Goal: Task Accomplishment & Management: Use online tool/utility

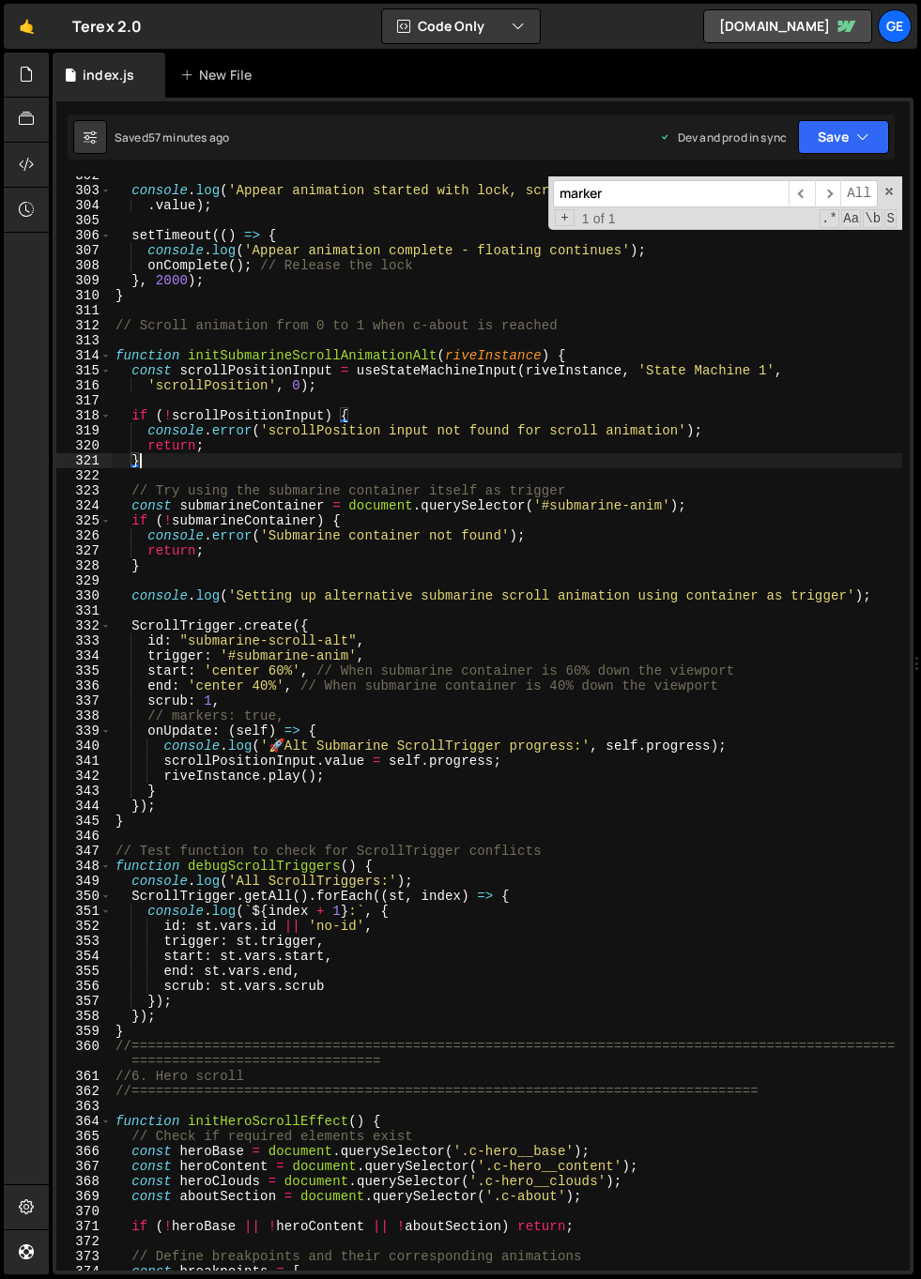
scroll to position [4544, 0]
click at [25, 23] on link "🤙" at bounding box center [27, 26] width 46 height 45
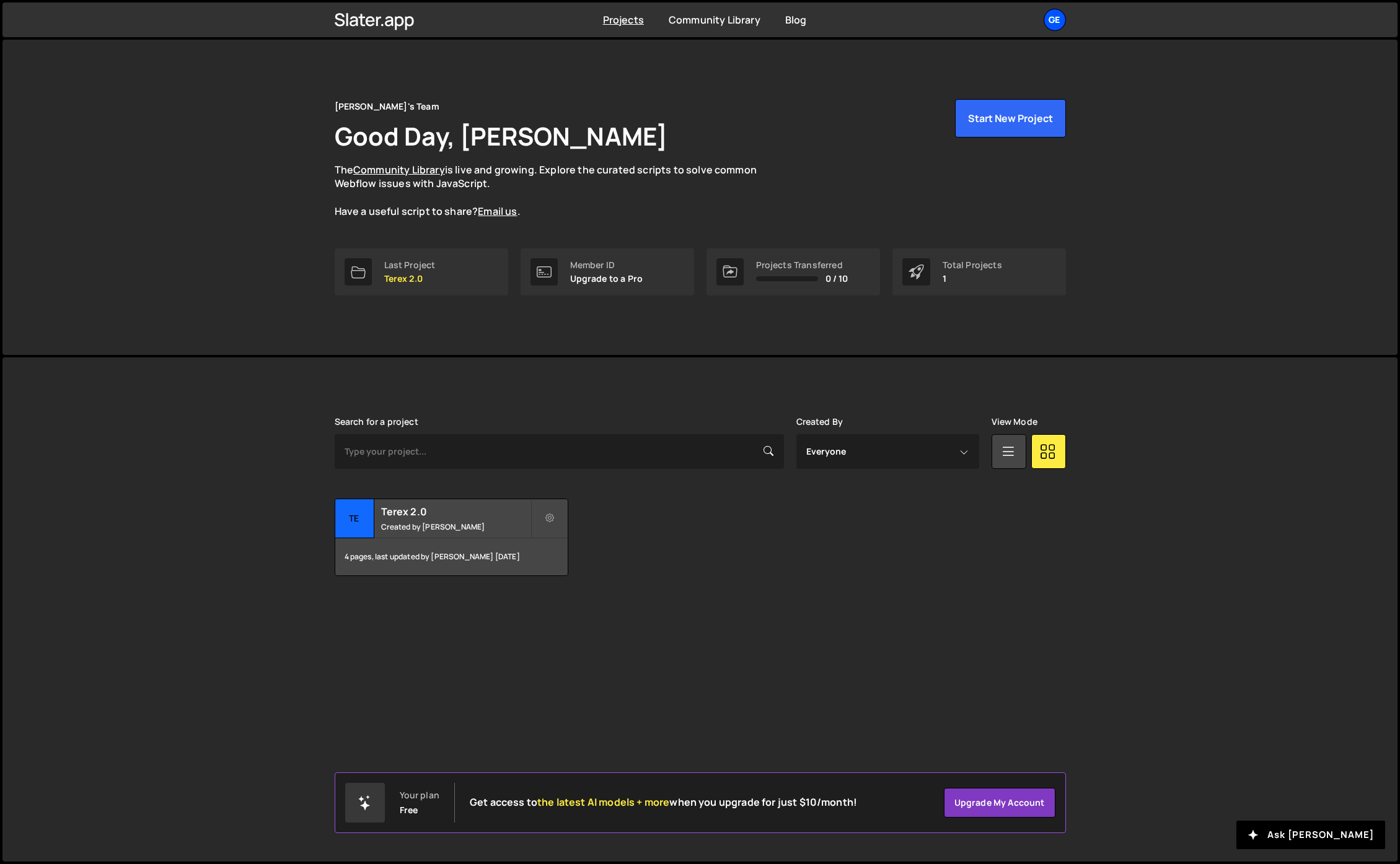
click at [608, 20] on div "Ge" at bounding box center [1055, 20] width 22 height 22
click at [608, 137] on button "Logout" at bounding box center [989, 137] width 154 height 22
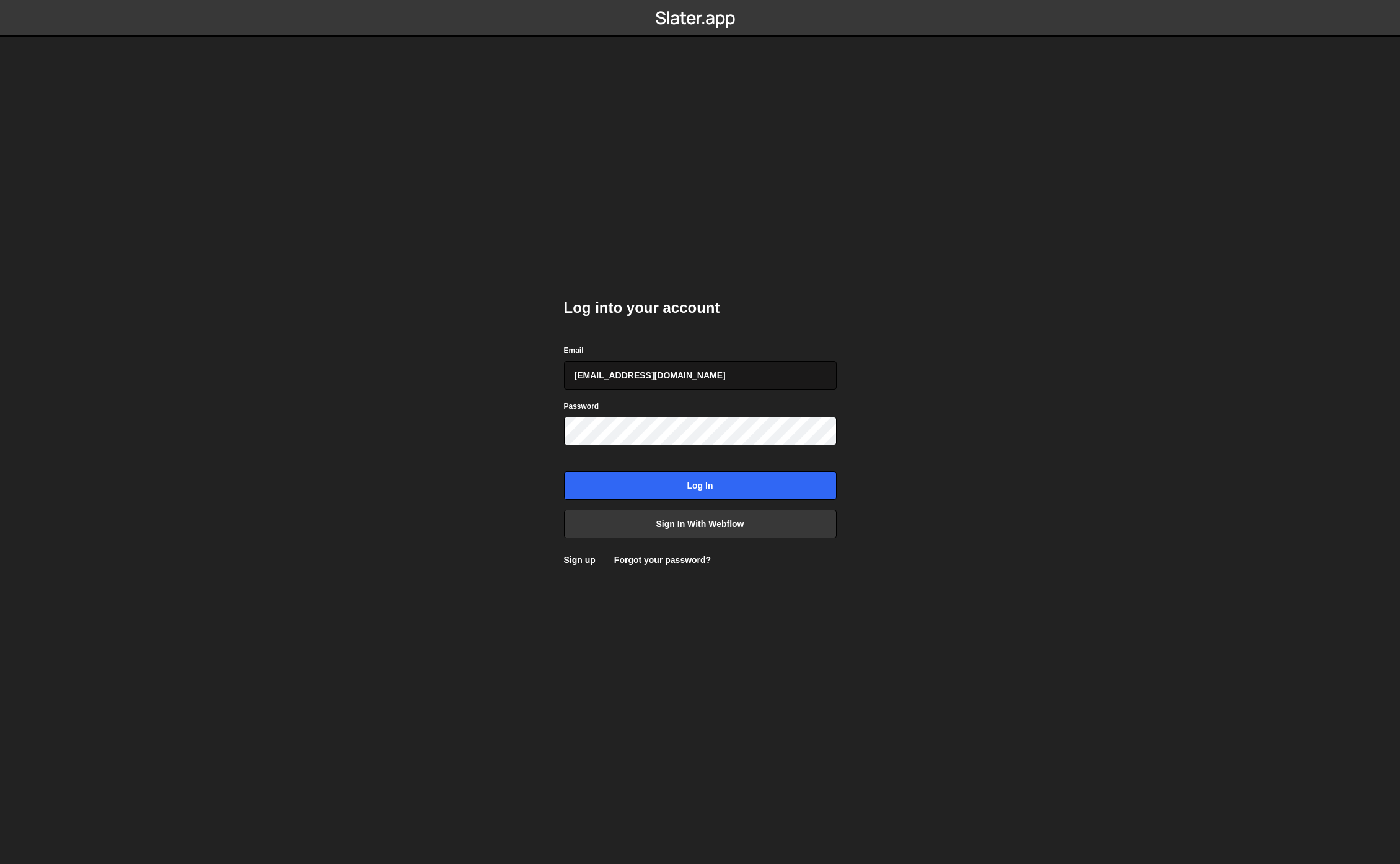
click at [681, 380] on input "georgitsonevvv@gmail.com" at bounding box center [700, 375] width 273 height 28
type input "georgi@branda.bg"
click at [680, 481] on input "Log in" at bounding box center [700, 485] width 273 height 28
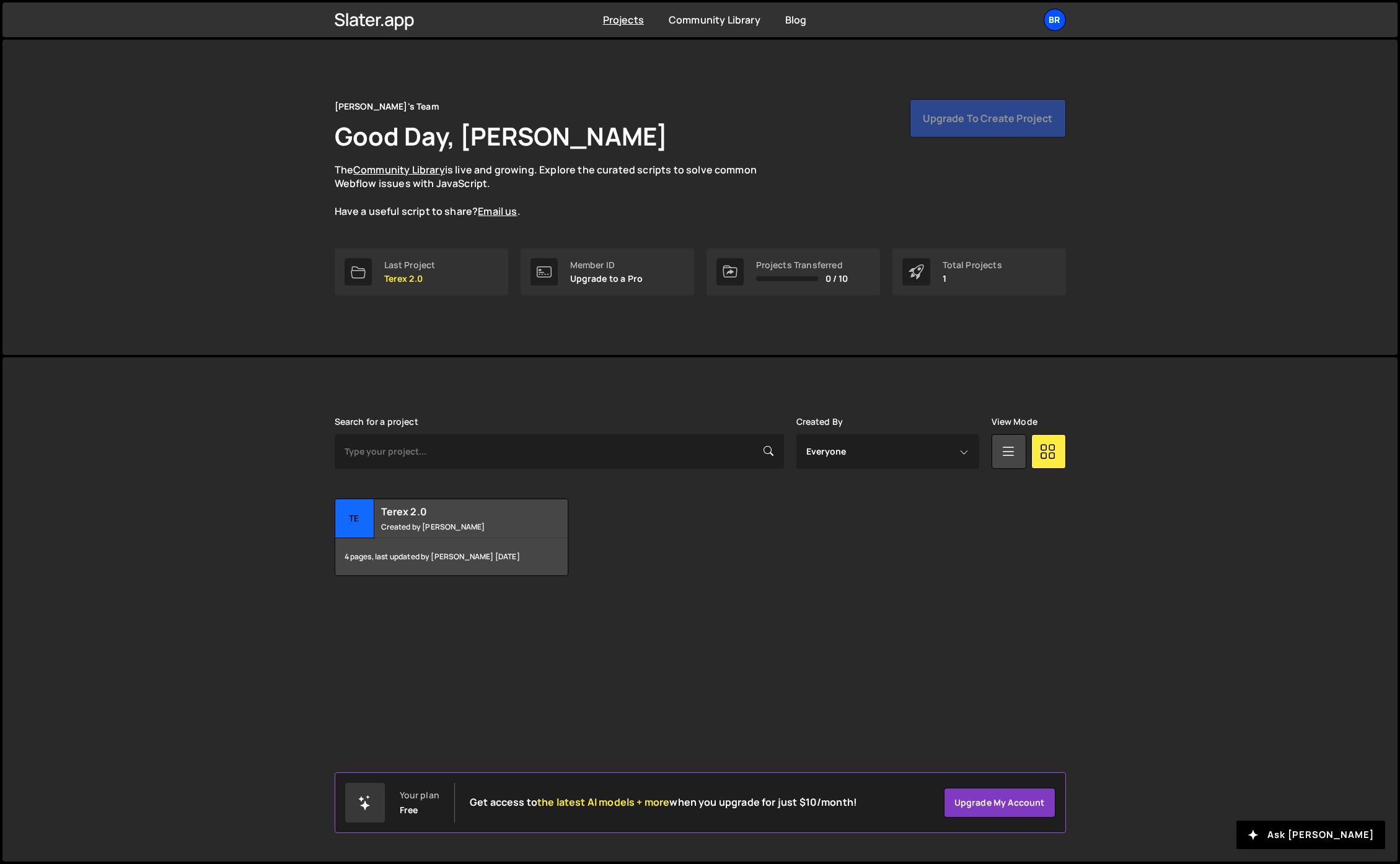
click at [1055, 23] on div "br" at bounding box center [1055, 20] width 22 height 22
click at [972, 143] on button "Logout" at bounding box center [989, 137] width 154 height 22
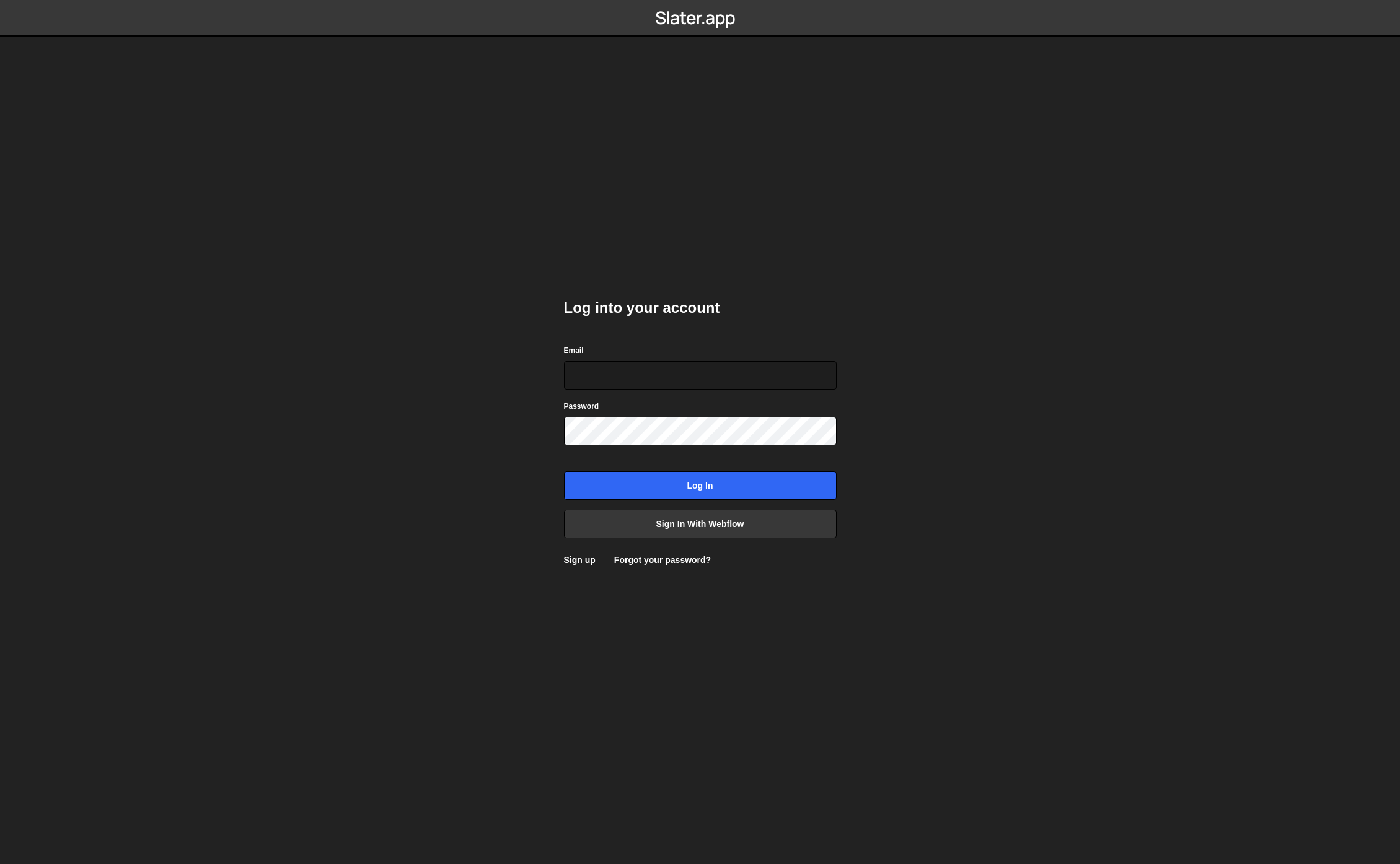
type input "georgi@branda.bg"
click at [712, 387] on input "georgi@branda.bg" at bounding box center [700, 375] width 273 height 28
click at [958, 459] on body "Log into your account Email georgi@branda.bg Password Log in Sign in with Webfl…" at bounding box center [700, 432] width 1400 height 864
click at [760, 482] on input "Log in" at bounding box center [700, 485] width 273 height 28
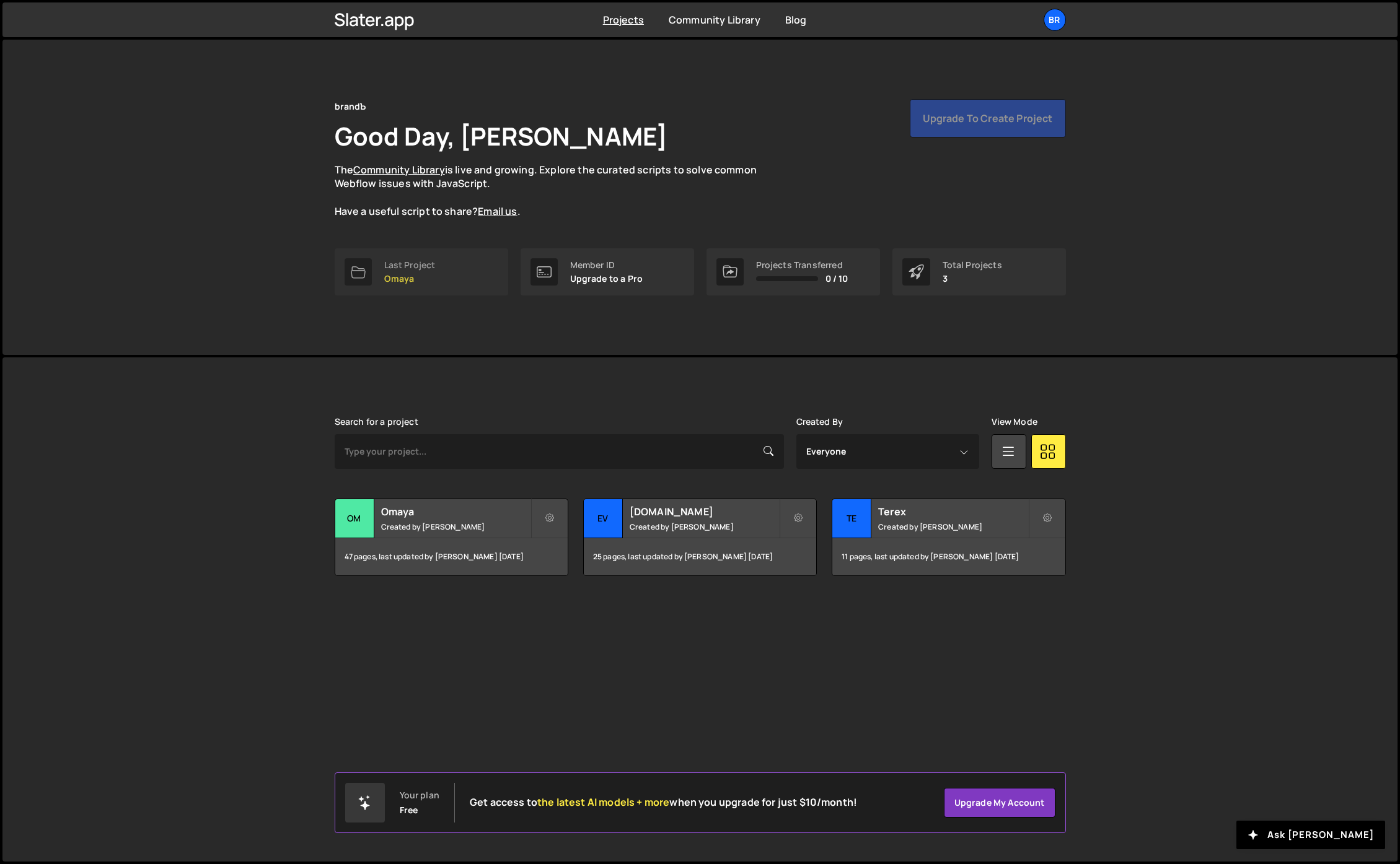
click at [397, 274] on p "Omaya" at bounding box center [410, 279] width 52 height 10
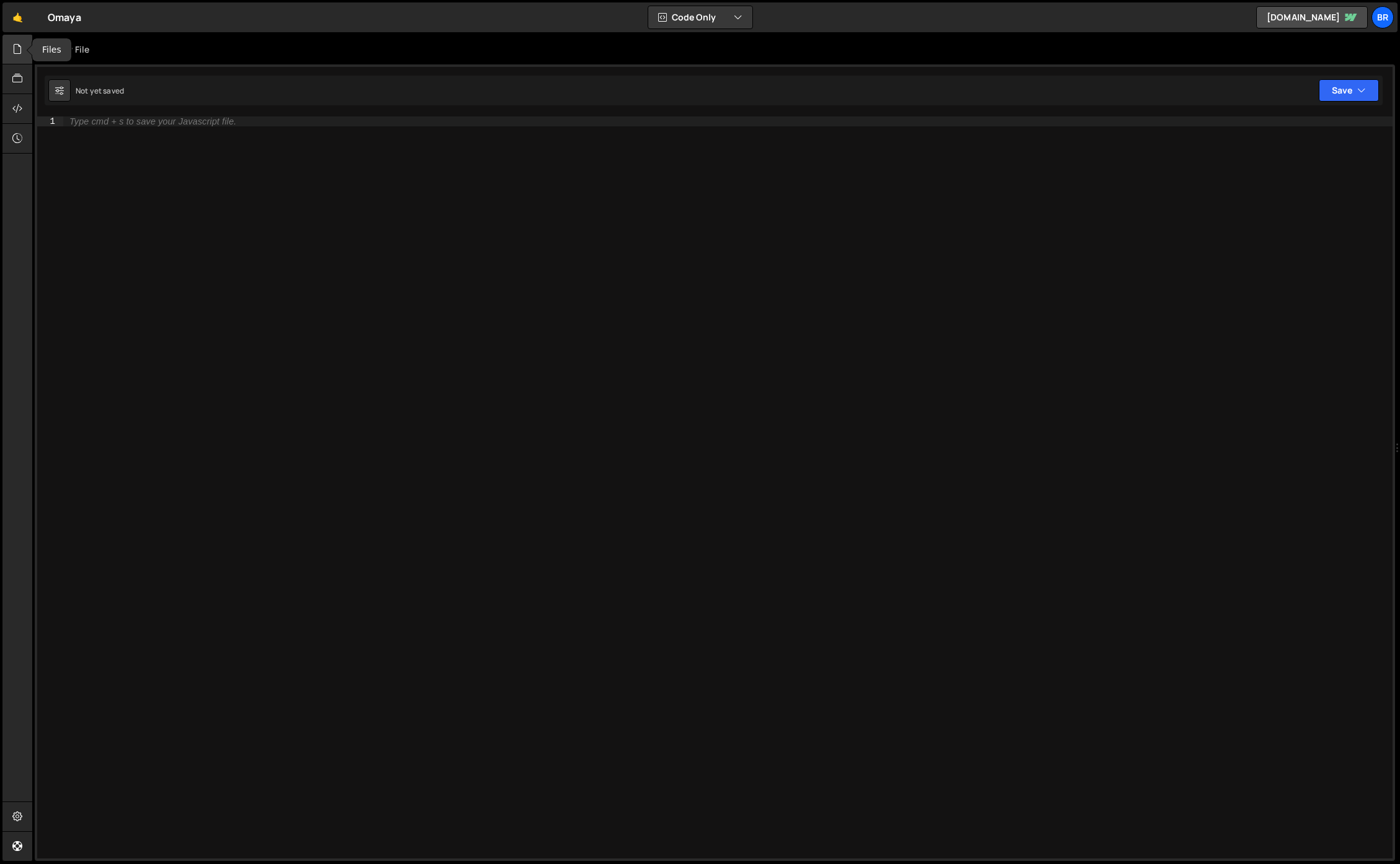
click at [13, 52] on icon at bounding box center [17, 49] width 10 height 14
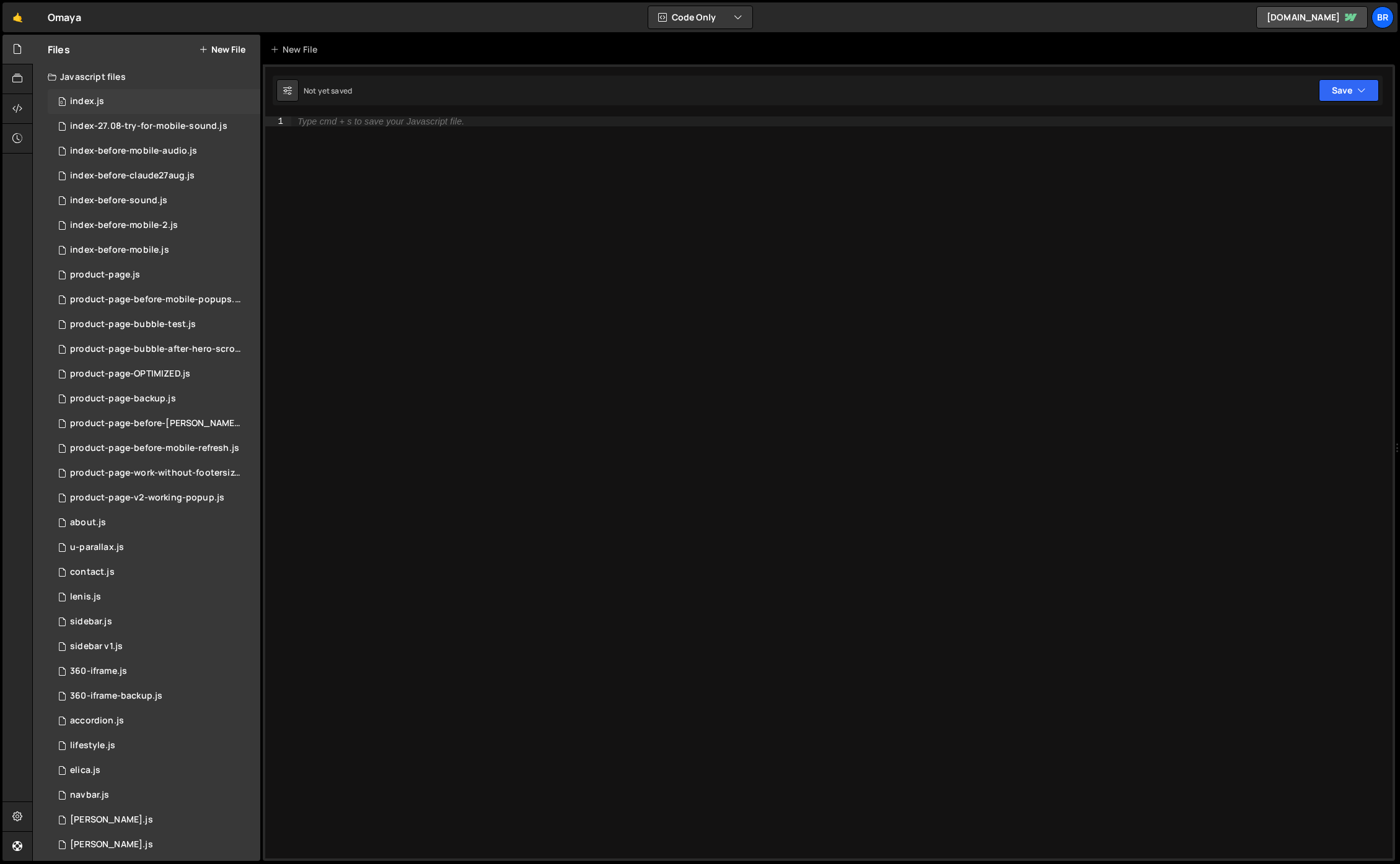
click at [112, 99] on div "0 index.js 0" at bounding box center [154, 102] width 213 height 25
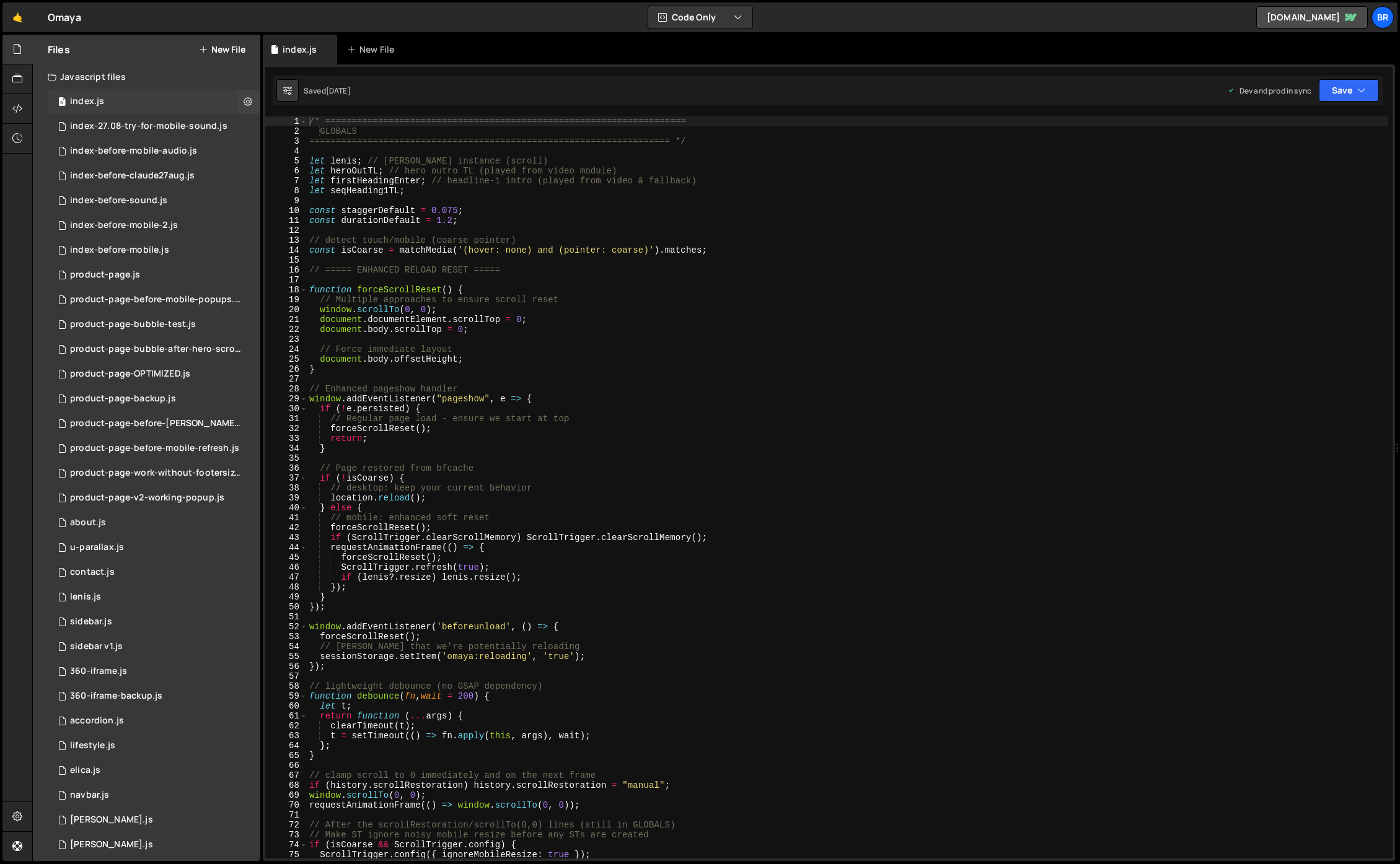
scroll to position [2981, 0]
click at [690, 401] on div "/* ==================================================================== GLOBALS…" at bounding box center [847, 497] width 1081 height 762
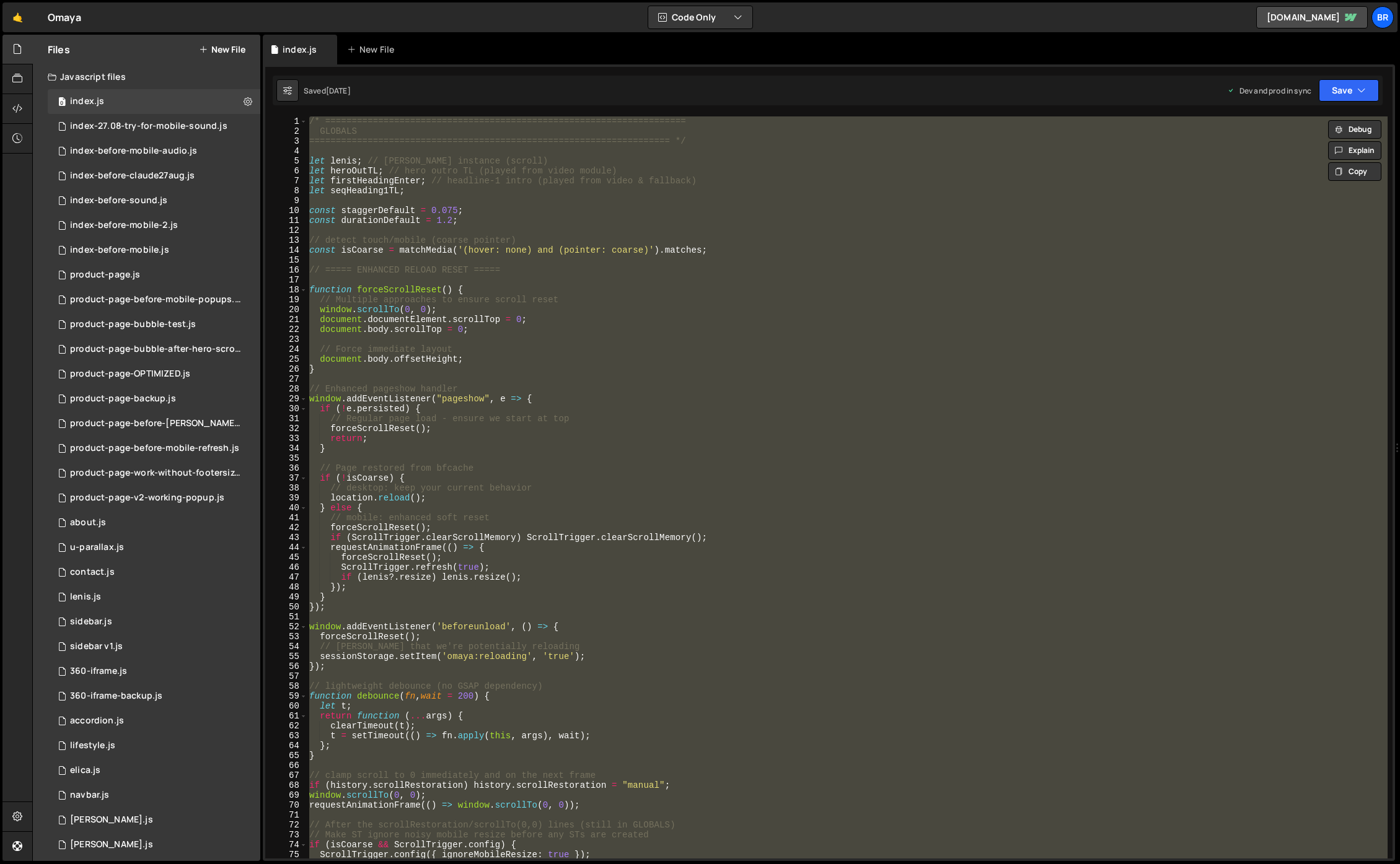
click at [714, 508] on div "/* ==================================================================== GLOBALS…" at bounding box center [847, 487] width 1081 height 743
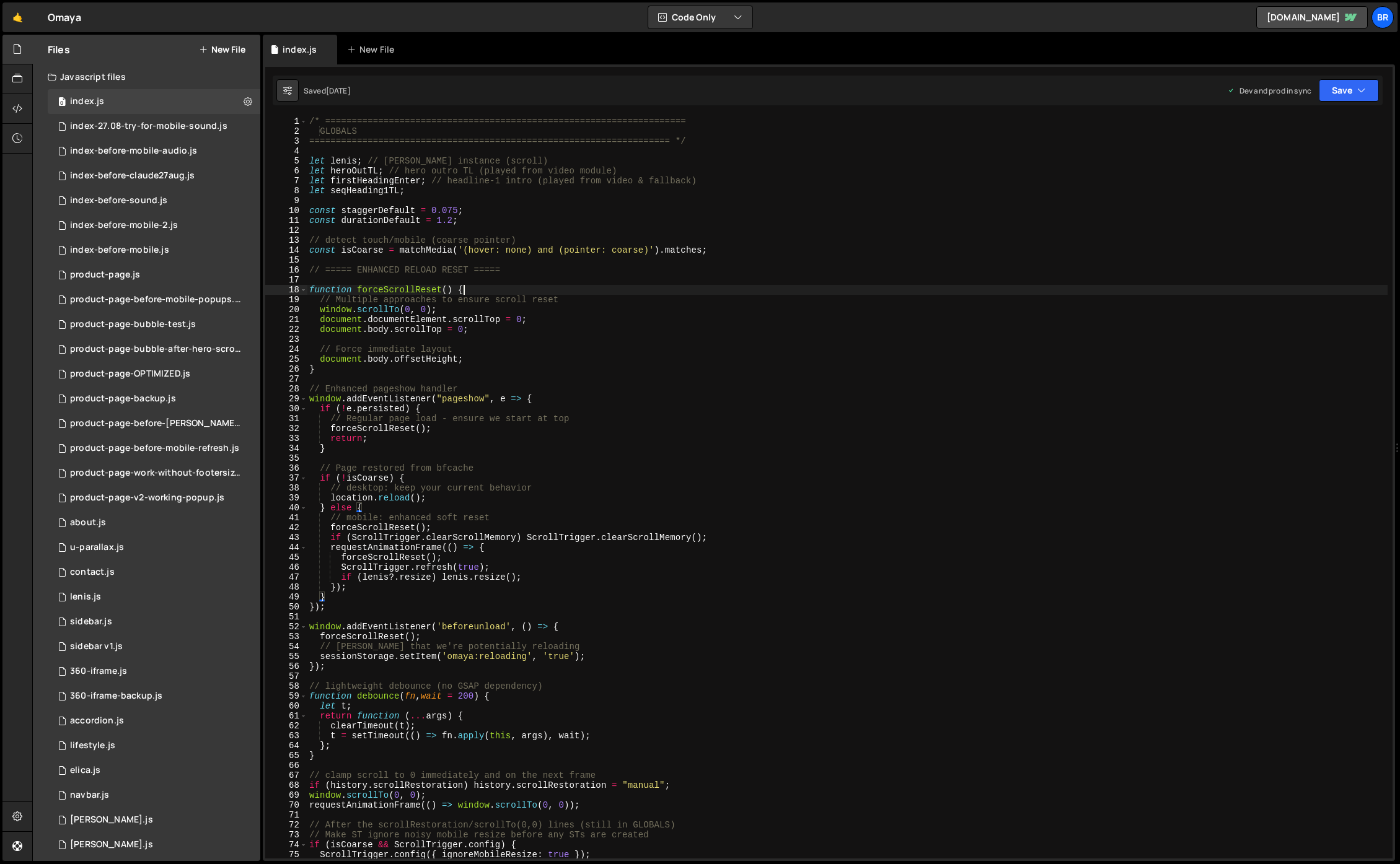
click at [493, 288] on div "/* ==================================================================== GLOBALS…" at bounding box center [847, 497] width 1081 height 762
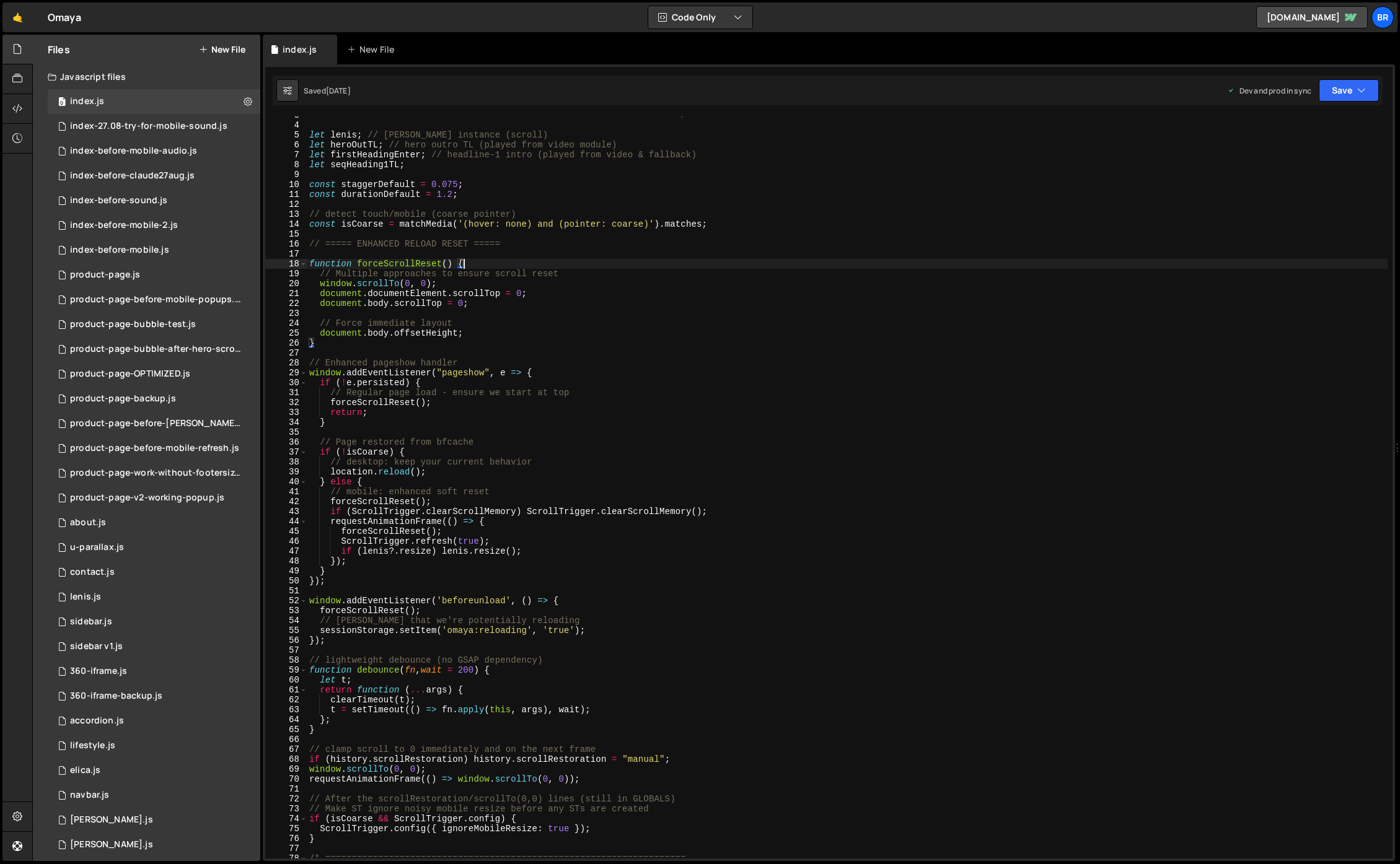
scroll to position [0, 0]
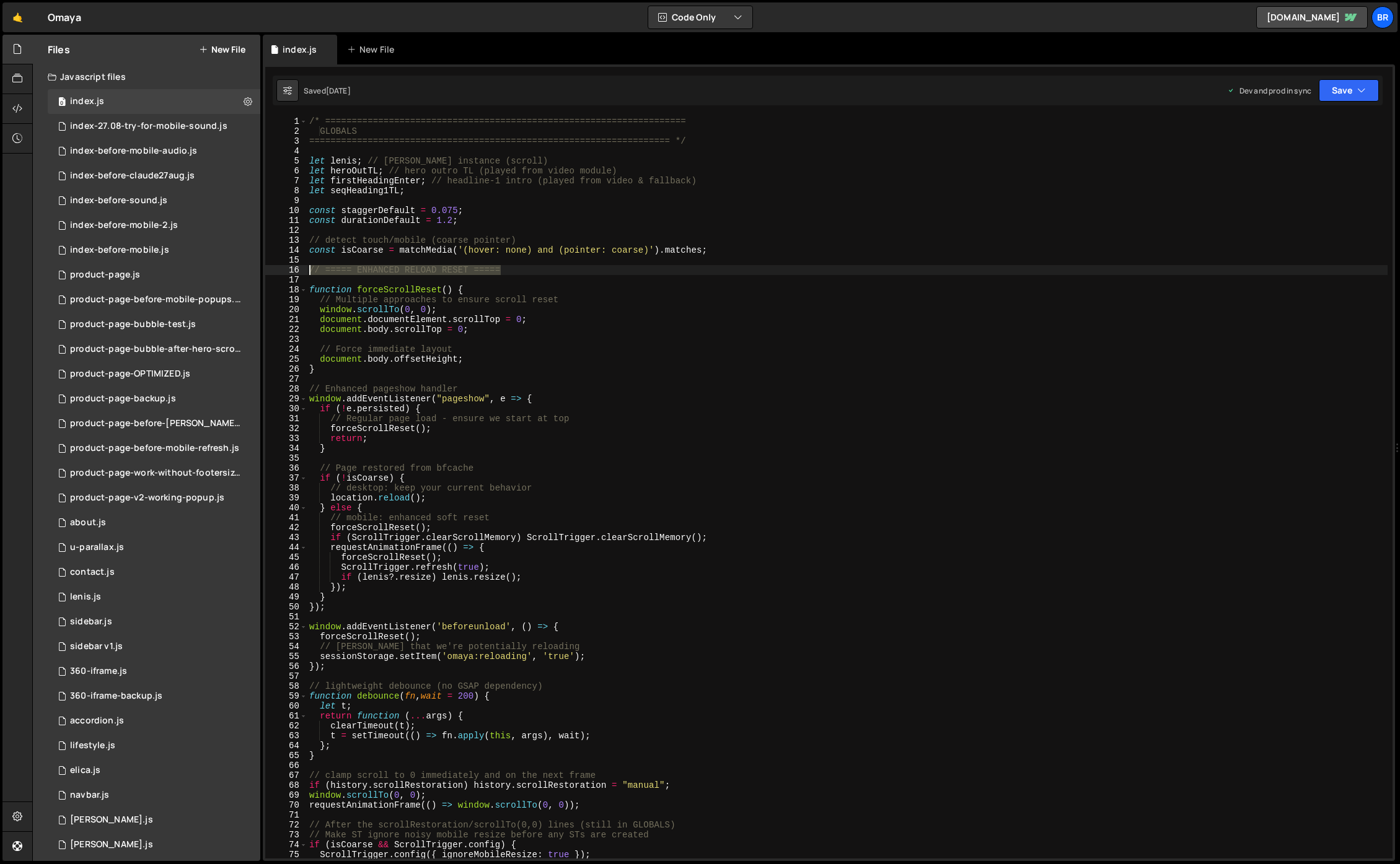
drag, startPoint x: 510, startPoint y: 271, endPoint x: 463, endPoint y: 490, distance: 224.0
click at [307, 269] on div "function forceScrollReset() { 1 2 3 4 5 6 7 8 9 10 11 12 13 14 15 16 17 18 19 2…" at bounding box center [829, 487] width 1127 height 743
type textarea "// ===== ENHANCED RELOAD RESET ====="
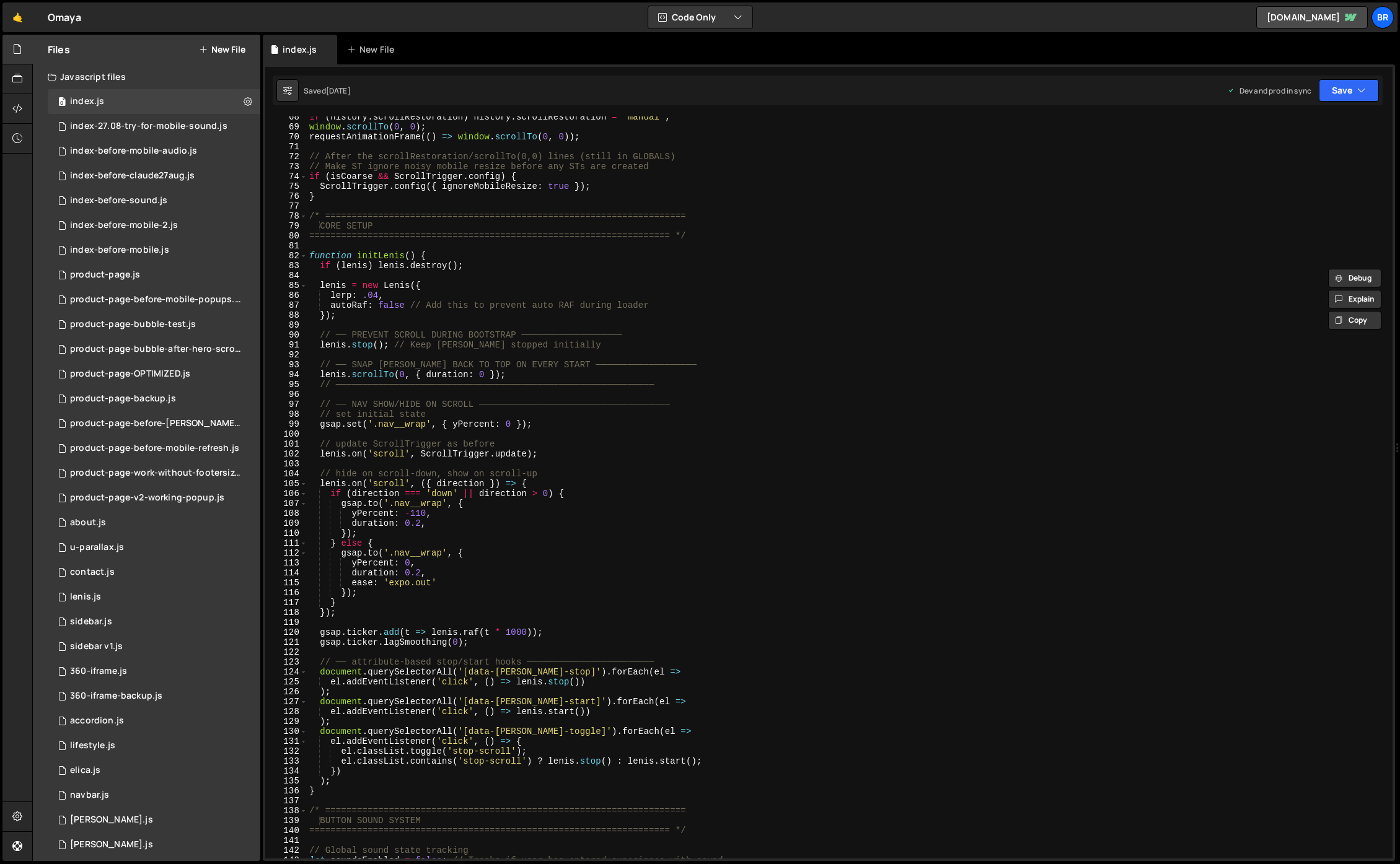
scroll to position [599, 0]
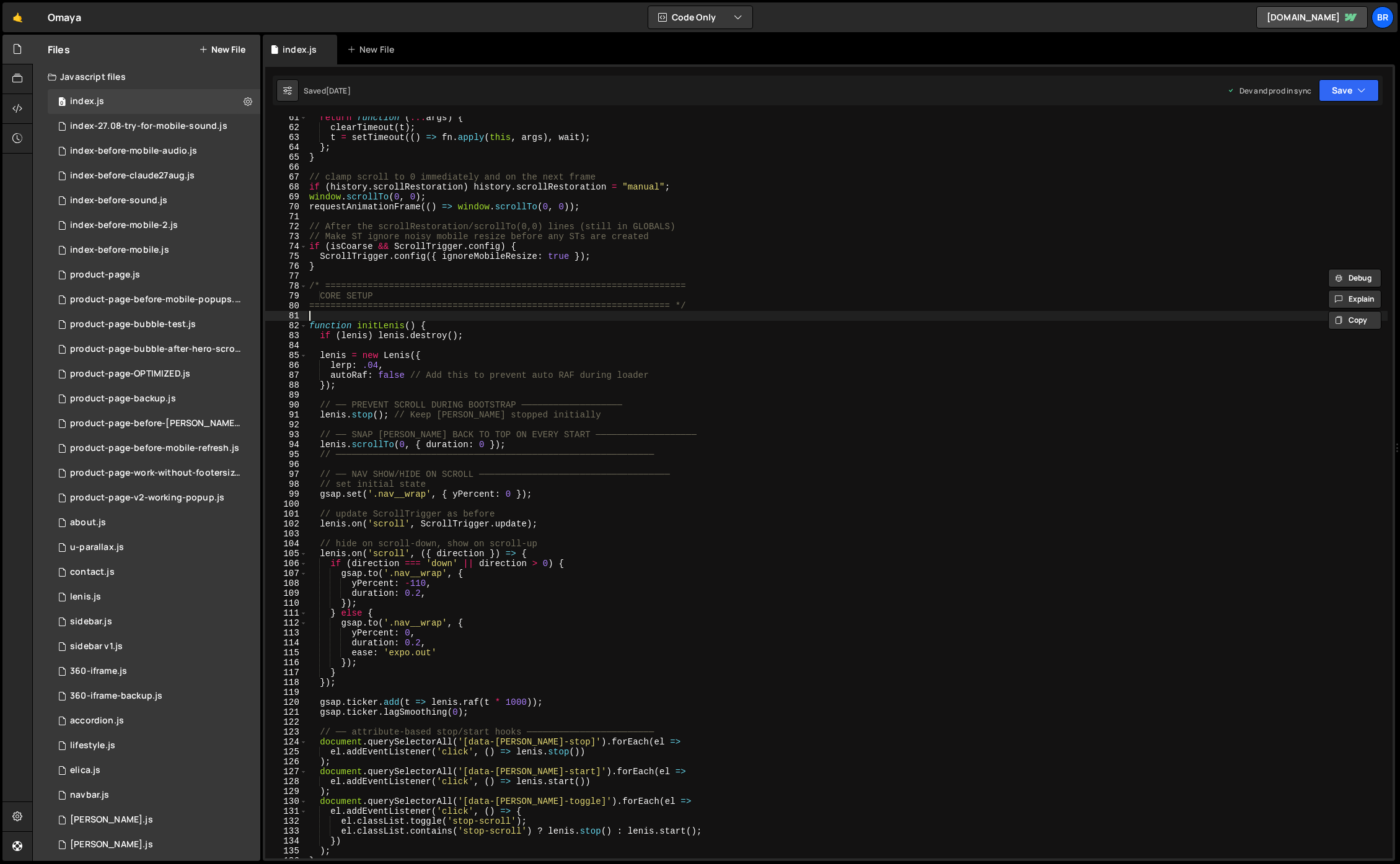
click at [385, 318] on div "return function ( ... args ) { clearTimeout ( t ) ; t = setTimeout (( ) => fn .…" at bounding box center [847, 494] width 1081 height 762
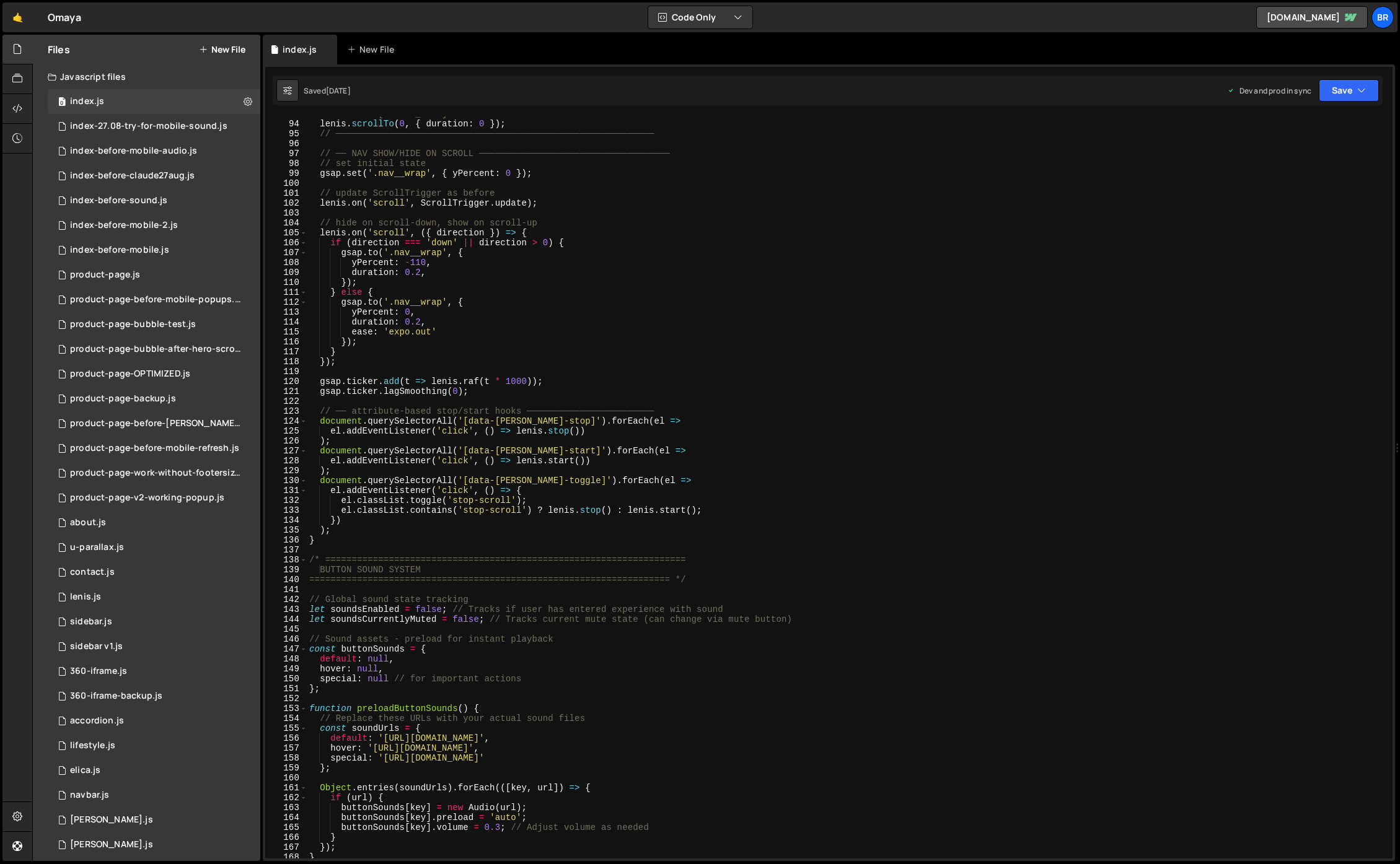
scroll to position [1070, 0]
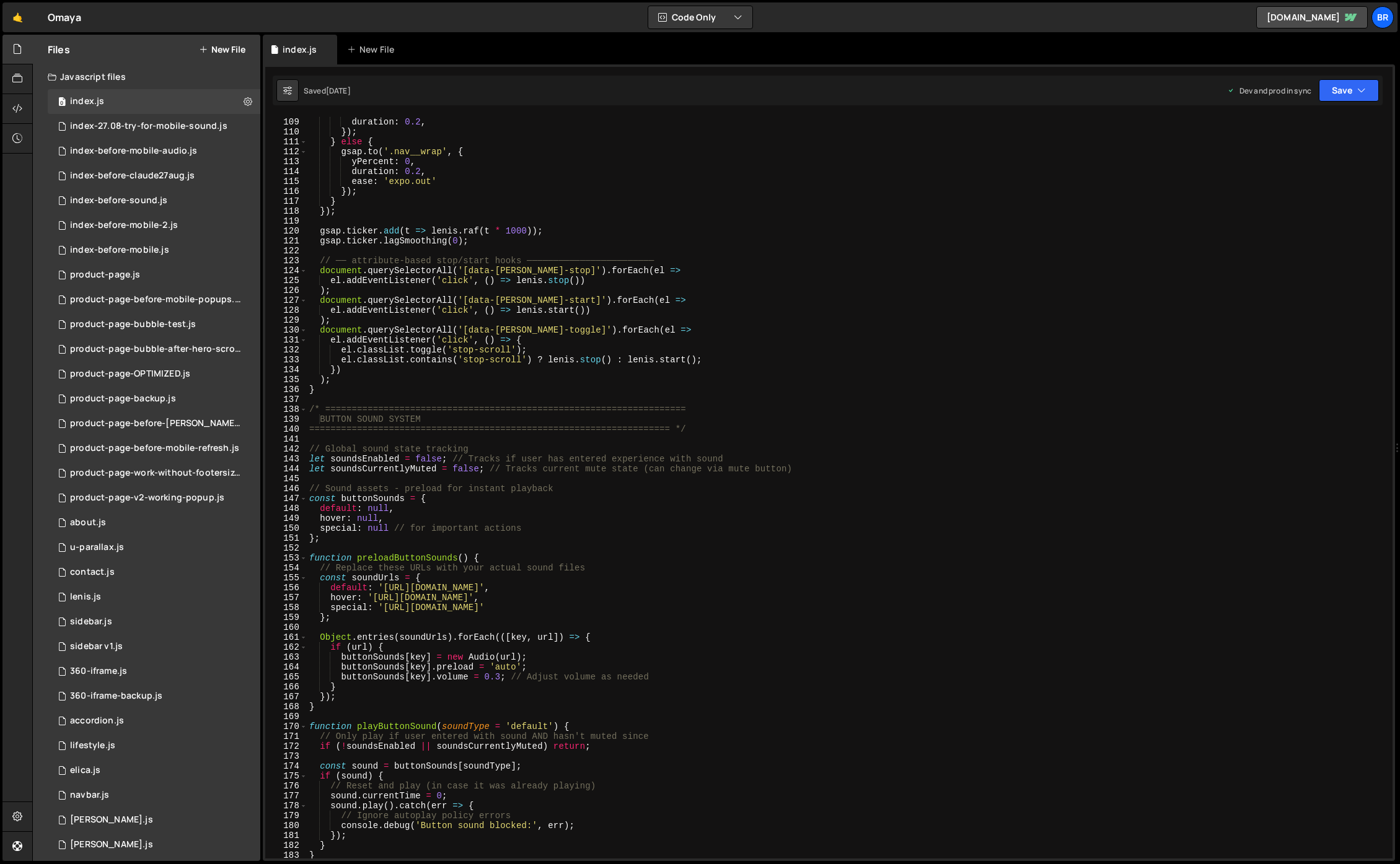
click at [399, 401] on div "yPercent : - 110 , duration : 0.2 , }) ; } else { gsap . to ( '.nav__wrap' , { …" at bounding box center [847, 488] width 1081 height 762
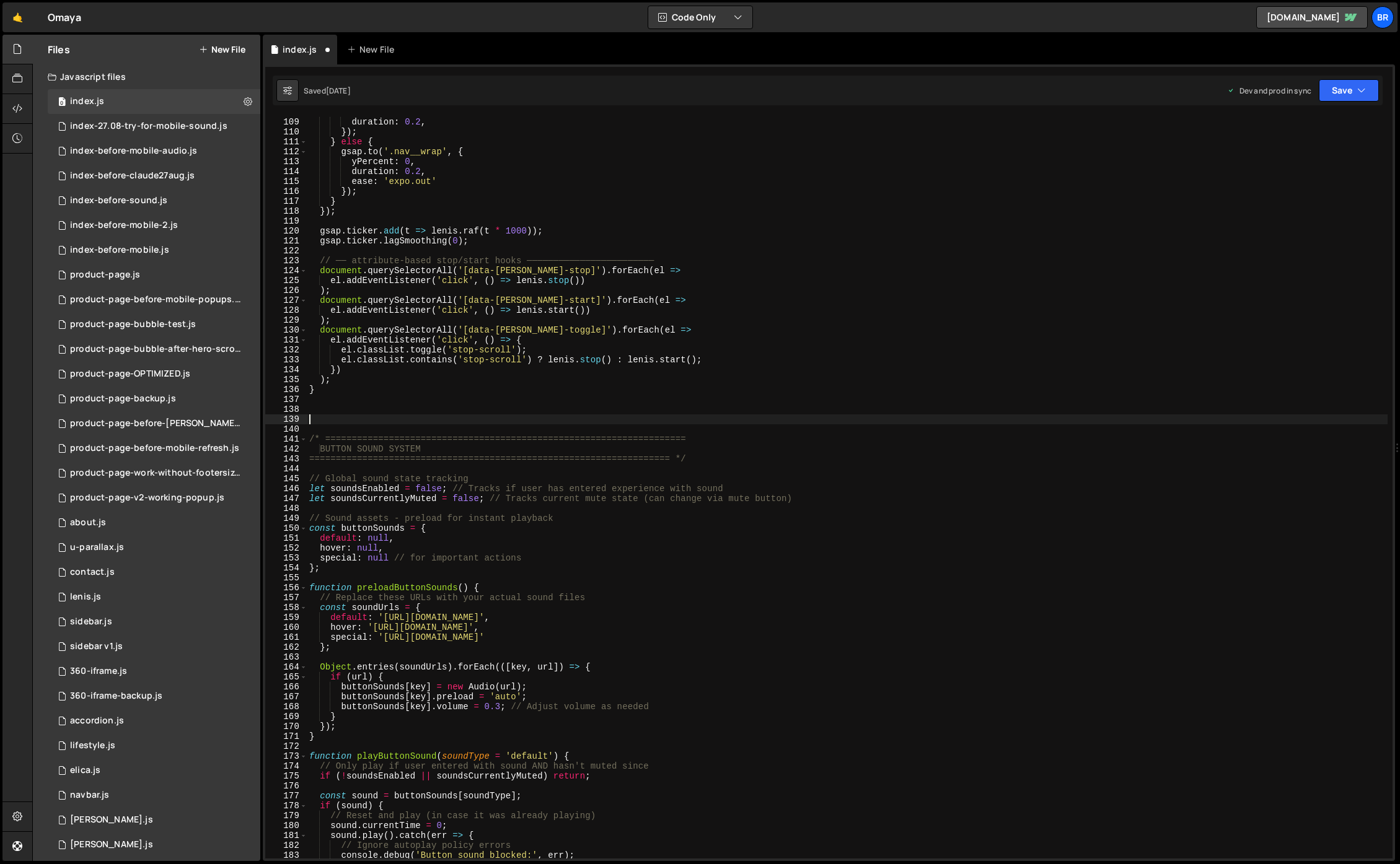
paste textarea "initCookiePopup();"
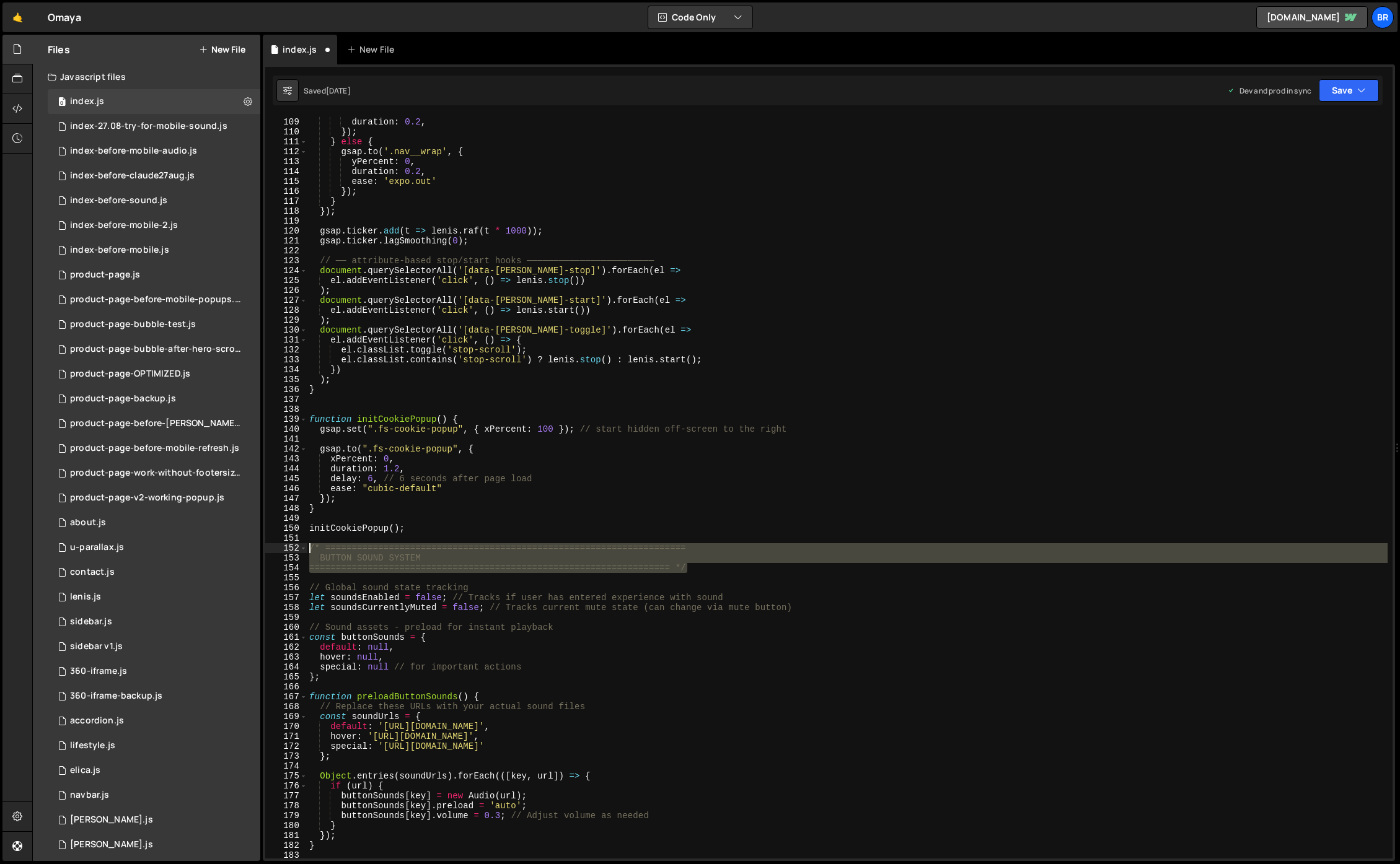
drag, startPoint x: 656, startPoint y: 570, endPoint x: 271, endPoint y: 550, distance: 385.5
click at [271, 550] on div "initCookiePopup(); 108 109 110 111 112 113 114 115 116 117 118 119 120 121 122 …" at bounding box center [829, 487] width 1127 height 743
type textarea "/* ==================================================================== BUTTON …"
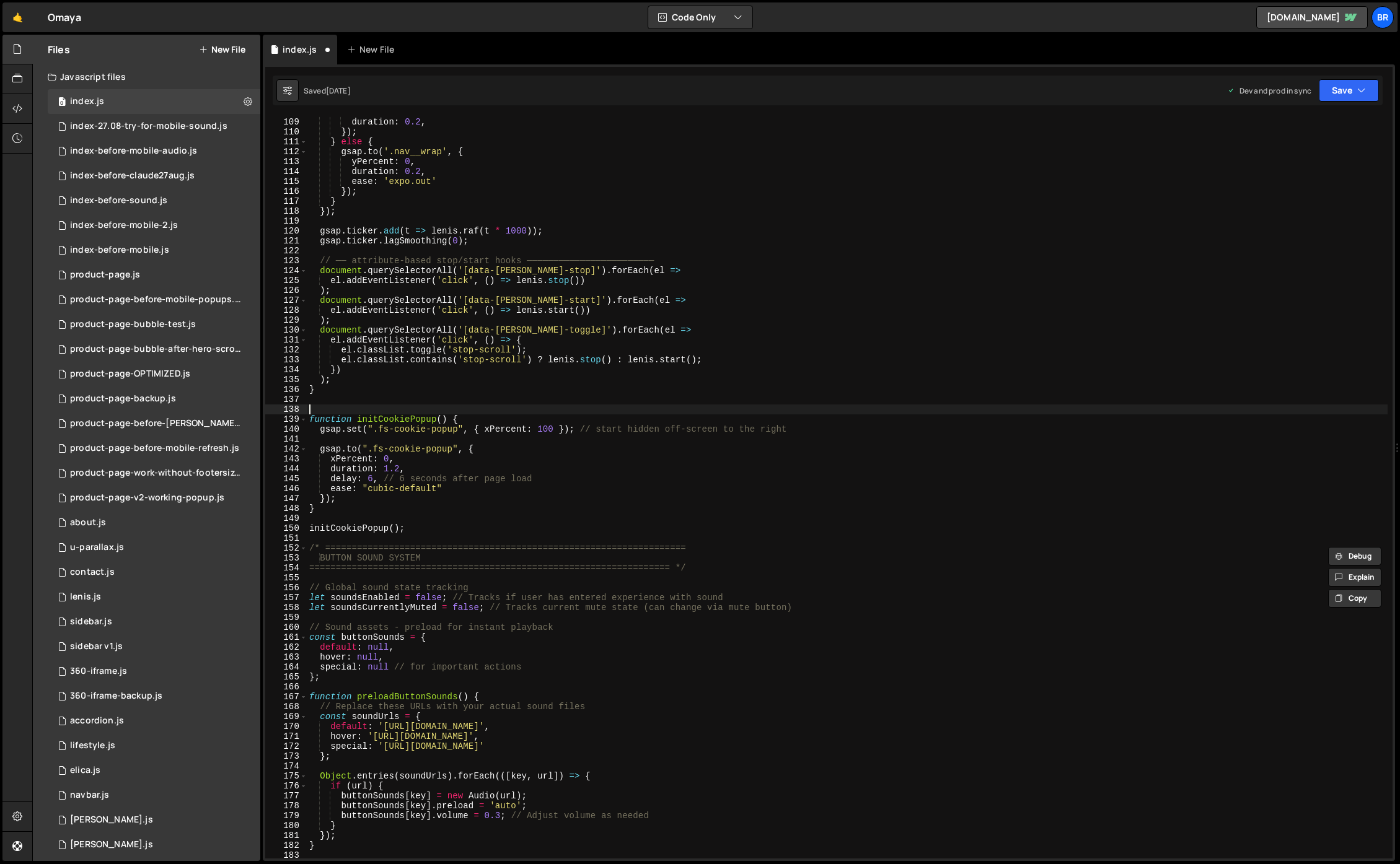
click at [349, 405] on div "yPercent : - 110 , duration : 0.2 , }) ; } else { gsap . to ( '.nav__wrap' , { …" at bounding box center [847, 488] width 1081 height 762
paste textarea "==================================================================== */"
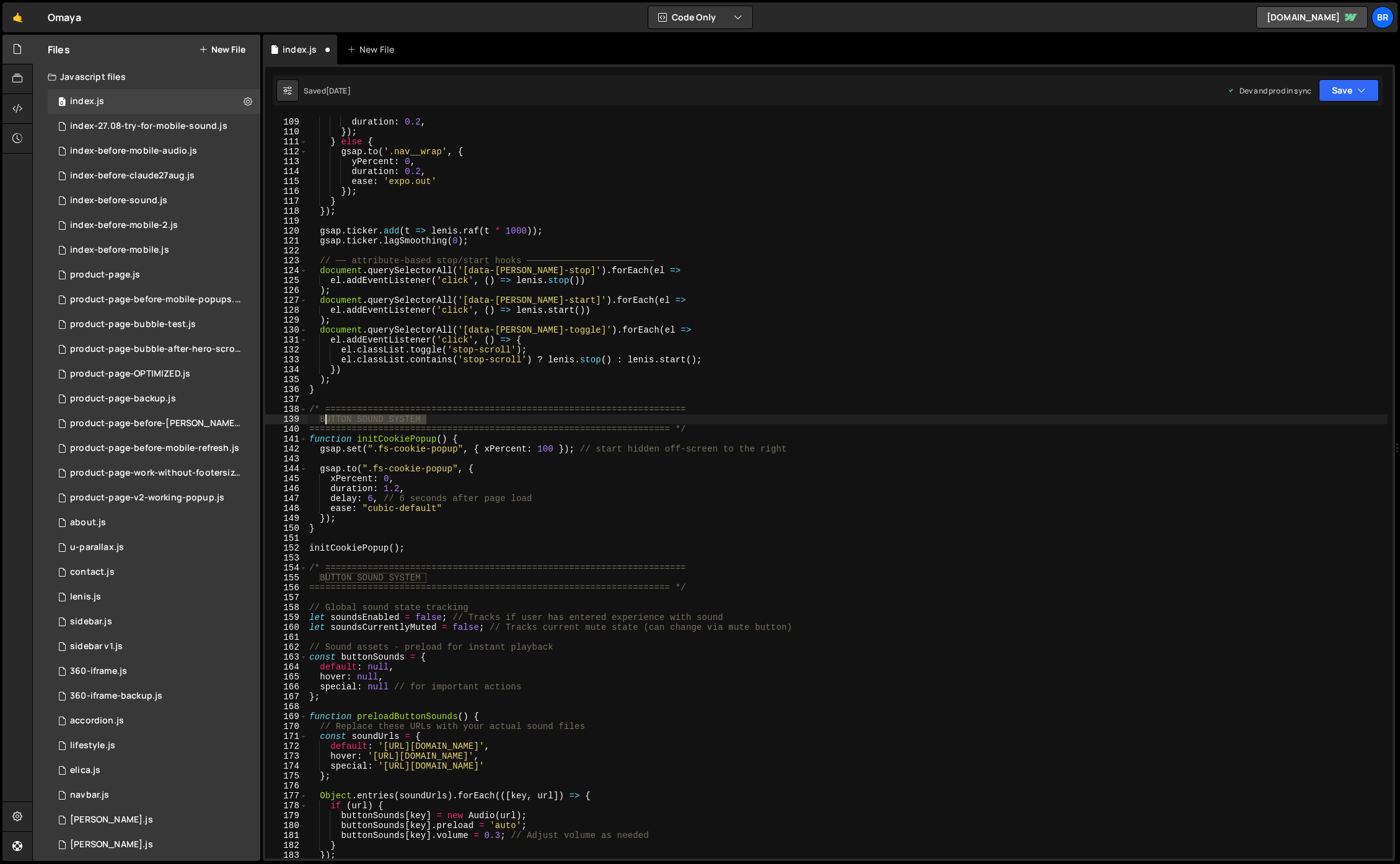
drag, startPoint x: 428, startPoint y: 416, endPoint x: 330, endPoint y: 417, distance: 98.0
click at [328, 416] on div "yPercent : - 110 , duration : 0.2 , }) ; } else { gsap . to ( '.nav__wrap' , { …" at bounding box center [847, 488] width 1081 height 762
click at [538, 527] on div "yPercent : - 110 , duration : 0.2 , }) ; } else { gsap . to ( '.nav__wrap' , { …" at bounding box center [847, 488] width 1081 height 762
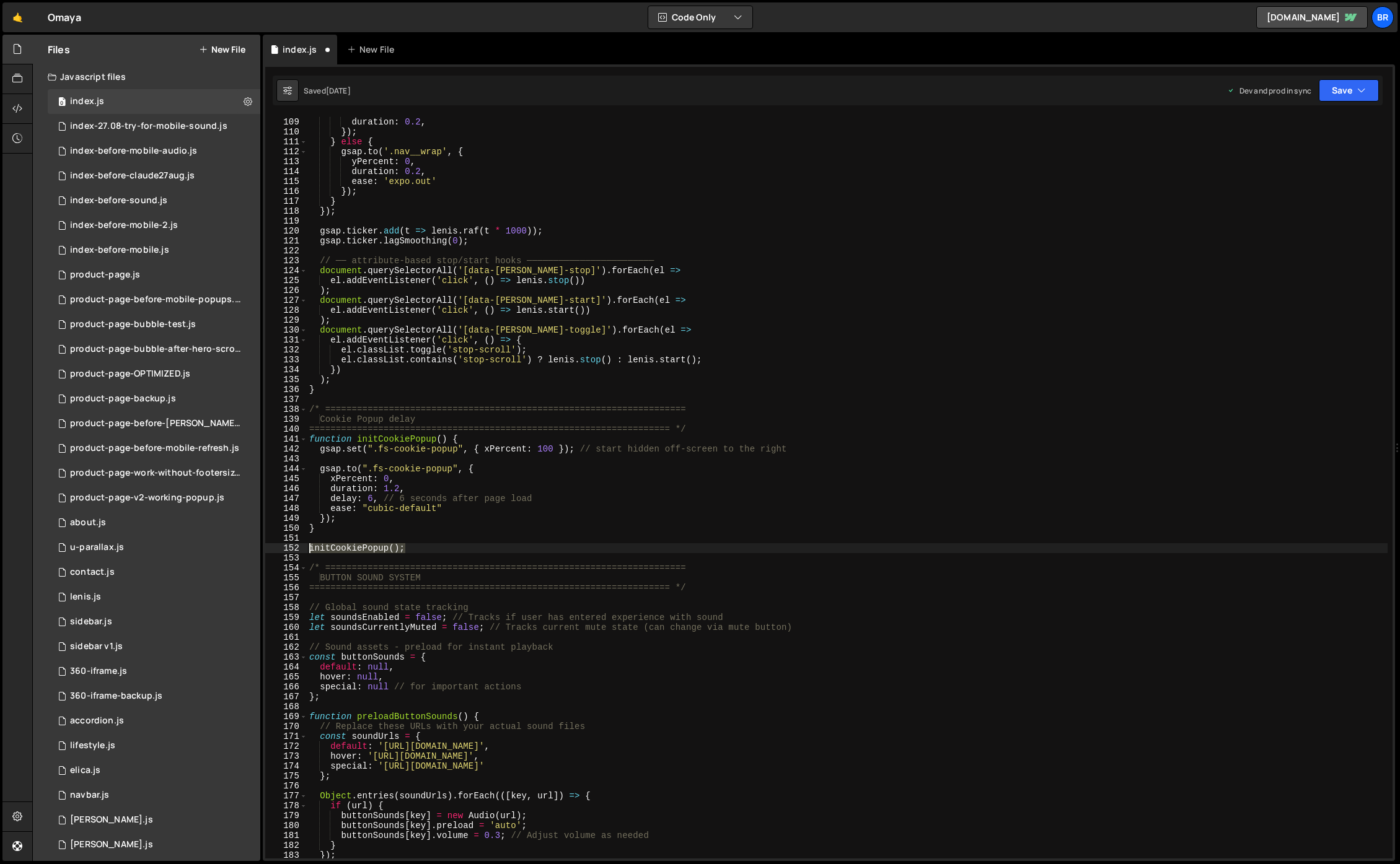
drag, startPoint x: 407, startPoint y: 550, endPoint x: 307, endPoint y: 547, distance: 100.0
click at [307, 547] on div "} 108 109 110 111 112 113 114 115 116 117 118 119 120 121 122 123 124 125 126 1…" at bounding box center [829, 487] width 1127 height 743
type textarea "initCookiePopup();"
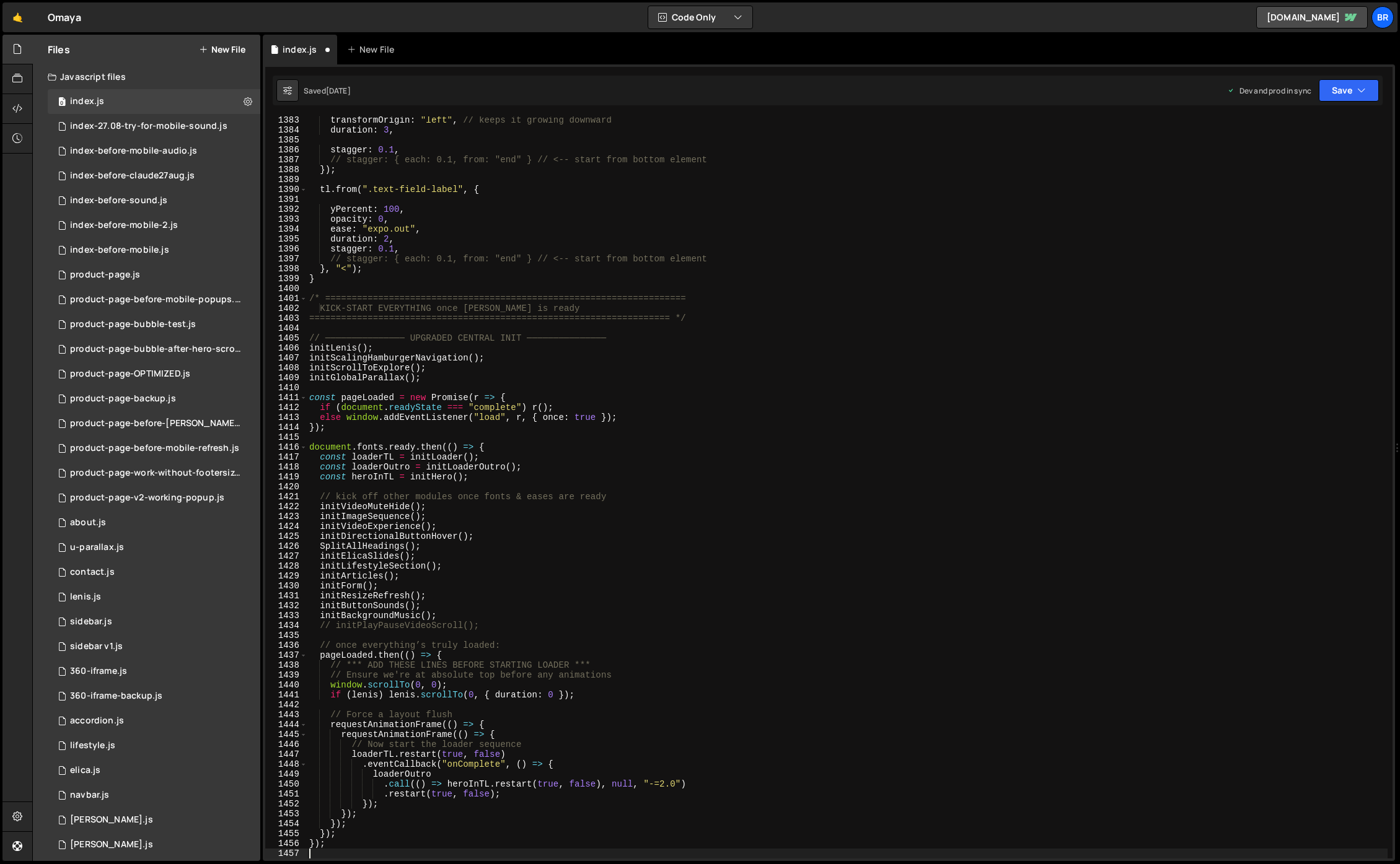
click at [492, 512] on div "transformOrigin : "left" , // keeps it growing downward duration : 3 , stagger …" at bounding box center [847, 496] width 1081 height 762
click at [485, 508] on div "transformOrigin : "left" , // keeps it growing downward duration : 3 , stagger …" at bounding box center [847, 496] width 1081 height 762
click at [454, 378] on div "transformOrigin : "left" , // keeps it growing downward duration : 3 , stagger …" at bounding box center [847, 496] width 1081 height 762
type textarea "initGlobalParallax();"
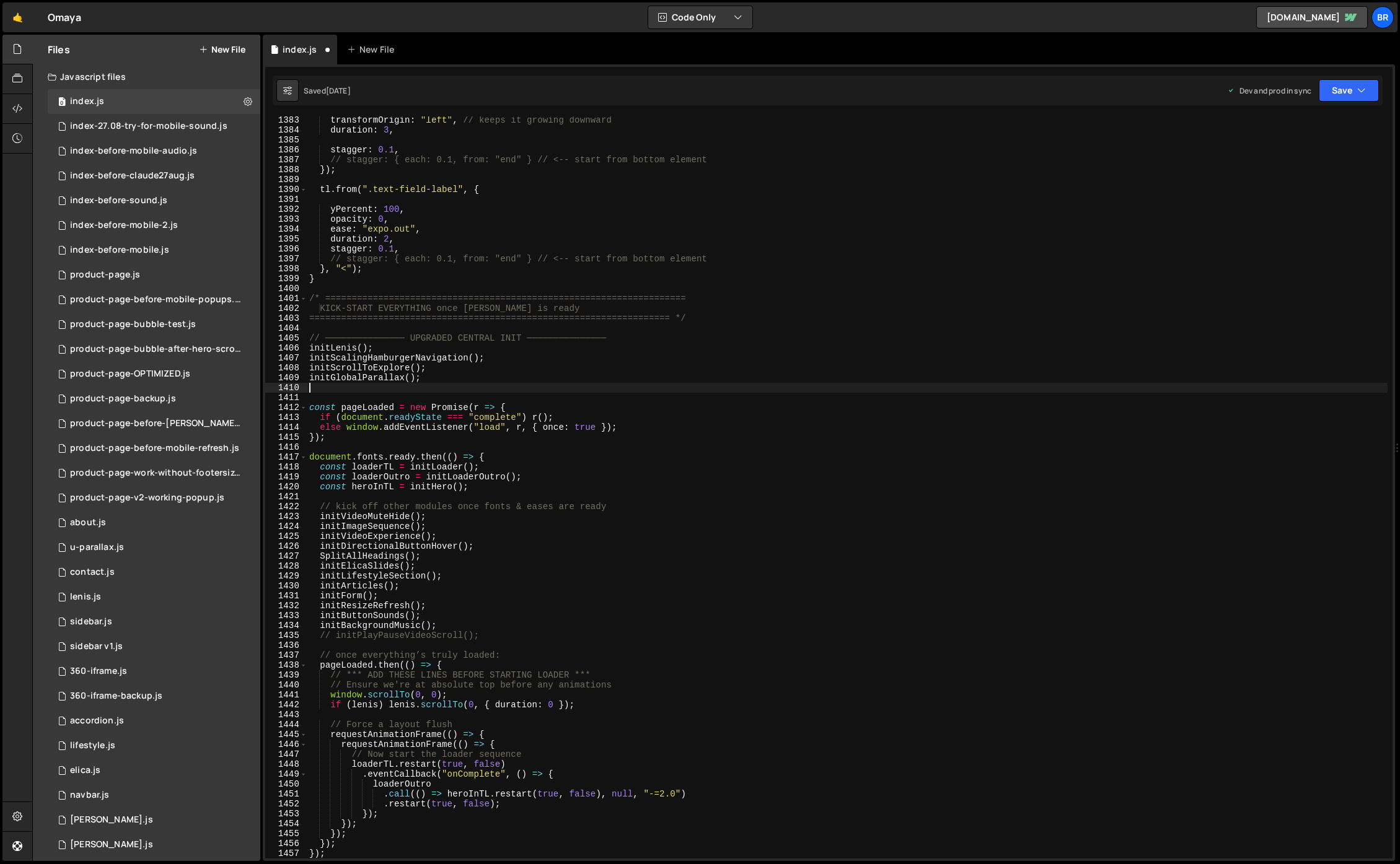
paste textarea "initCookiePopup();"
type textarea "const pageLoaded = new Promise(r => {"
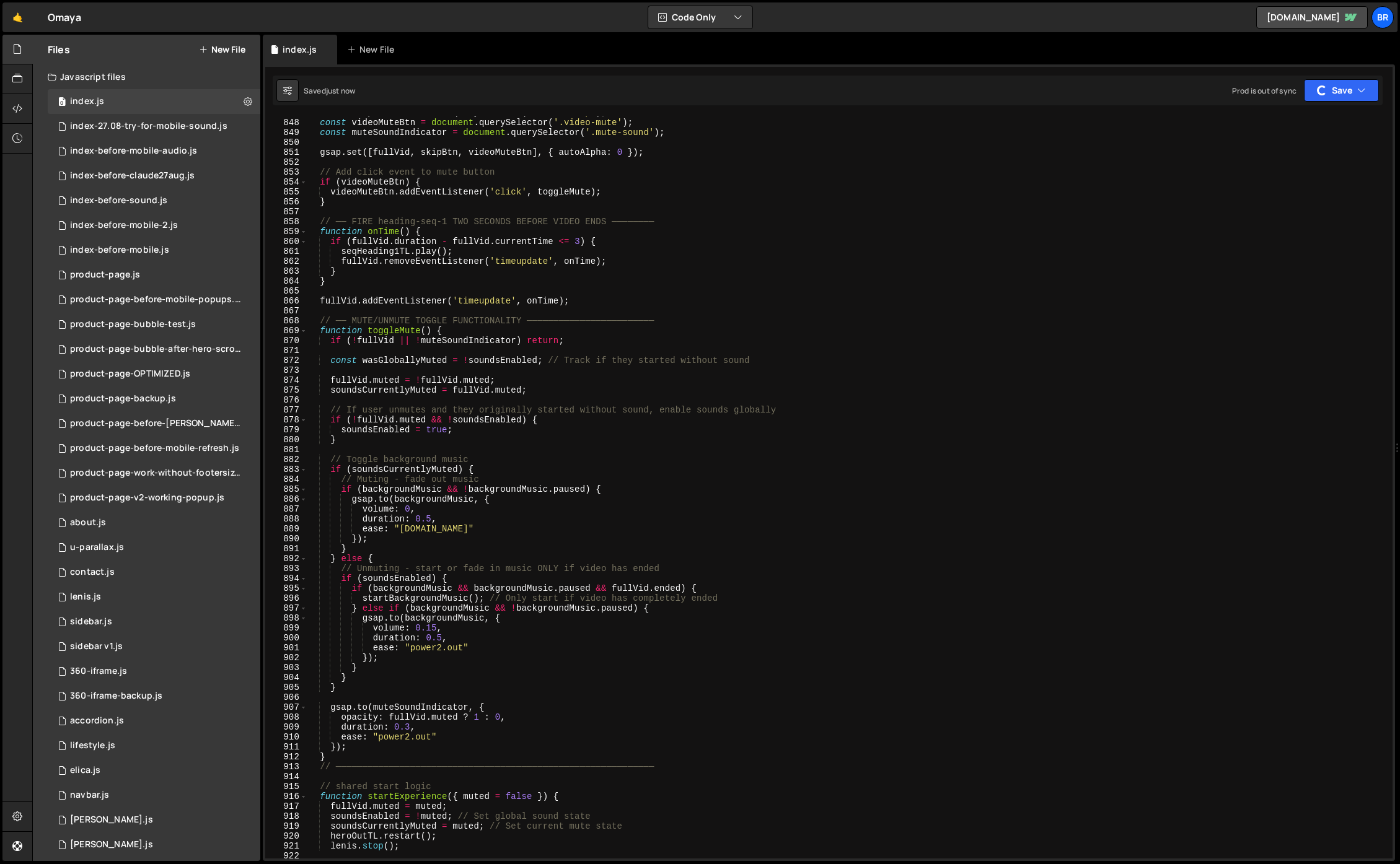
scroll to position [7625, 0]
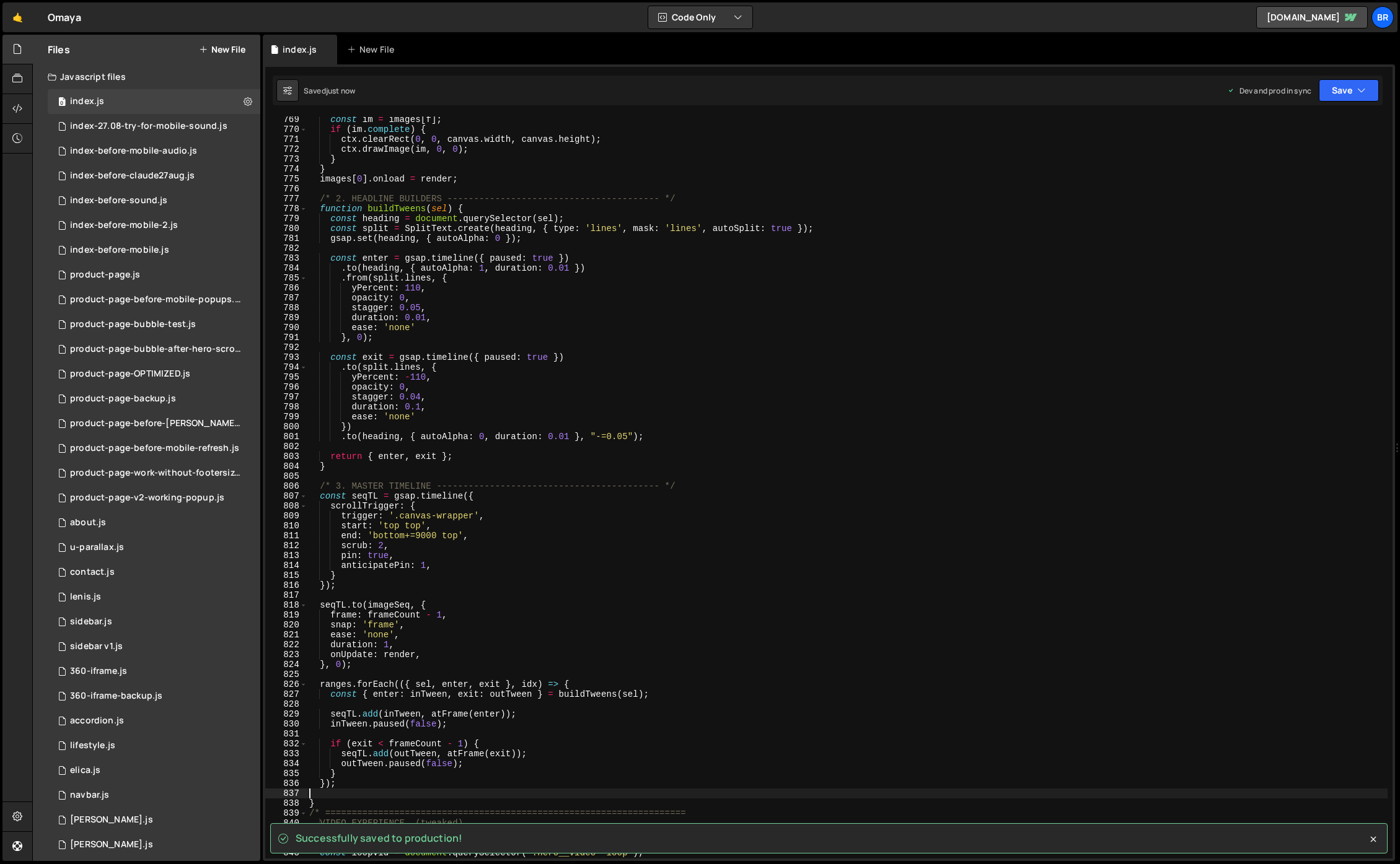
click at [484, 797] on div "const im = images [ f ] ; if ( im . complete ) { ctx . clearRect ( 0 , 0 , canv…" at bounding box center [847, 496] width 1081 height 762
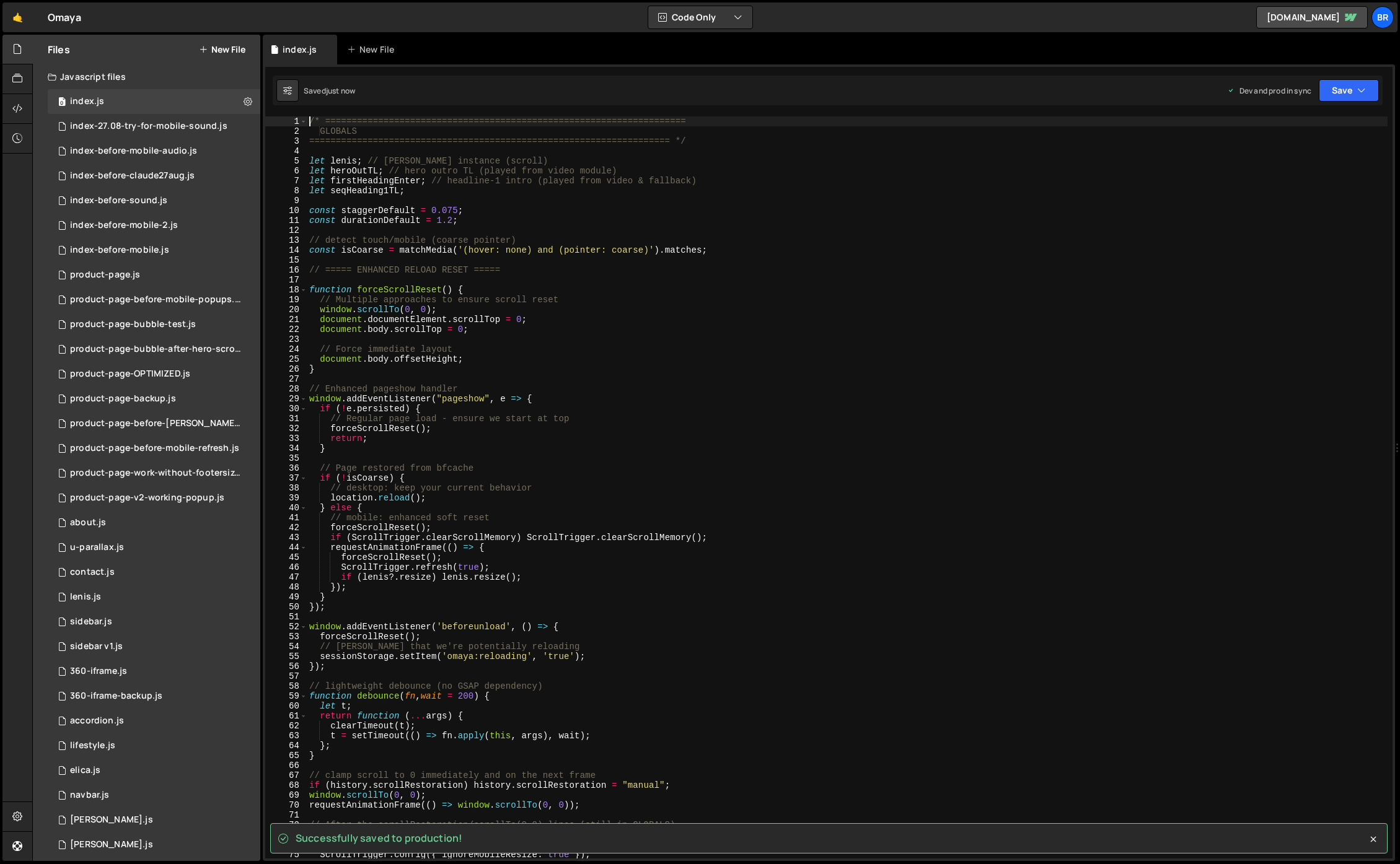
scroll to position [0, 0]
click at [1234, 357] on div "/* ==================================================================== GLOBALS…" at bounding box center [847, 497] width 1081 height 762
type textarea "document.body.offsetHeight;"
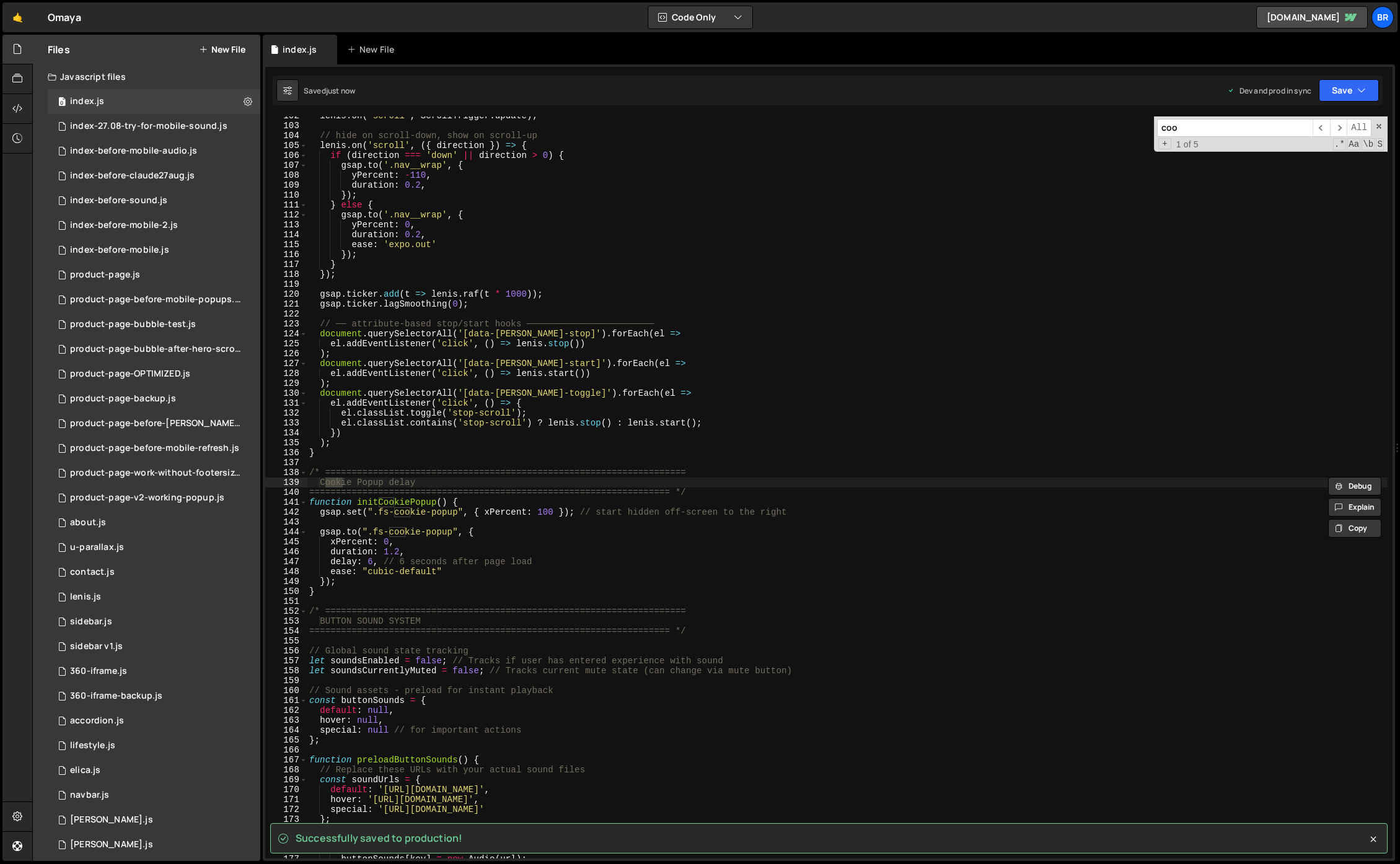
scroll to position [1007, 0]
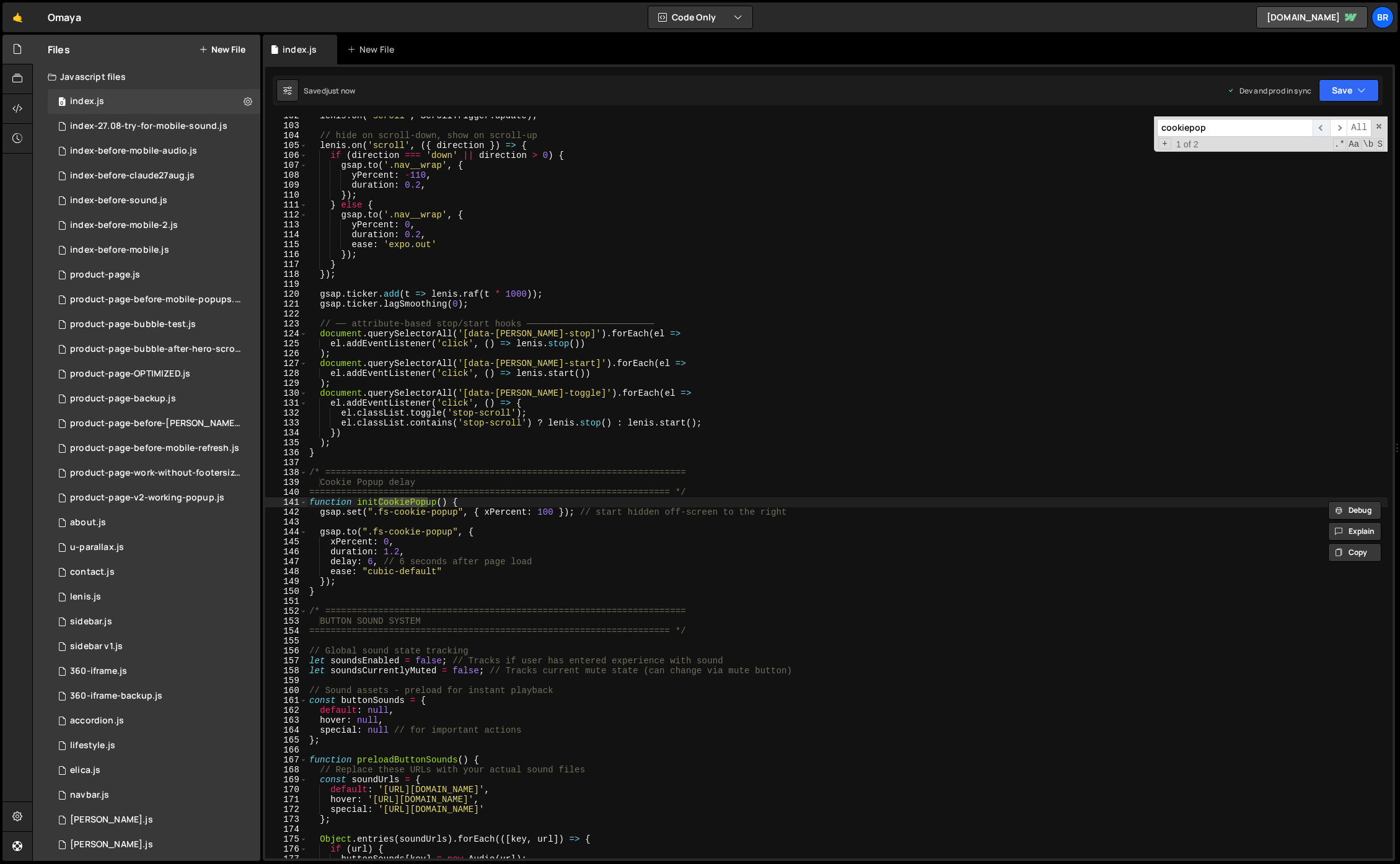
type input "cookiepop"
click at [1323, 125] on span "​" at bounding box center [1321, 127] width 17 height 18
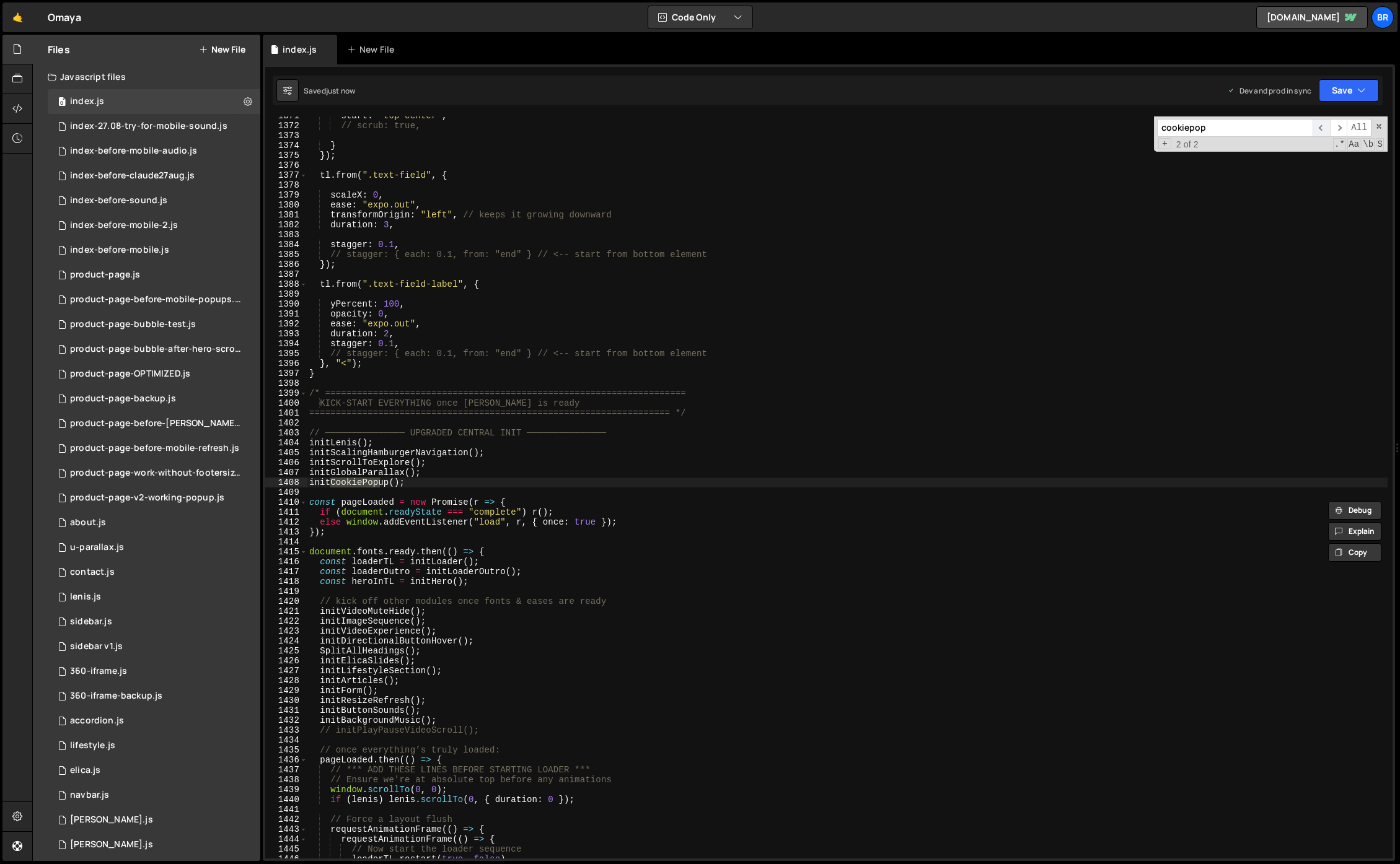
scroll to position [13596, 0]
click at [1322, 123] on span "​" at bounding box center [1321, 127] width 17 height 18
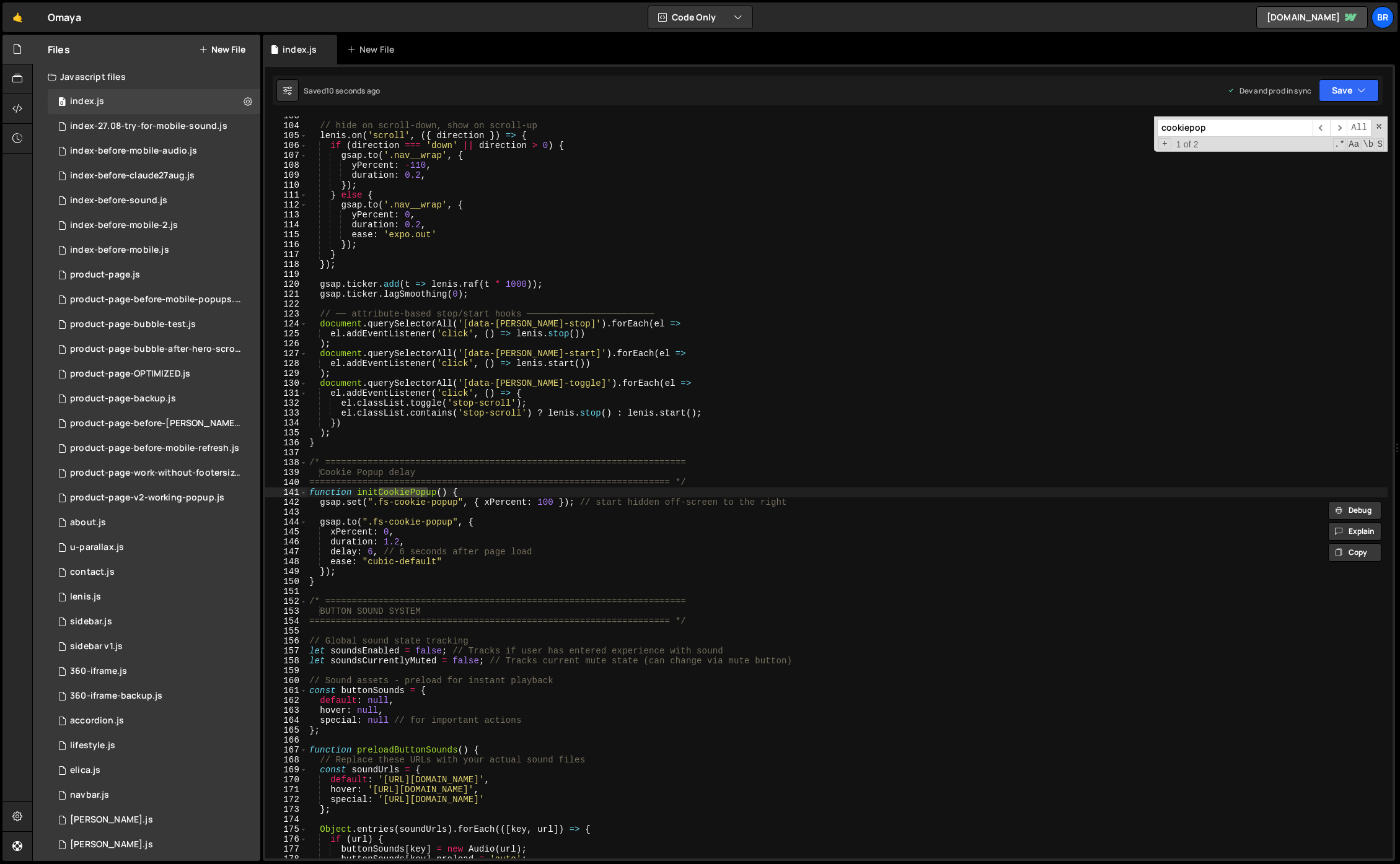
scroll to position [1016, 0]
click at [486, 521] on div "// hide on scroll‐down, show on scroll‐up [PERSON_NAME] . on ( 'scroll' , ({ di…" at bounding box center [847, 492] width 1081 height 762
click at [810, 500] on div "// hide on scroll‐down, show on scroll‐up [PERSON_NAME] . on ( 'scroll' , ({ di…" at bounding box center [847, 492] width 1081 height 762
type textarea "gsap.set(".fs-cookie-popup", { xPercent: 100 }); // start hidden off-screen to …"
click at [333, 531] on div "// hide on scroll‐down, show on scroll‐up [PERSON_NAME] . on ( 'scroll' , ({ di…" at bounding box center [847, 492] width 1081 height 762
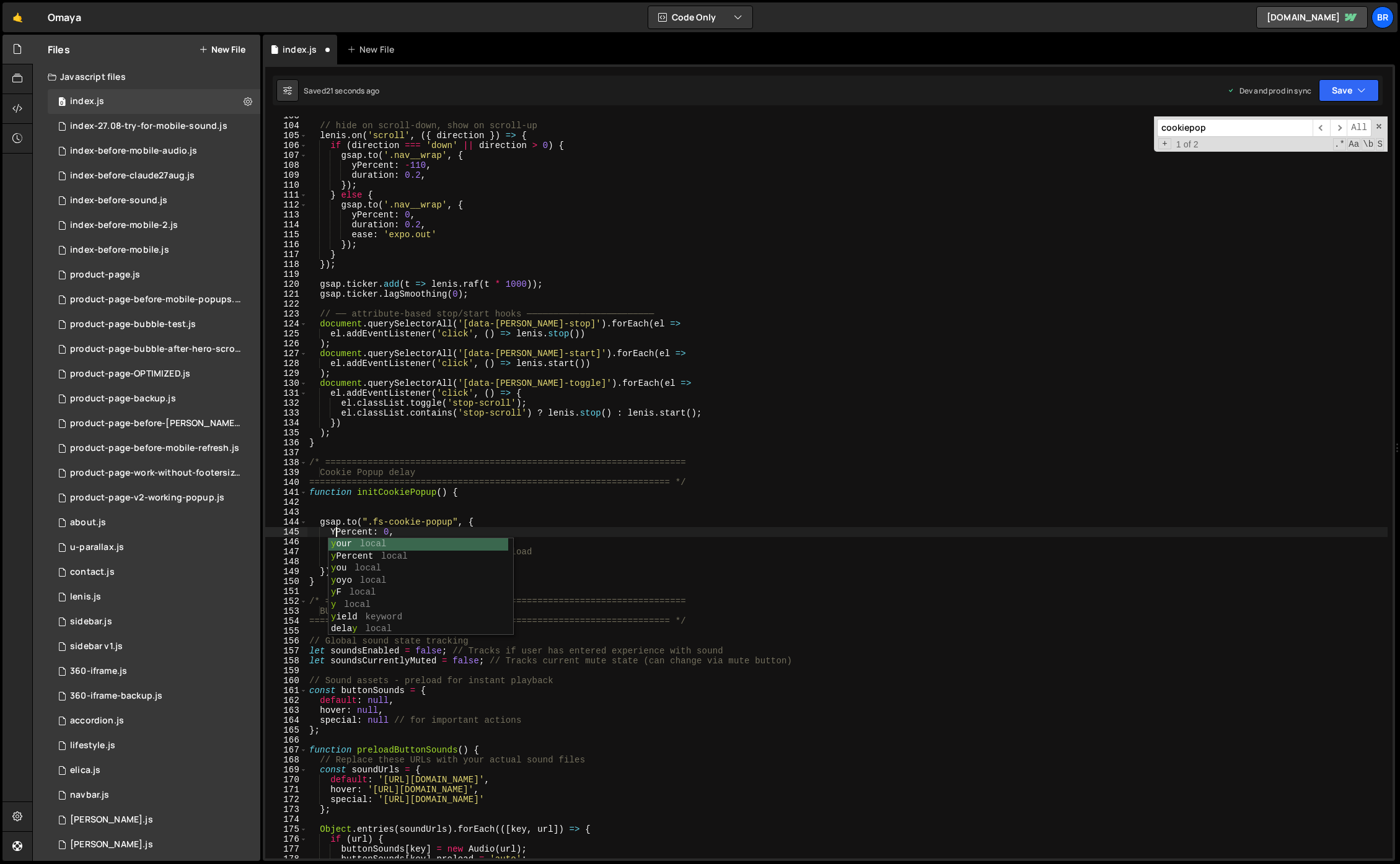
scroll to position [0, 2]
type textarea "yPercent: 0,"
click at [457, 511] on div "// hide on scroll‐down, show on scroll‐up [PERSON_NAME] . on ( 'scroll' , ({ di…" at bounding box center [847, 492] width 1081 height 762
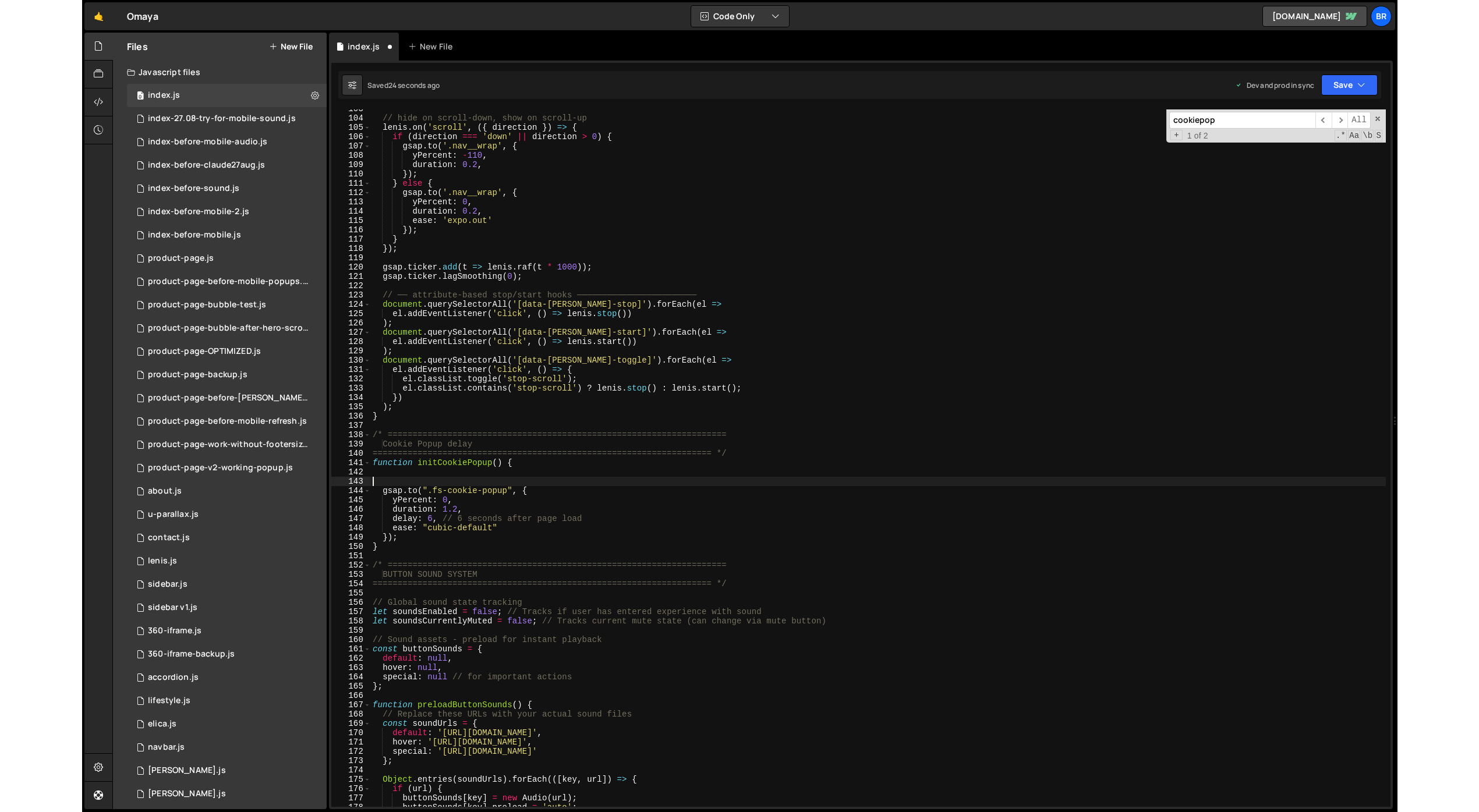
scroll to position [0, 0]
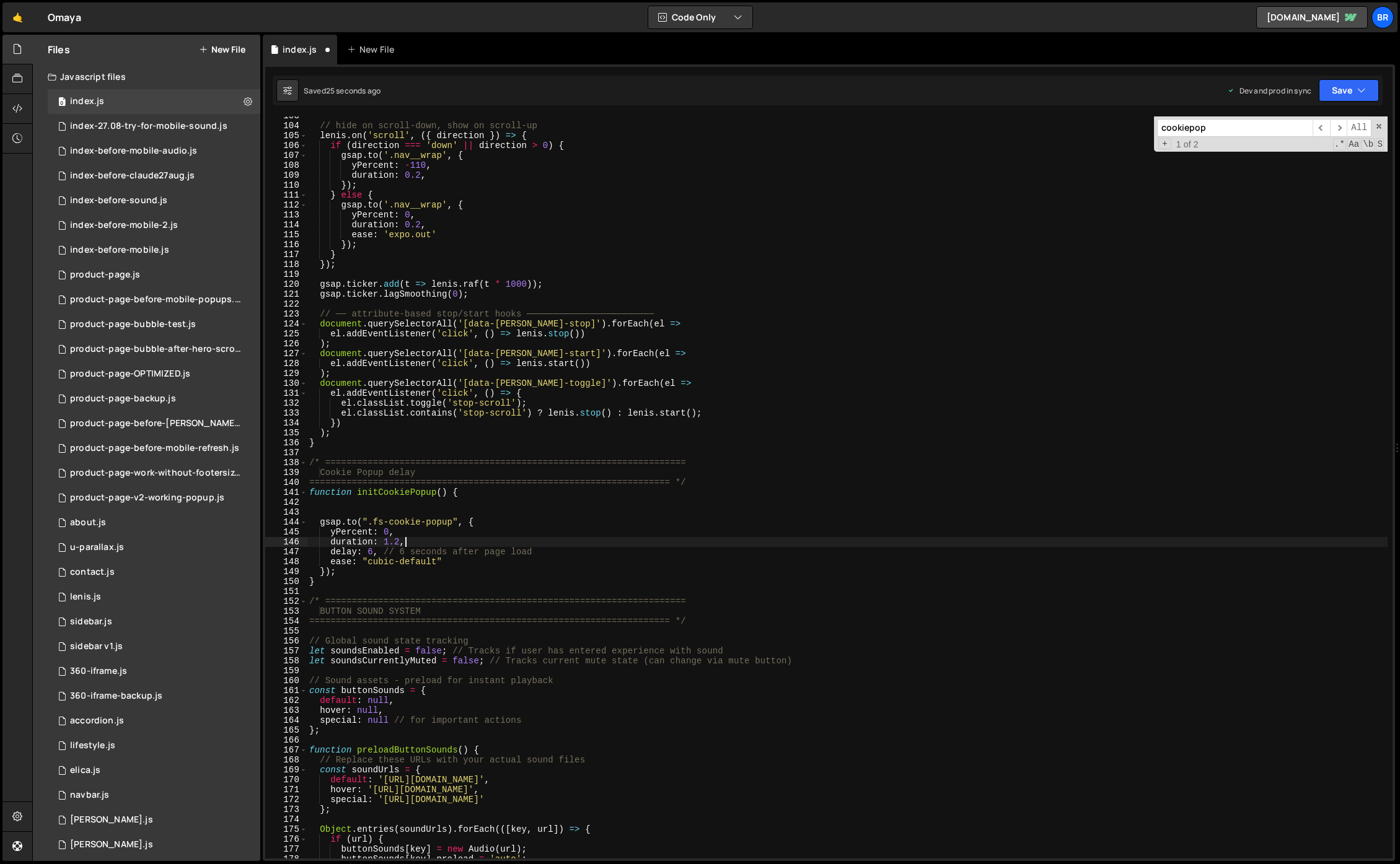
click at [412, 542] on div "// hide on scroll‐down, show on scroll‐up [PERSON_NAME] . on ( 'scroll' , ({ di…" at bounding box center [847, 492] width 1081 height 762
click at [581, 560] on div "// hide on scroll‐down, show on scroll‐up [PERSON_NAME] . on ( 'scroll' , ({ di…" at bounding box center [847, 492] width 1081 height 762
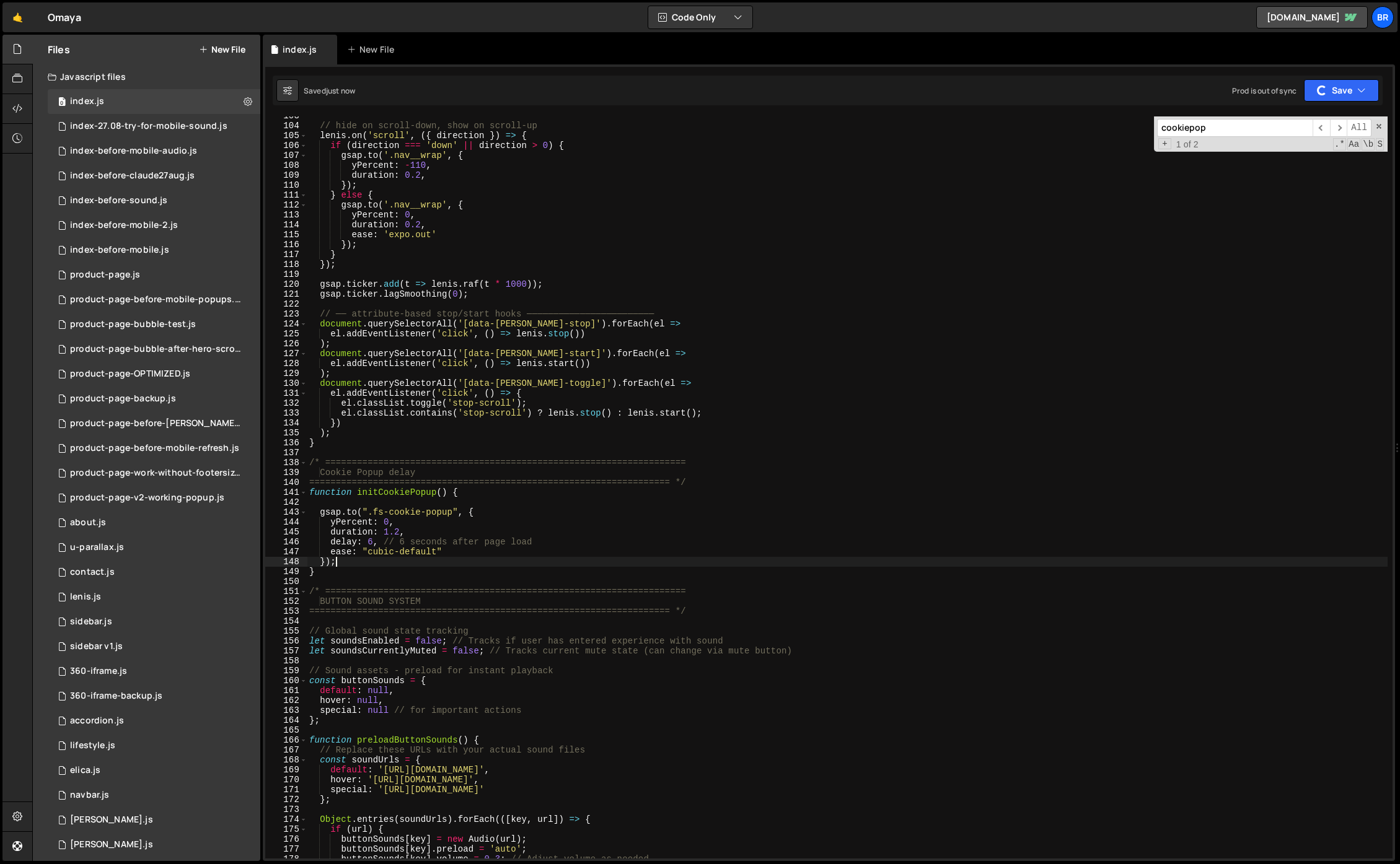
type textarea "});"
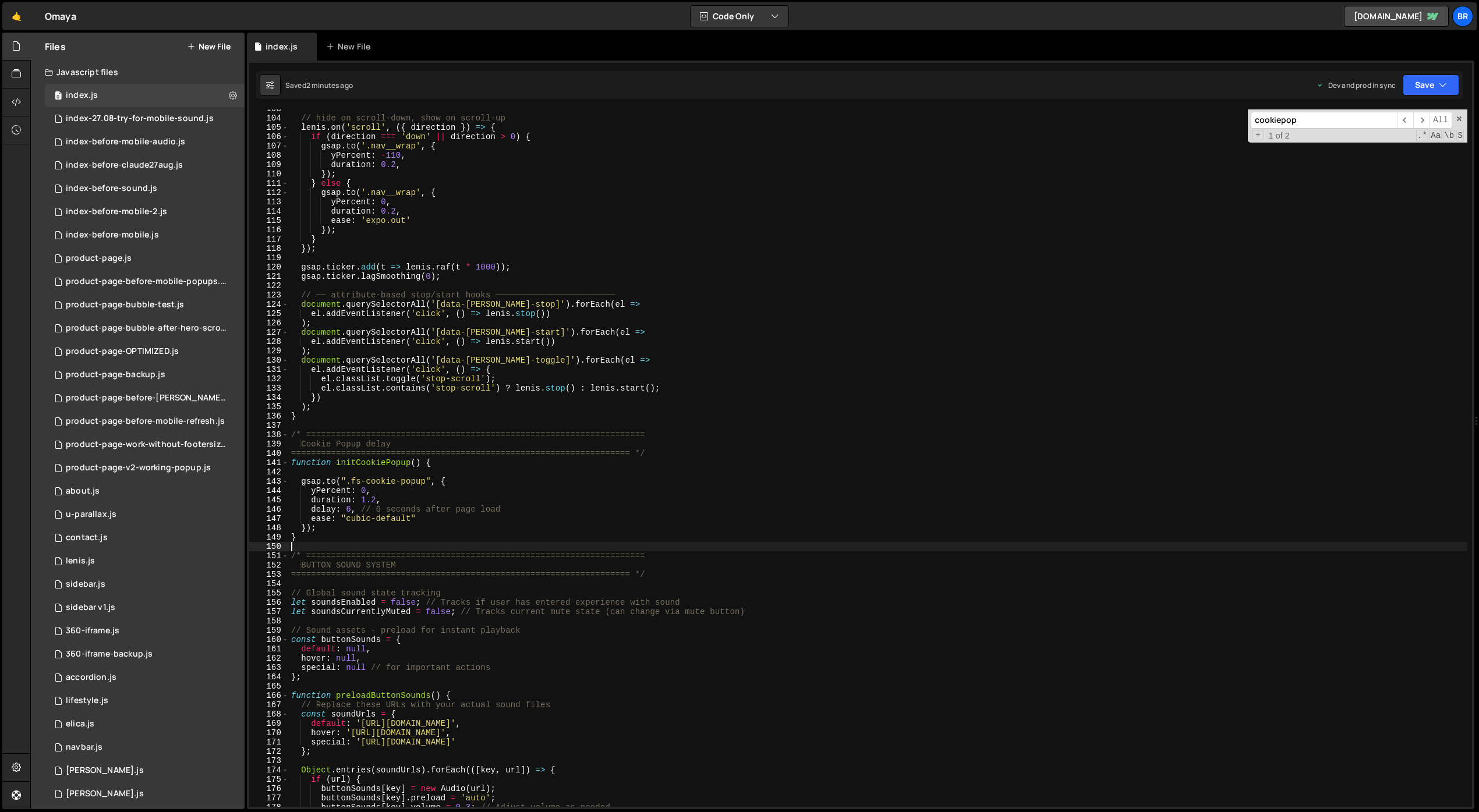
click at [514, 550] on div "// hide on scroll‐down, show on scroll‐up [PERSON_NAME] . on ( 'scroll' , ({ di…" at bounding box center [878, 462] width 1179 height 716
drag, startPoint x: 419, startPoint y: 462, endPoint x: 336, endPoint y: 460, distance: 83.0
click at [336, 460] on div "// hide on scroll‐down, show on scroll‐up [PERSON_NAME] . on ( 'scroll' , ({ di…" at bounding box center [878, 462] width 1179 height 716
type textarea "function initCookiePopup() {"
type input "initCookiePopup()"
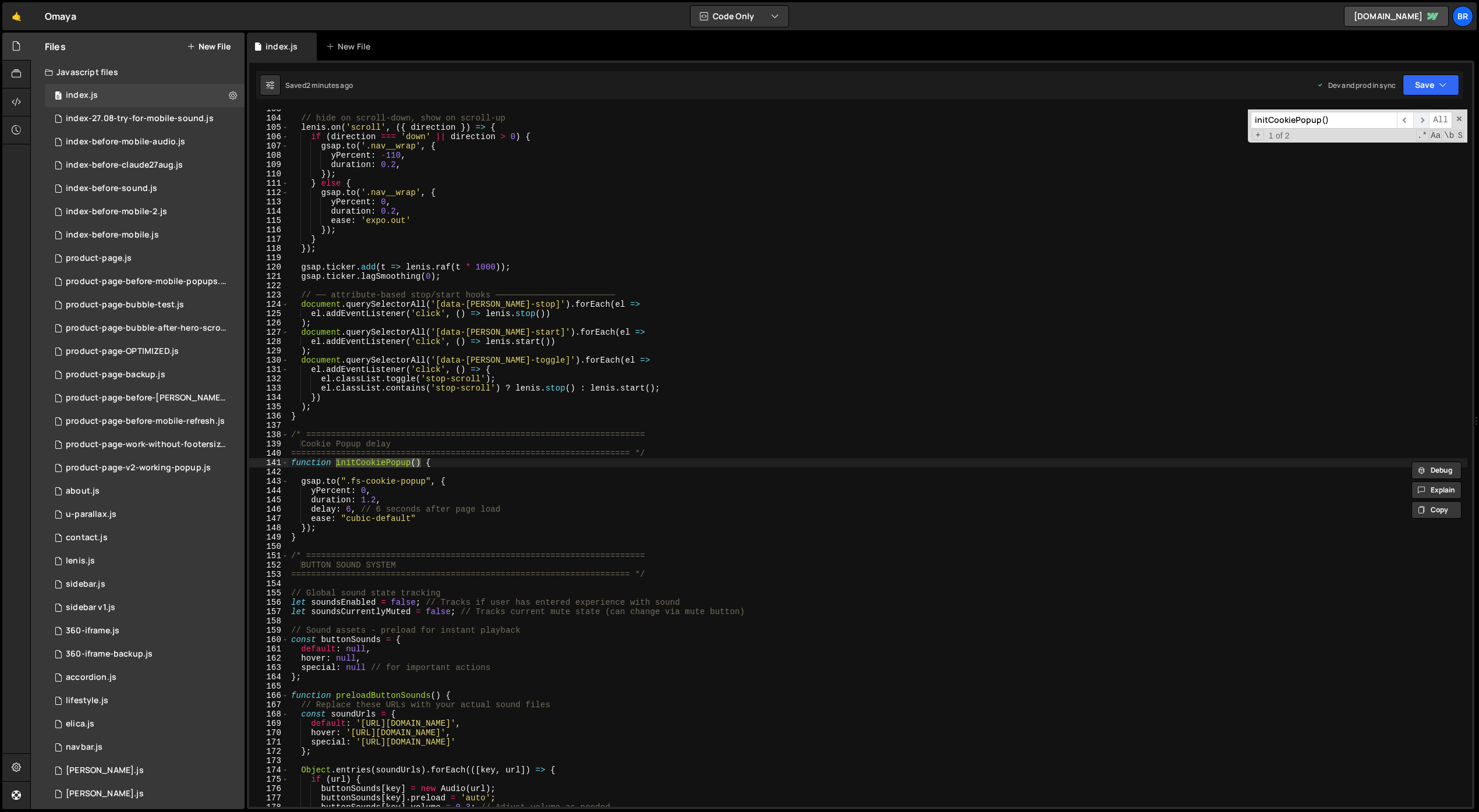
click at [1315, 118] on span "​" at bounding box center [1421, 120] width 16 height 17
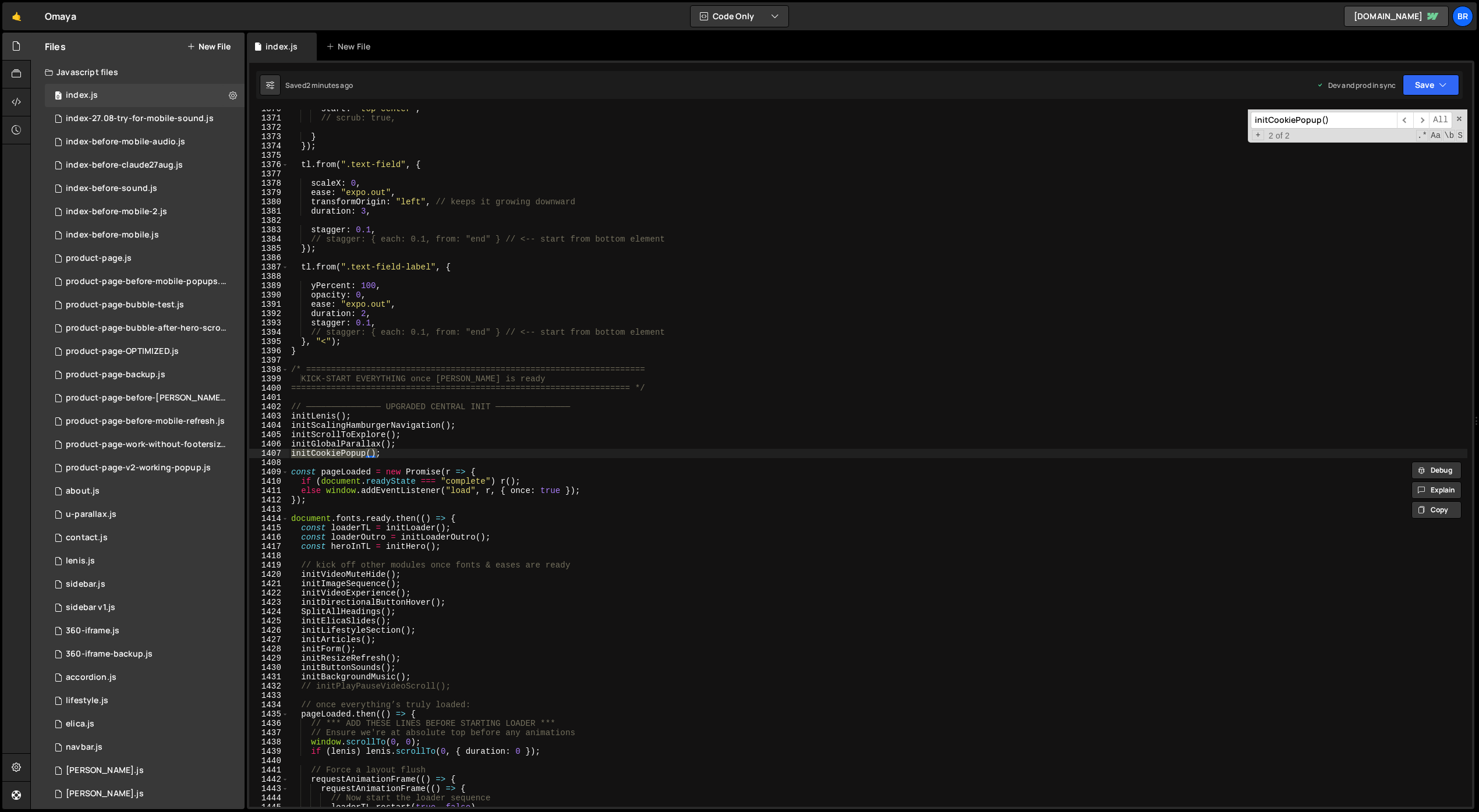
scroll to position [12759, 0]
click at [413, 456] on div "start : "top center" , // scrub: true, } }) ; tl . from ( ".text-field" , { sca…" at bounding box center [878, 462] width 1179 height 716
click at [426, 449] on div "start : "top center" , // scrub: true, } }) ; tl . from ( ".text-field" , { sca…" at bounding box center [878, 462] width 1179 height 716
type textarea "initCookiePopup();"
drag, startPoint x: 376, startPoint y: 453, endPoint x: 291, endPoint y: 455, distance: 85.0
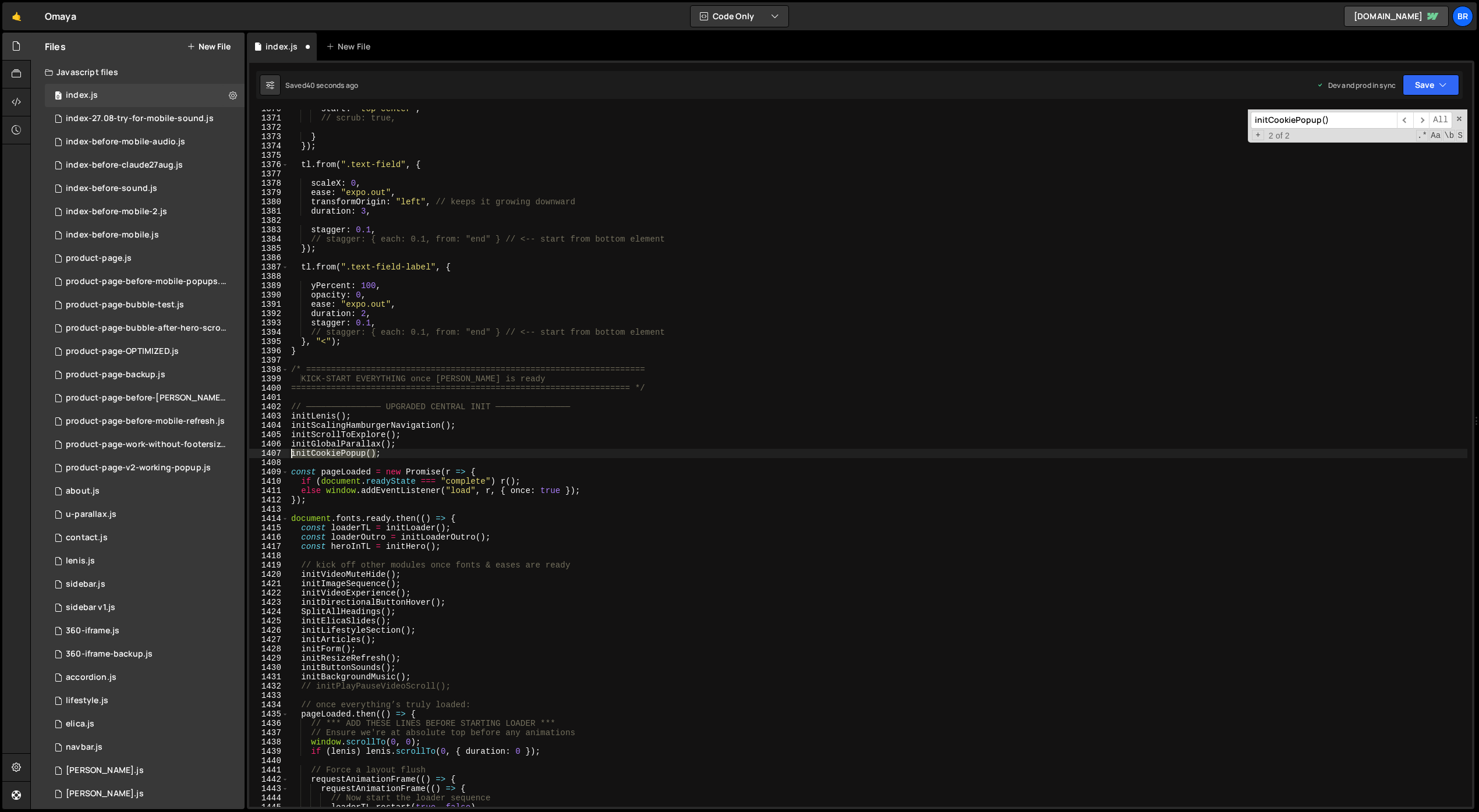
click at [291, 455] on div "start : "top center" , // scrub: true, } }) ; tl . from ( ".text-field" , { sca…" at bounding box center [878, 462] width 1179 height 716
click at [1315, 118] on span "​" at bounding box center [1405, 120] width 16 height 17
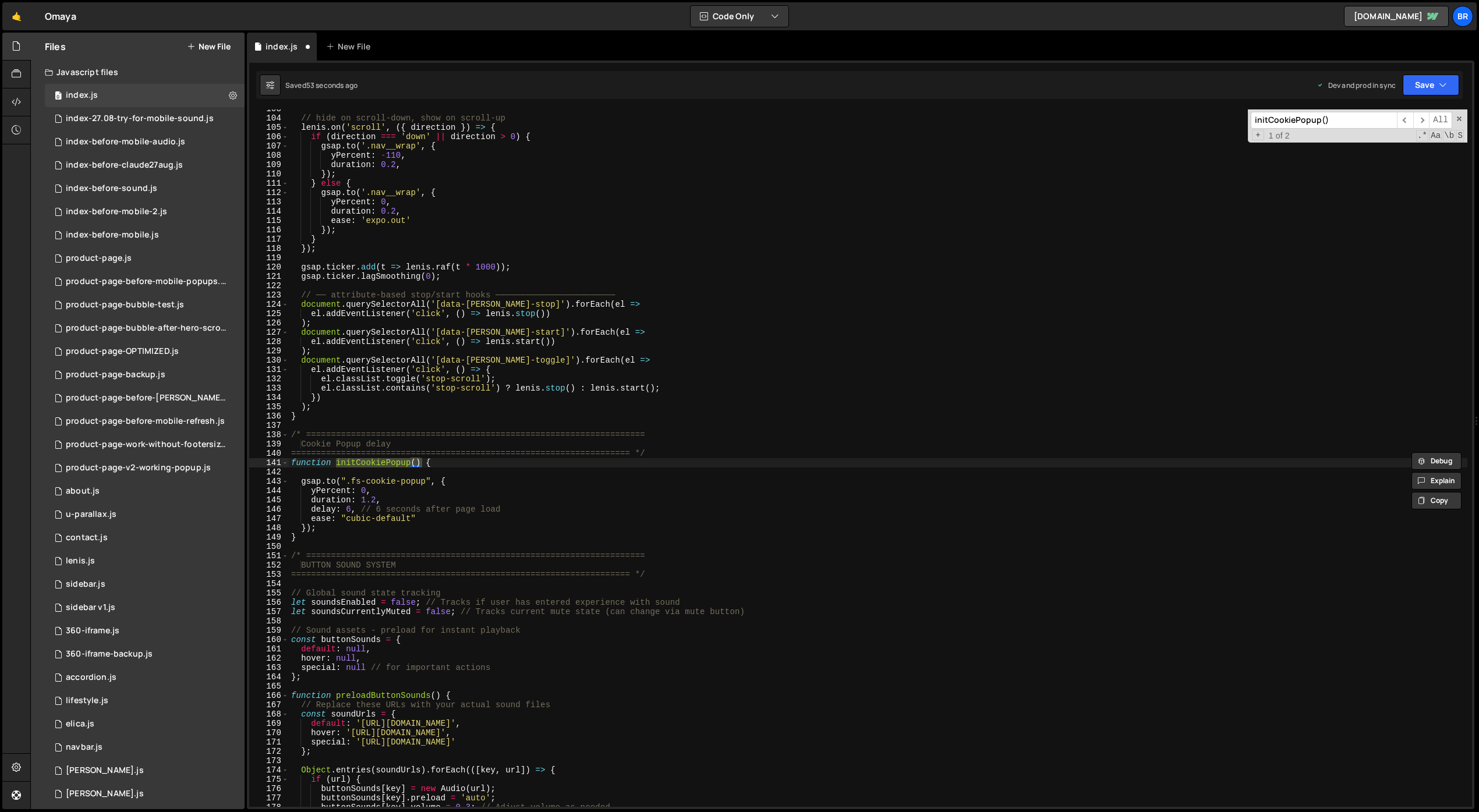
click at [424, 475] on div "// hide on scroll‐down, show on scroll‐up [PERSON_NAME] . on ( 'scroll' , ({ di…" at bounding box center [878, 462] width 1179 height 716
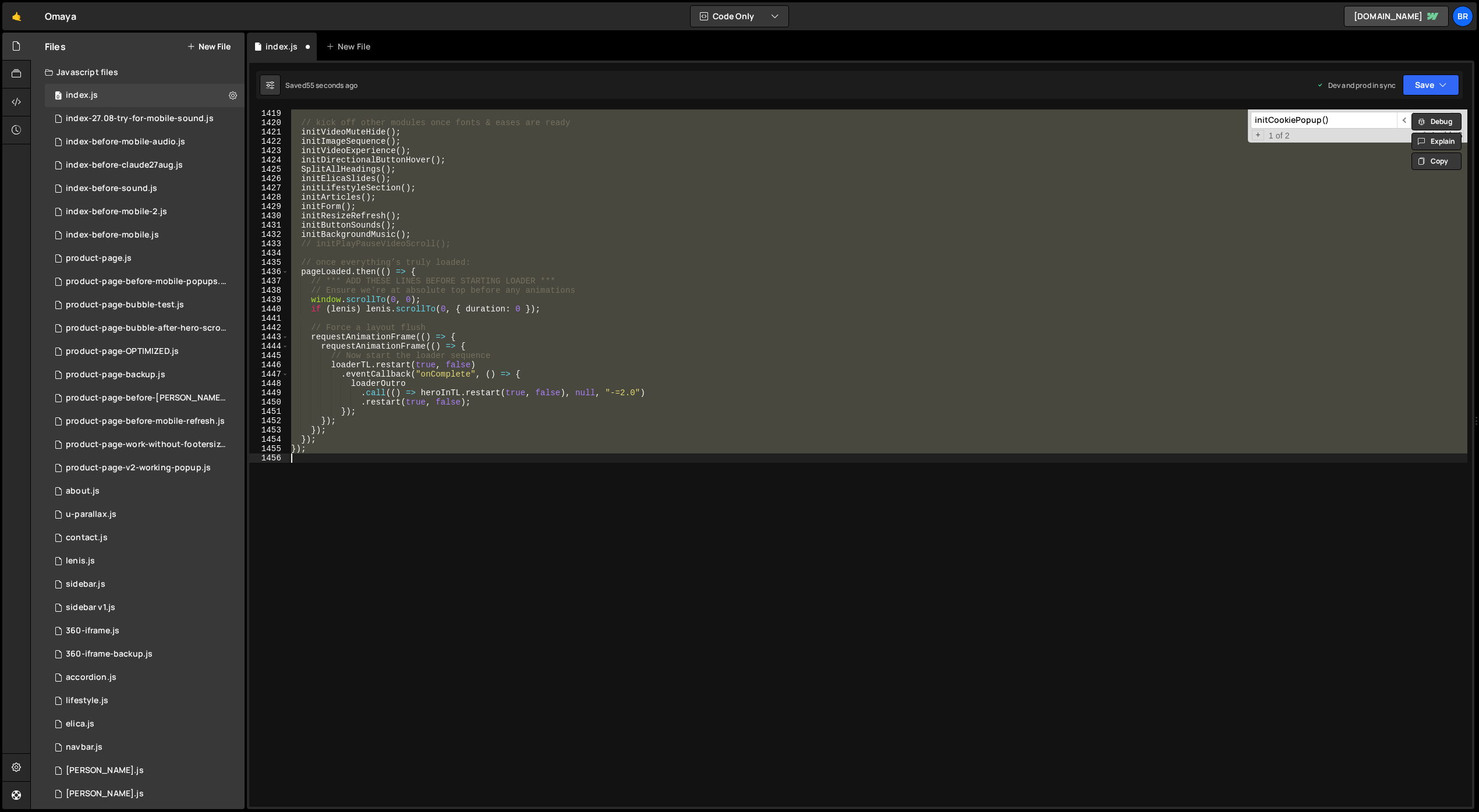
scroll to position [993, 0]
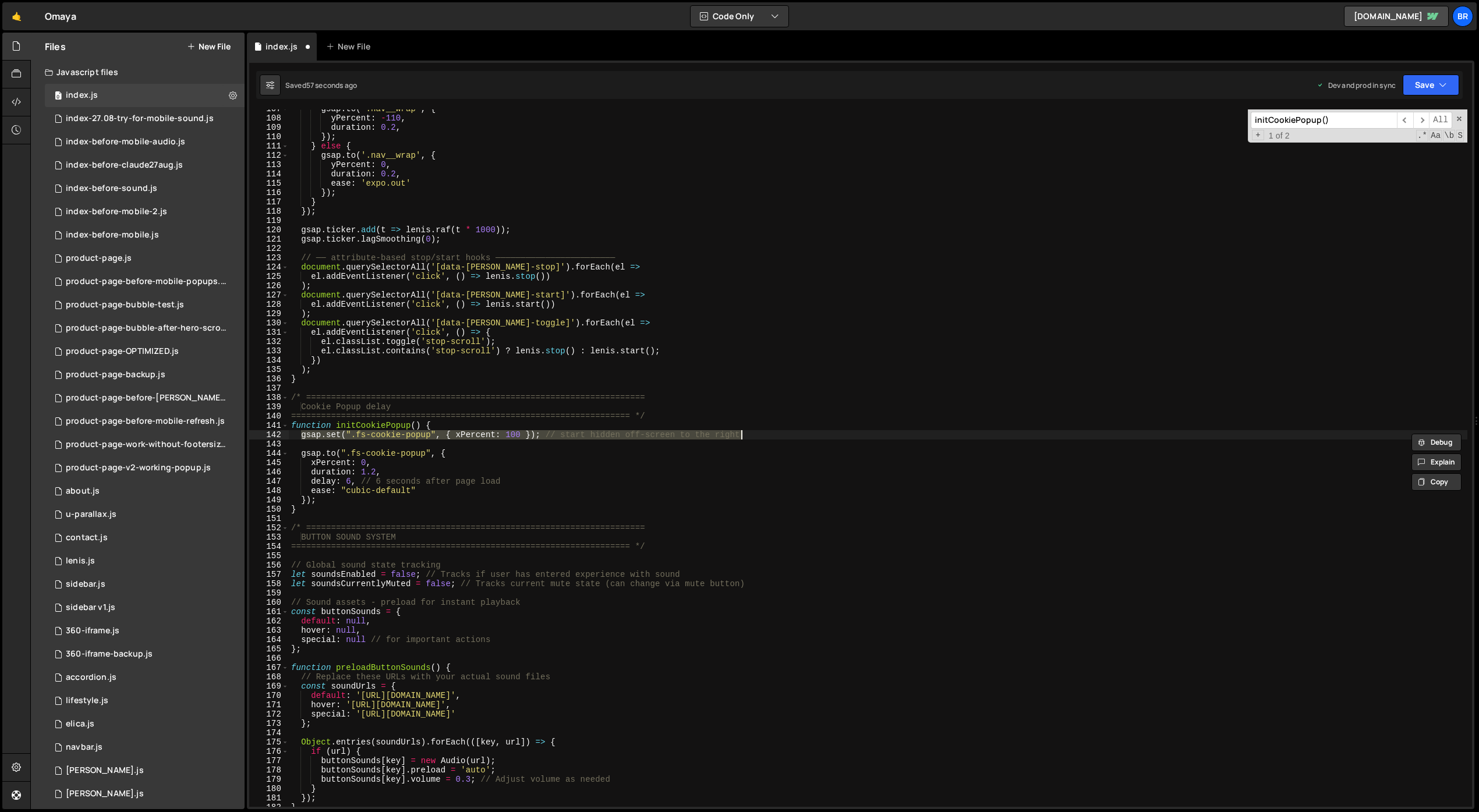
type textarea "});"
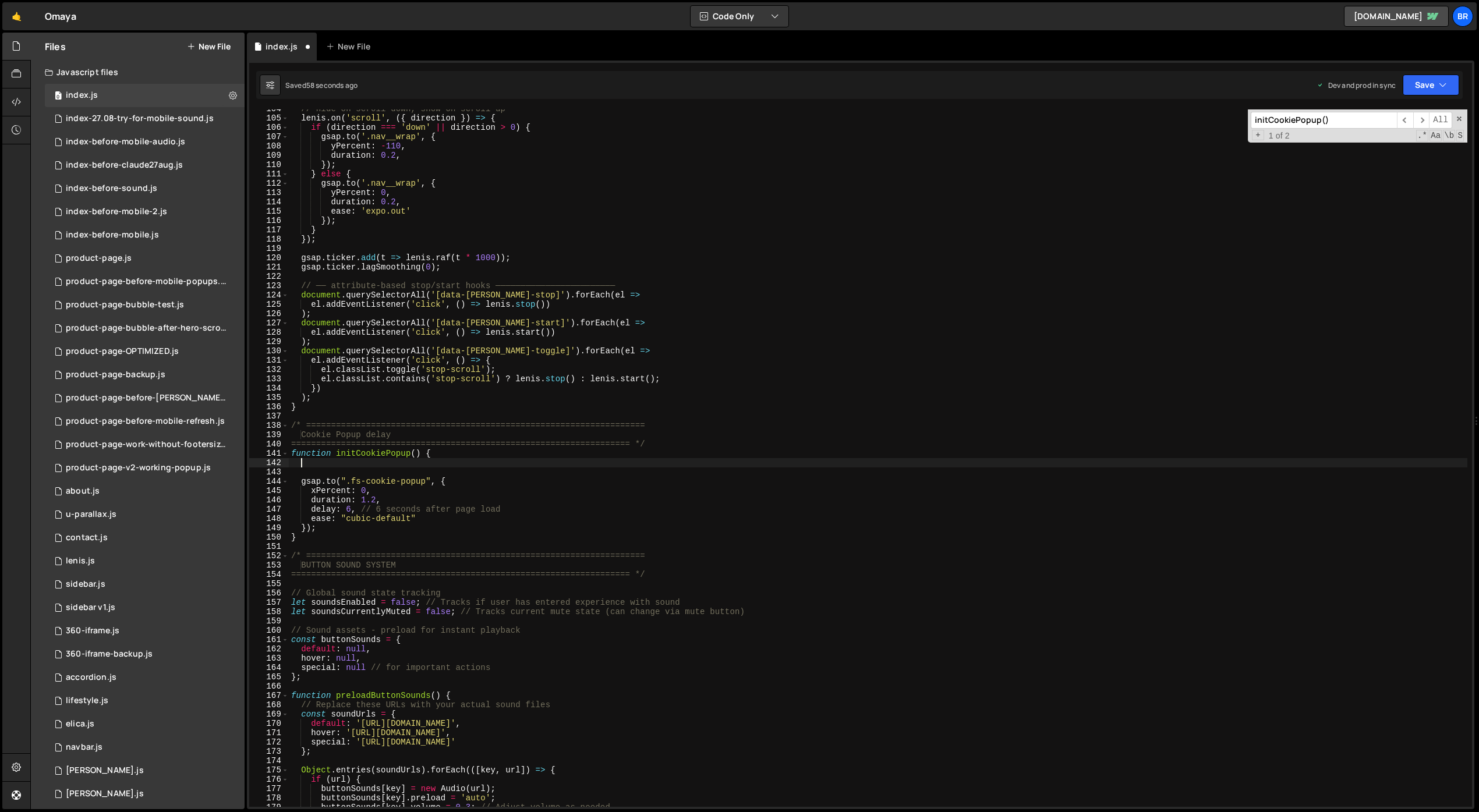
scroll to position [965, 0]
type textarea "gsap.set(".fs-cookie-popup", { xPercent: 100 }); // start hidden off-screen to …"
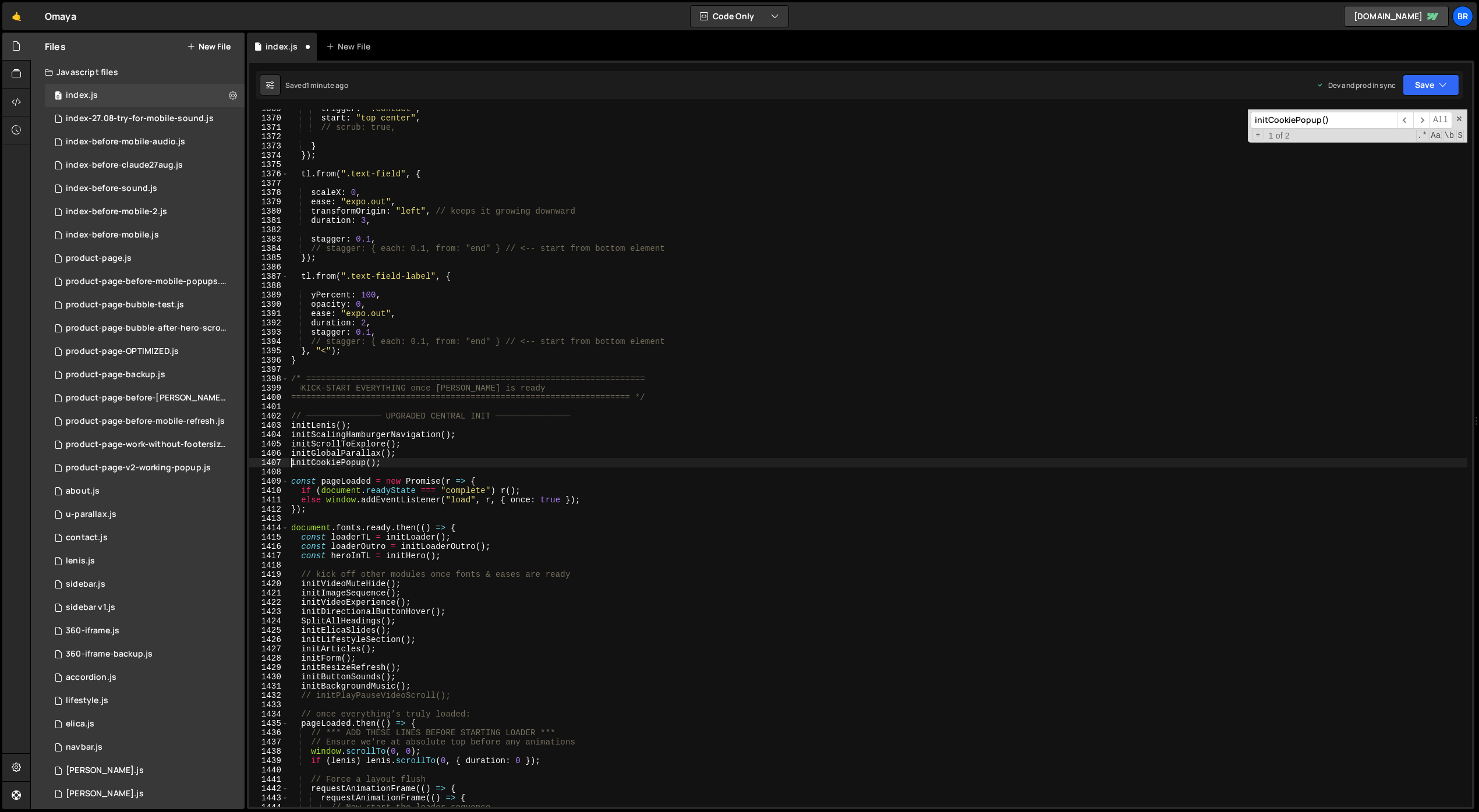
scroll to position [12750, 0]
click at [1315, 119] on span "​" at bounding box center [1405, 120] width 16 height 17
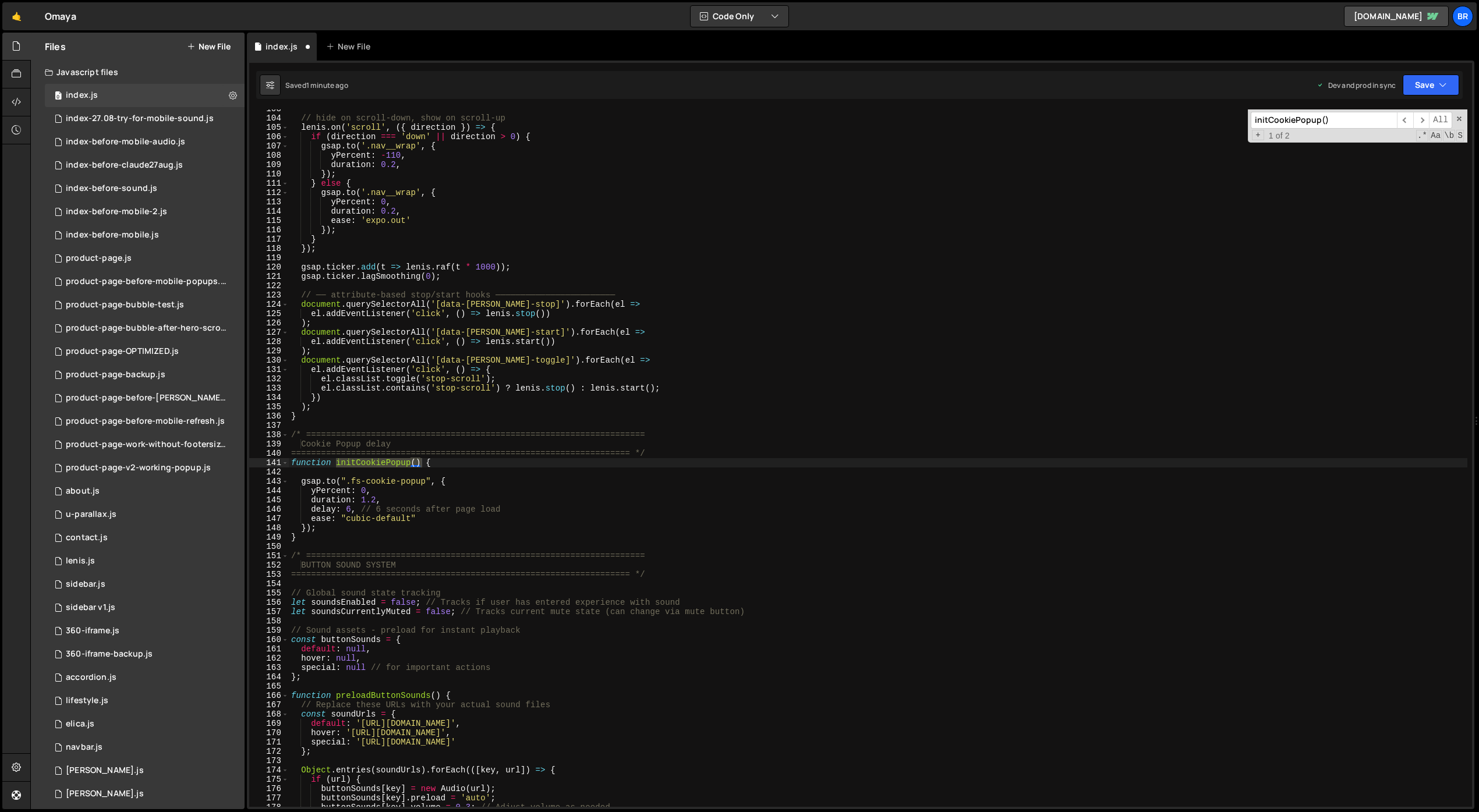
scroll to position [955, 0]
type textarea "function initCookiePopup() {"
click at [504, 460] on div "// hide on scroll‐down, show on scroll‐up [PERSON_NAME] . on ( 'scroll' , ({ di…" at bounding box center [878, 462] width 1179 height 716
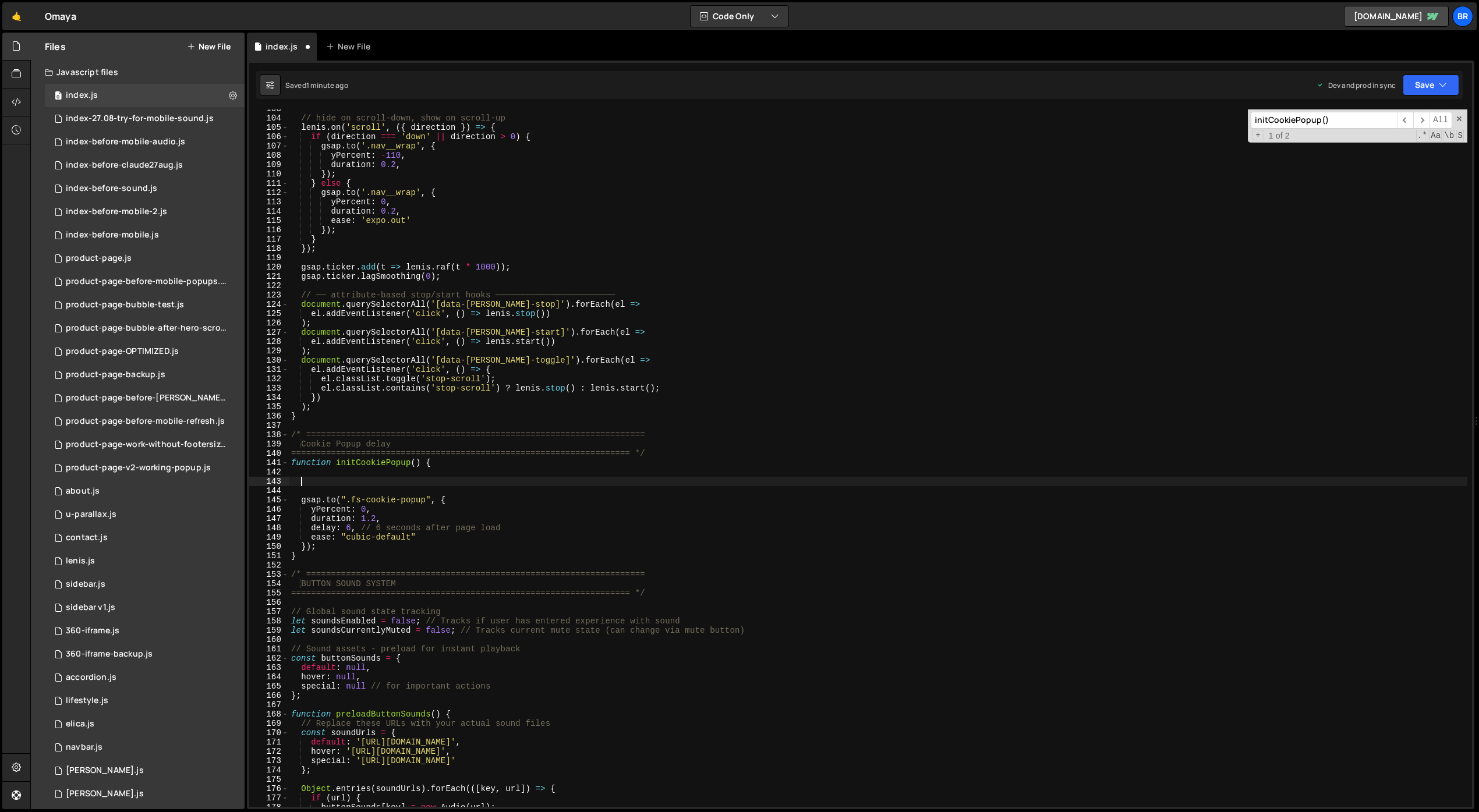
paste textarea "gsap.set(".fs-cookie-popup", { xPercent: 100 }); // start hidden off-screen to …"
click at [461, 485] on div "// hide on scroll‐down, show on scroll‐up [PERSON_NAME] . on ( 'scroll' , ({ di…" at bounding box center [878, 462] width 1179 height 716
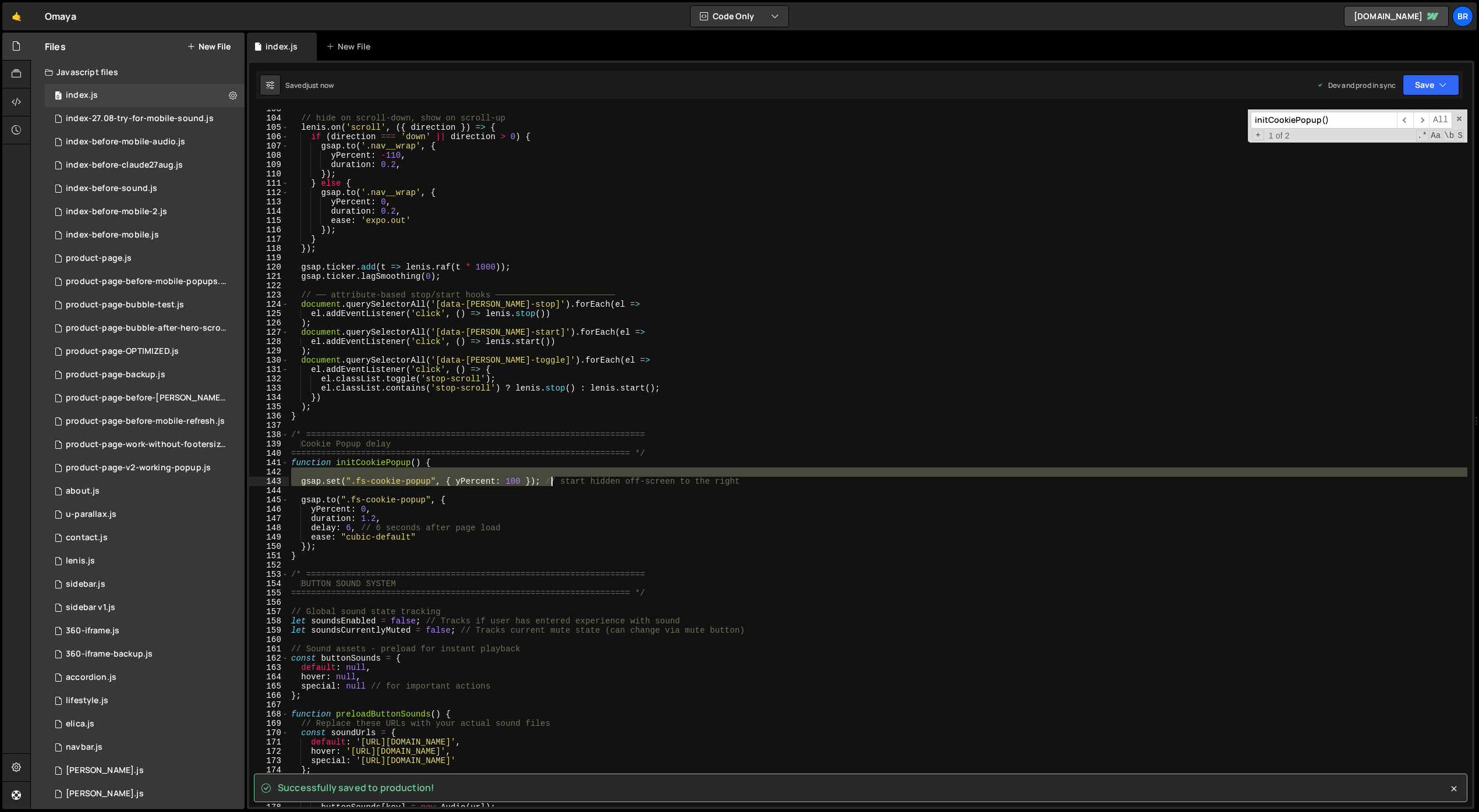
drag, startPoint x: 560, startPoint y: 493, endPoint x: 548, endPoint y: 483, distance: 15.6
click at [548, 483] on div "// hide on scroll‐down, show on scroll‐up [PERSON_NAME] . on ( 'scroll' , ({ di…" at bounding box center [878, 462] width 1179 height 716
click at [548, 483] on div "// hide on scroll‐down, show on scroll‐up [PERSON_NAME] . on ( 'scroll' , ({ di…" at bounding box center [878, 458] width 1179 height 698
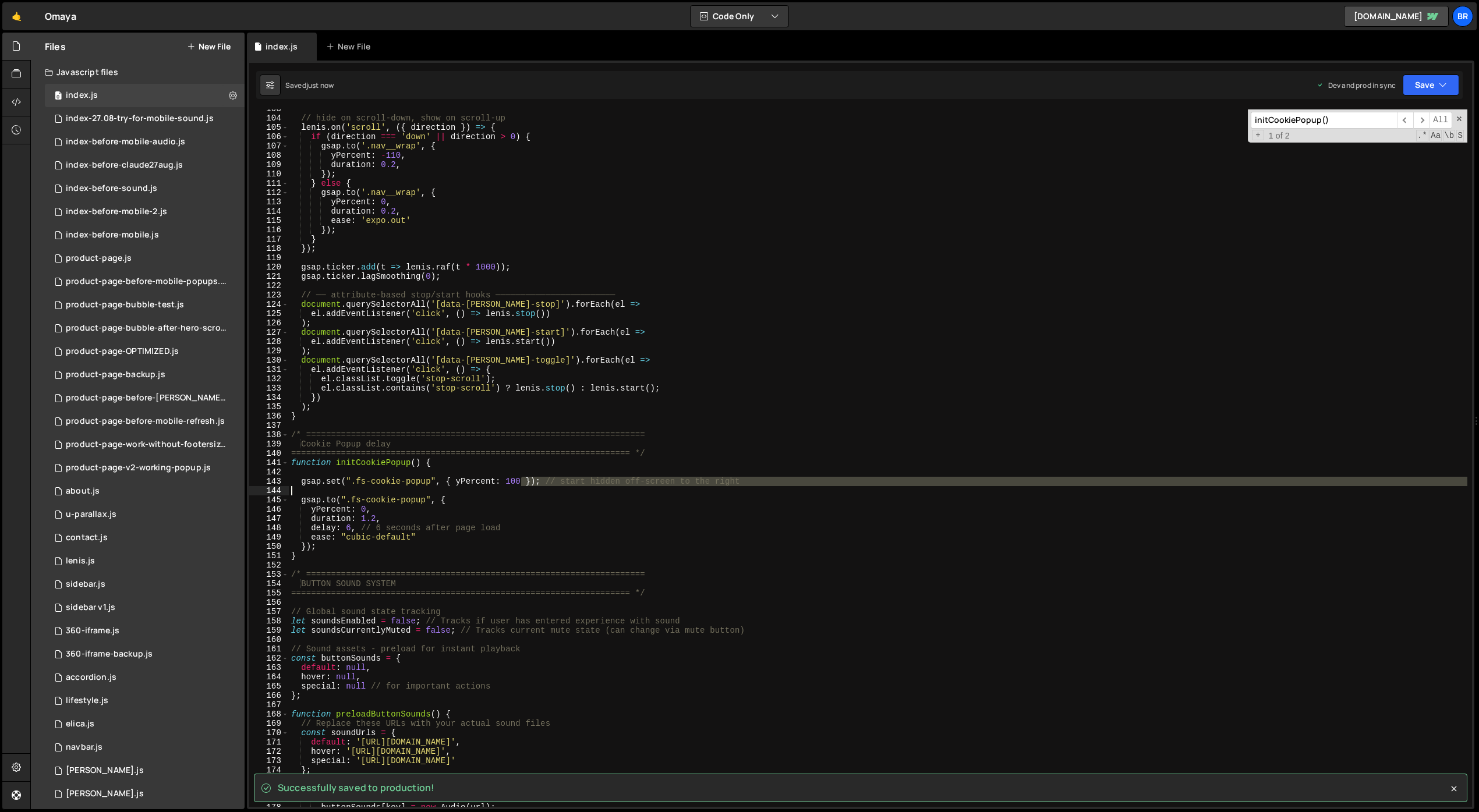
drag, startPoint x: 550, startPoint y: 481, endPoint x: 772, endPoint y: 486, distance: 222.1
click at [772, 486] on div "// hide on scroll‐down, show on scroll‐up [PERSON_NAME] . on ( 'scroll' , ({ di…" at bounding box center [878, 462] width 1179 height 716
type textarea "gsap.set(".fs-cookie-popup", { yPercent: 100 }); // start hidden off-screen to …"
click at [765, 487] on div "// hide on scroll‐down, show on scroll‐up [PERSON_NAME] . on ( 'scroll' , ({ di…" at bounding box center [878, 458] width 1179 height 698
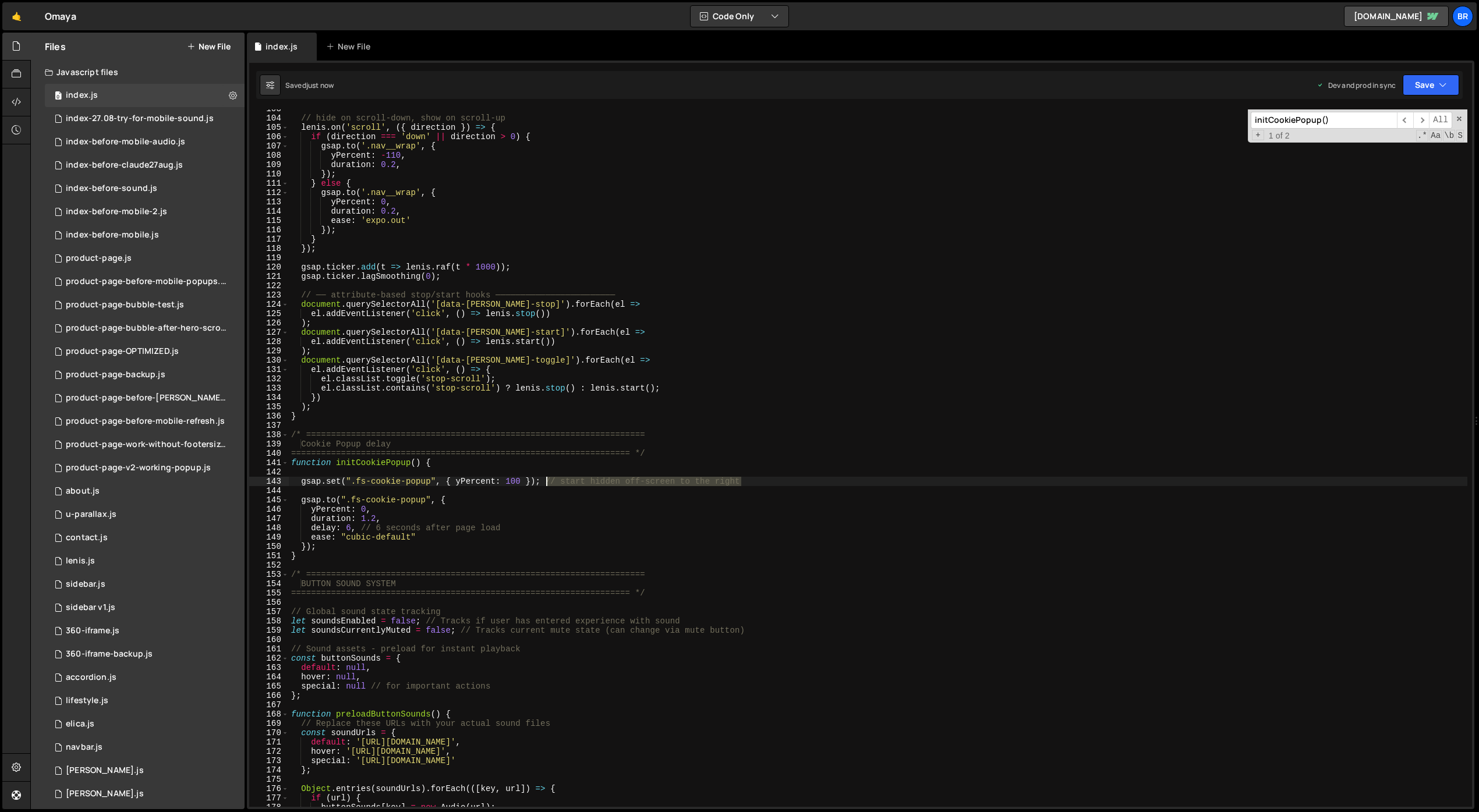
drag, startPoint x: 704, startPoint y: 489, endPoint x: 563, endPoint y: 488, distance: 141.0
click at [547, 479] on div "// hide on scroll‐down, show on scroll‐up [PERSON_NAME] . on ( 'scroll' , ({ di…" at bounding box center [878, 462] width 1179 height 716
click at [346, 527] on div "// hide on scroll‐down, show on scroll‐up [PERSON_NAME] . on ( 'scroll' , ({ di…" at bounding box center [878, 462] width 1179 height 716
click at [498, 524] on div "// hide on scroll‐down, show on scroll‐up [PERSON_NAME] . on ( 'scroll' , ({ di…" at bounding box center [878, 462] width 1179 height 716
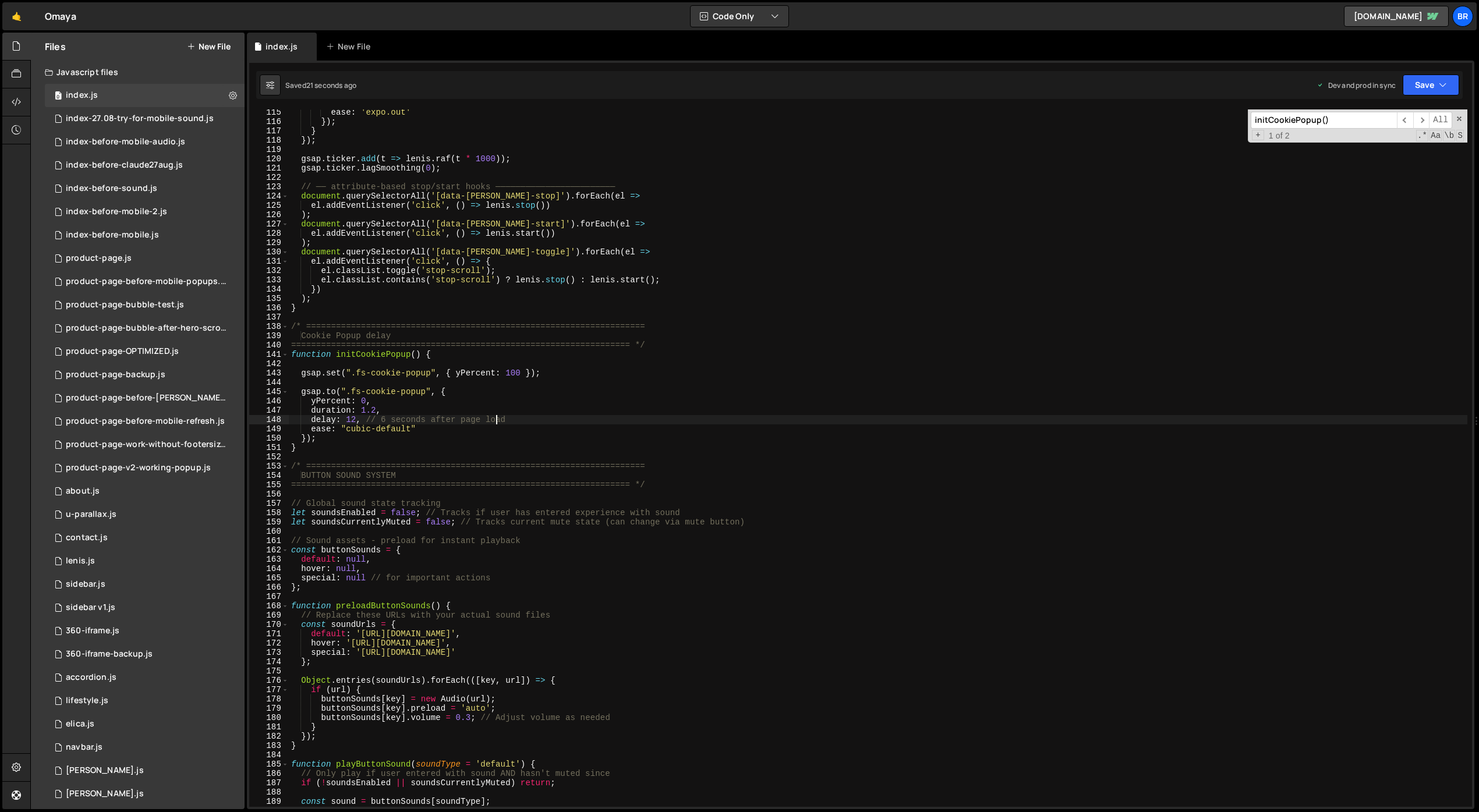
scroll to position [1064, 0]
drag, startPoint x: 421, startPoint y: 354, endPoint x: 336, endPoint y: 351, distance: 85.1
click at [336, 351] on div "ease : 'expo.out' }) ; } }) ; gsap . ticker . add ( t => [PERSON_NAME] . raf ( …" at bounding box center [878, 466] width 1179 height 716
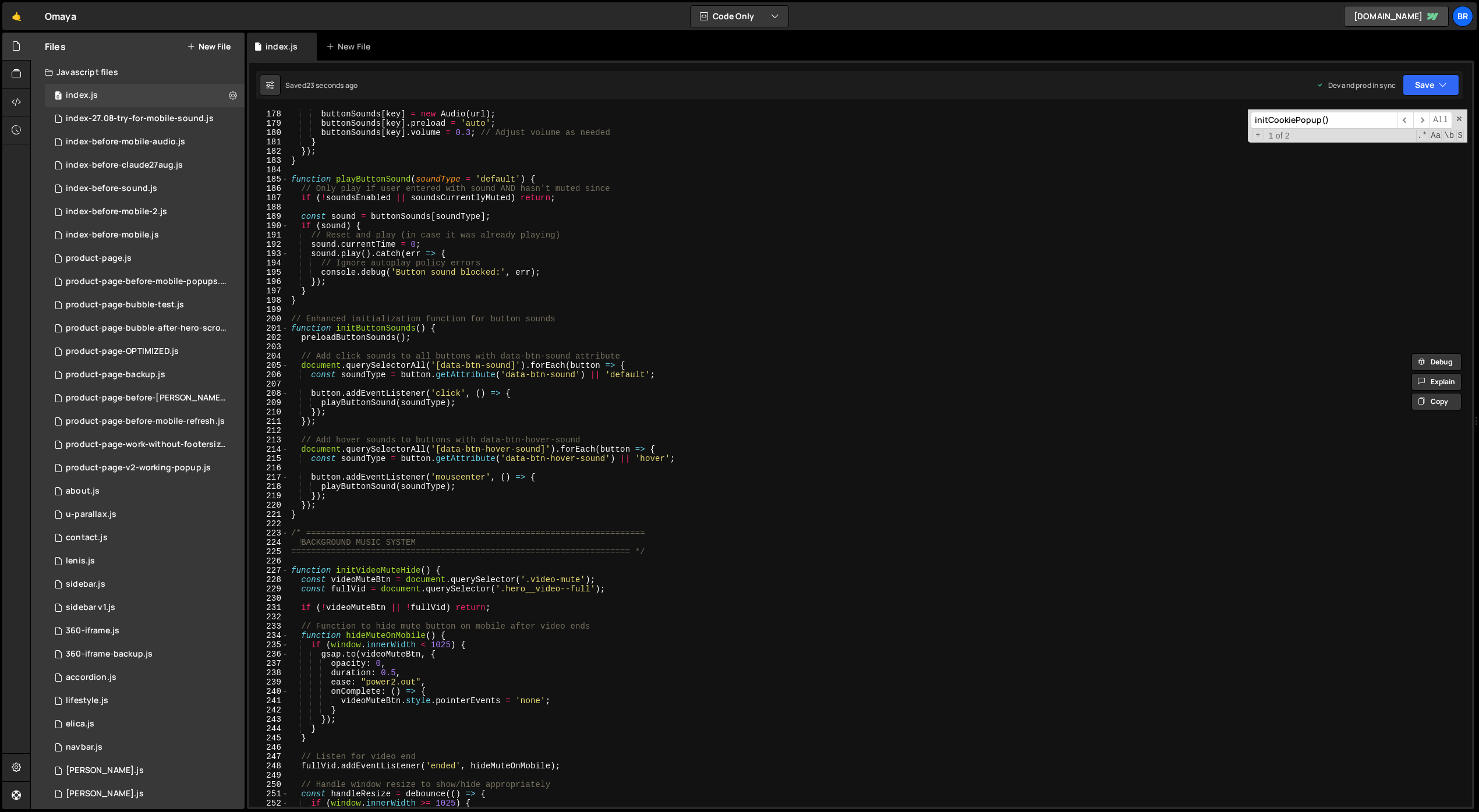
scroll to position [1649, 0]
click at [530, 669] on div "buttonSounds [ key ] = new Audio ( url ) ; buttonSounds [ key ] . preload = 'au…" at bounding box center [878, 467] width 1179 height 716
type textarea "duration: 0.5,"
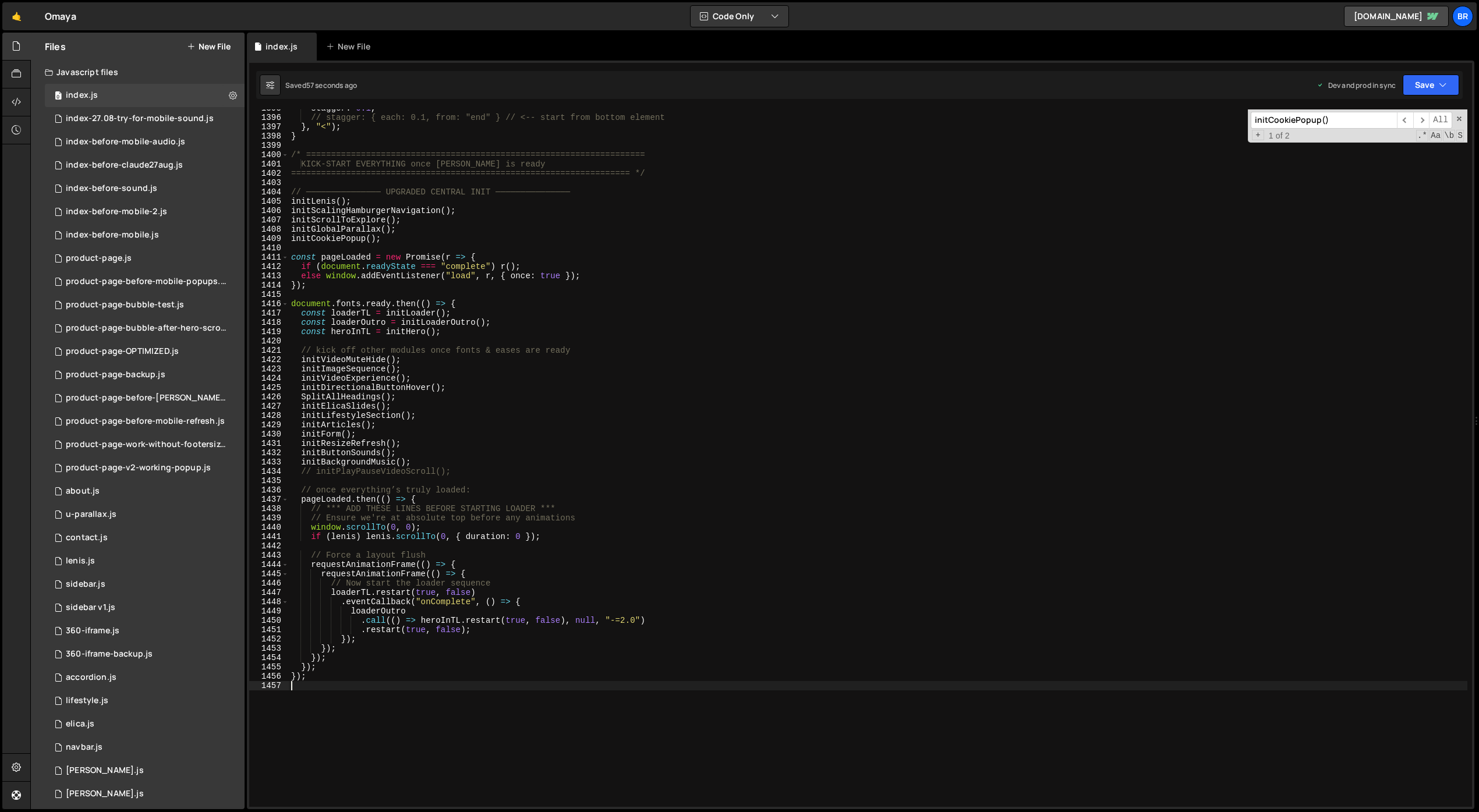
scroll to position [12993, 0]
click at [474, 631] on div "stagger : 0.1 , // stagger: { each: 0.1, from: "end" } // <-- start from bottom…" at bounding box center [878, 462] width 1179 height 716
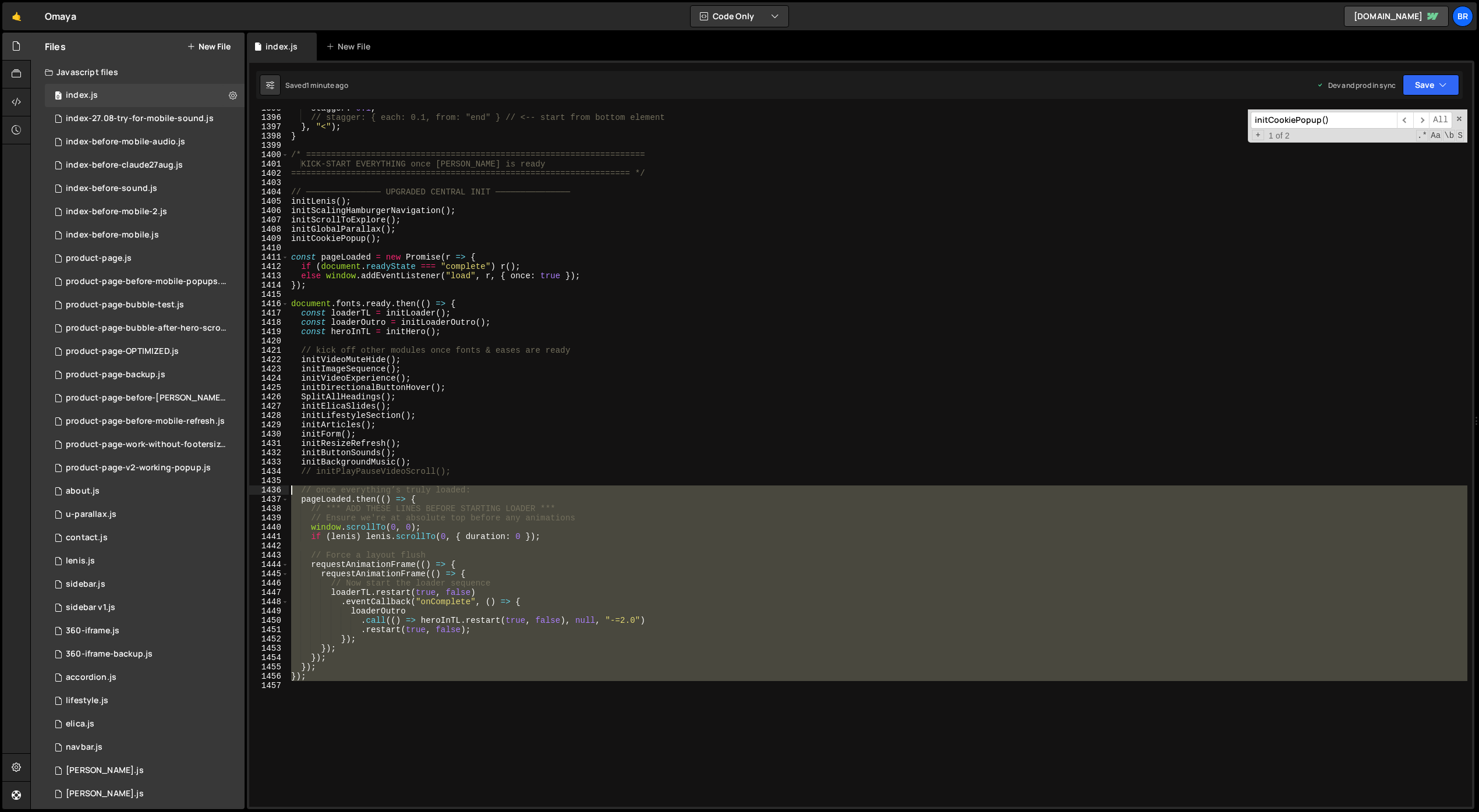
drag, startPoint x: 351, startPoint y: 681, endPoint x: 272, endPoint y: 488, distance: 208.5
click at [272, 488] on div ".restart(true, false); 1395 1396 1397 1398 1399 1400 1401 1402 1403 1404 1405 1…" at bounding box center [860, 458] width 1223 height 698
click at [409, 641] on div "stagger : 0.1 , // stagger: { each: 0.1, from: "end" } // <-- start from bottom…" at bounding box center [878, 458] width 1179 height 698
type textarea "});"
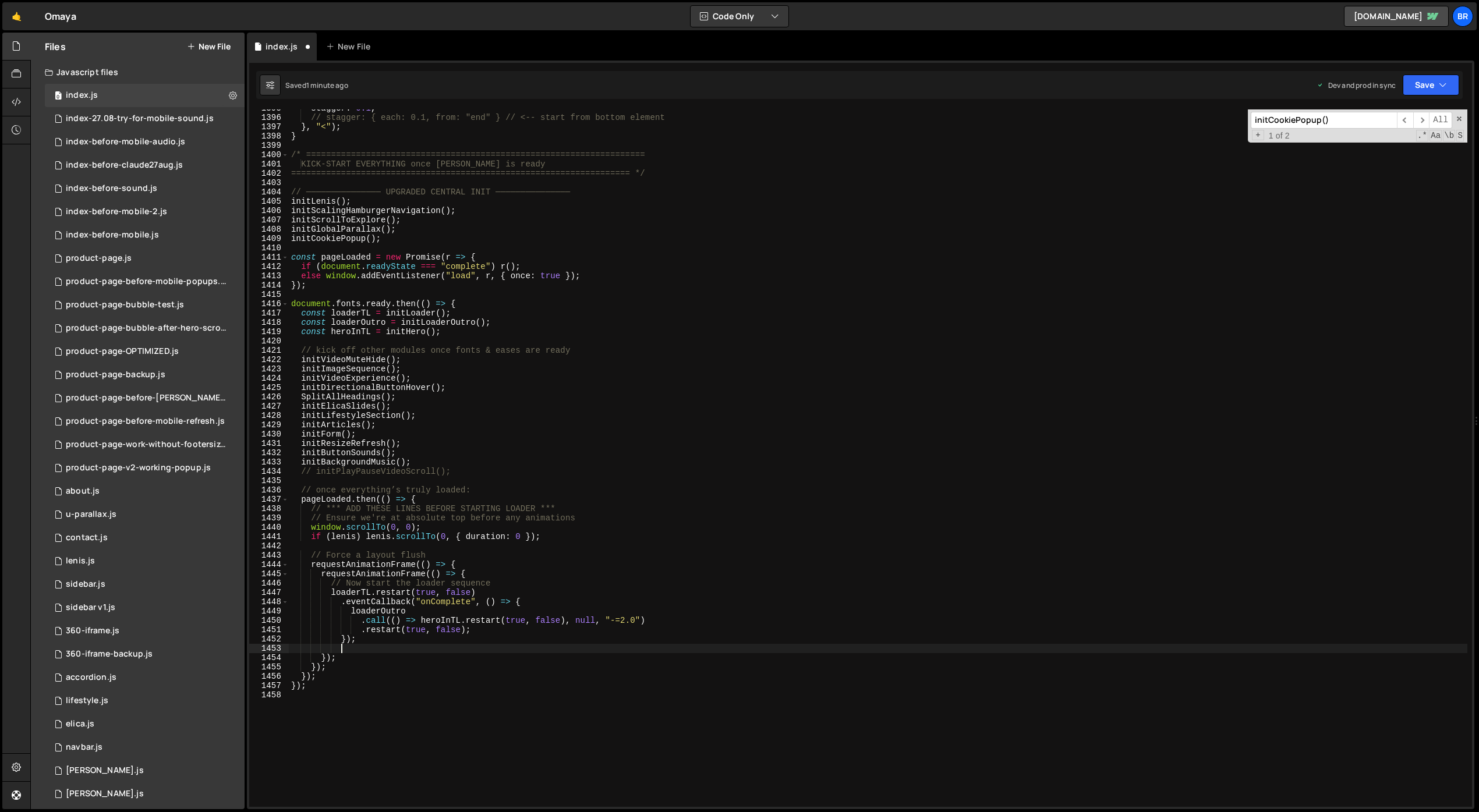
scroll to position [0, 3]
paste textarea "initCookiePopup();"
click at [370, 656] on div "stagger : 0.1 , // stagger: { each: 0.1, from: "end" } // <-- start from bottom…" at bounding box center [878, 462] width 1179 height 716
click at [346, 654] on div "stagger : 0.1 , // stagger: { each: 0.1, from: "end" } // <-- start from bottom…" at bounding box center [878, 462] width 1179 height 716
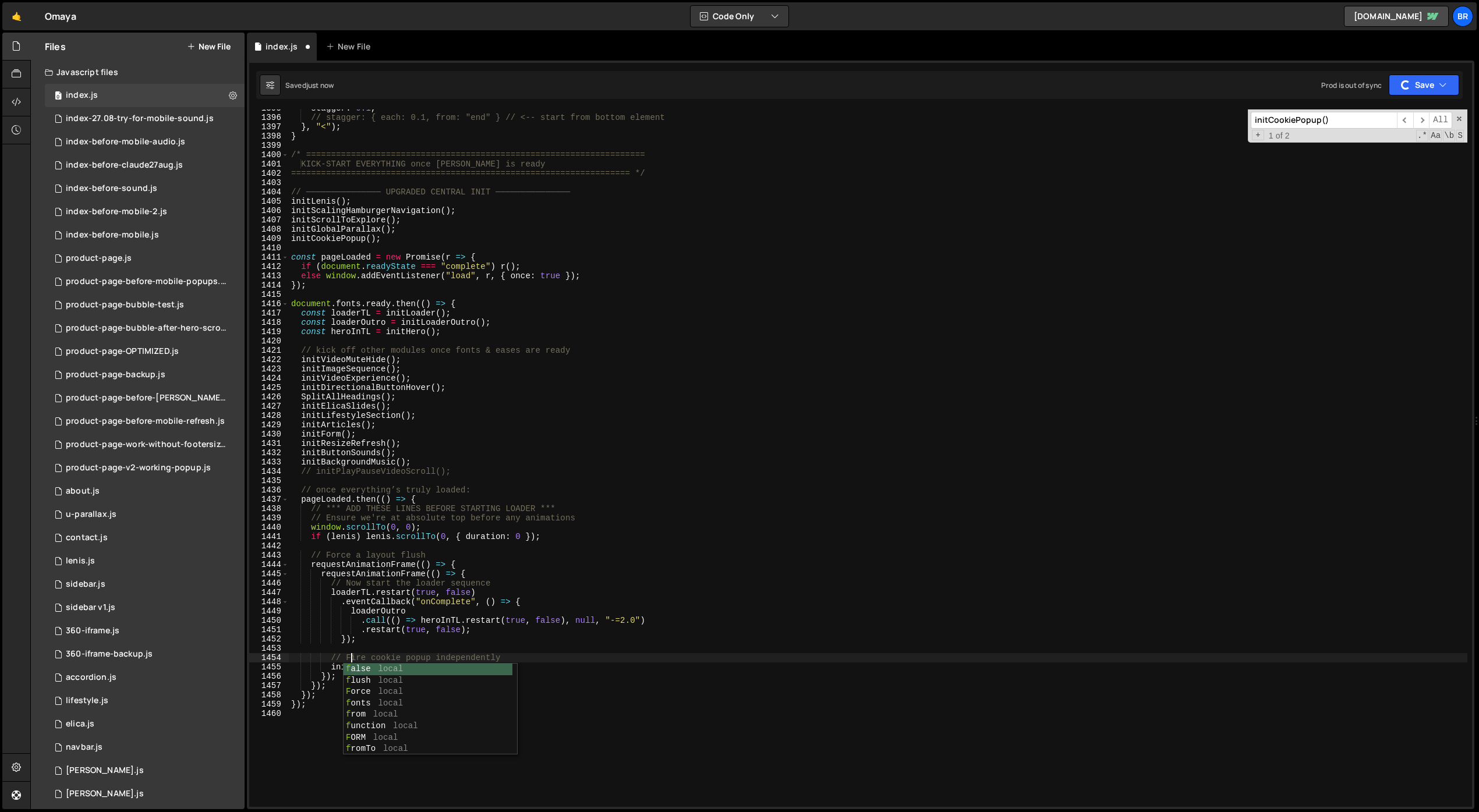
click at [680, 620] on div "stagger : 0.1 , // stagger: { each: 0.1, from: "end" } // <-- start from bottom…" at bounding box center [878, 462] width 1179 height 716
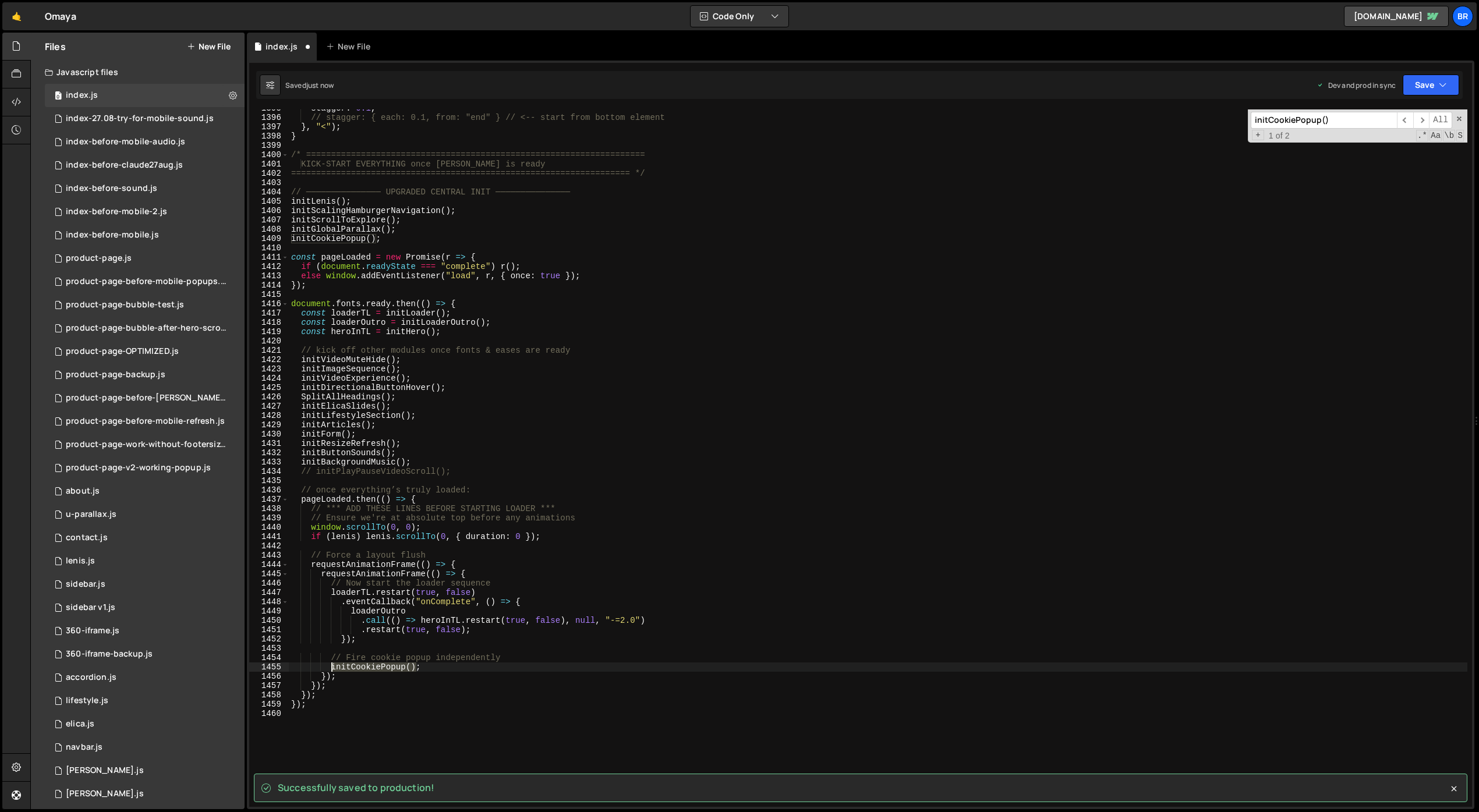
drag, startPoint x: 397, startPoint y: 669, endPoint x: 333, endPoint y: 663, distance: 64.3
click at [332, 663] on div "stagger : 0.1 , // stagger: { each: 0.1, from: "end" } // <-- start from bottom…" at bounding box center [878, 462] width 1179 height 716
type textarea "initCookiePopup();"
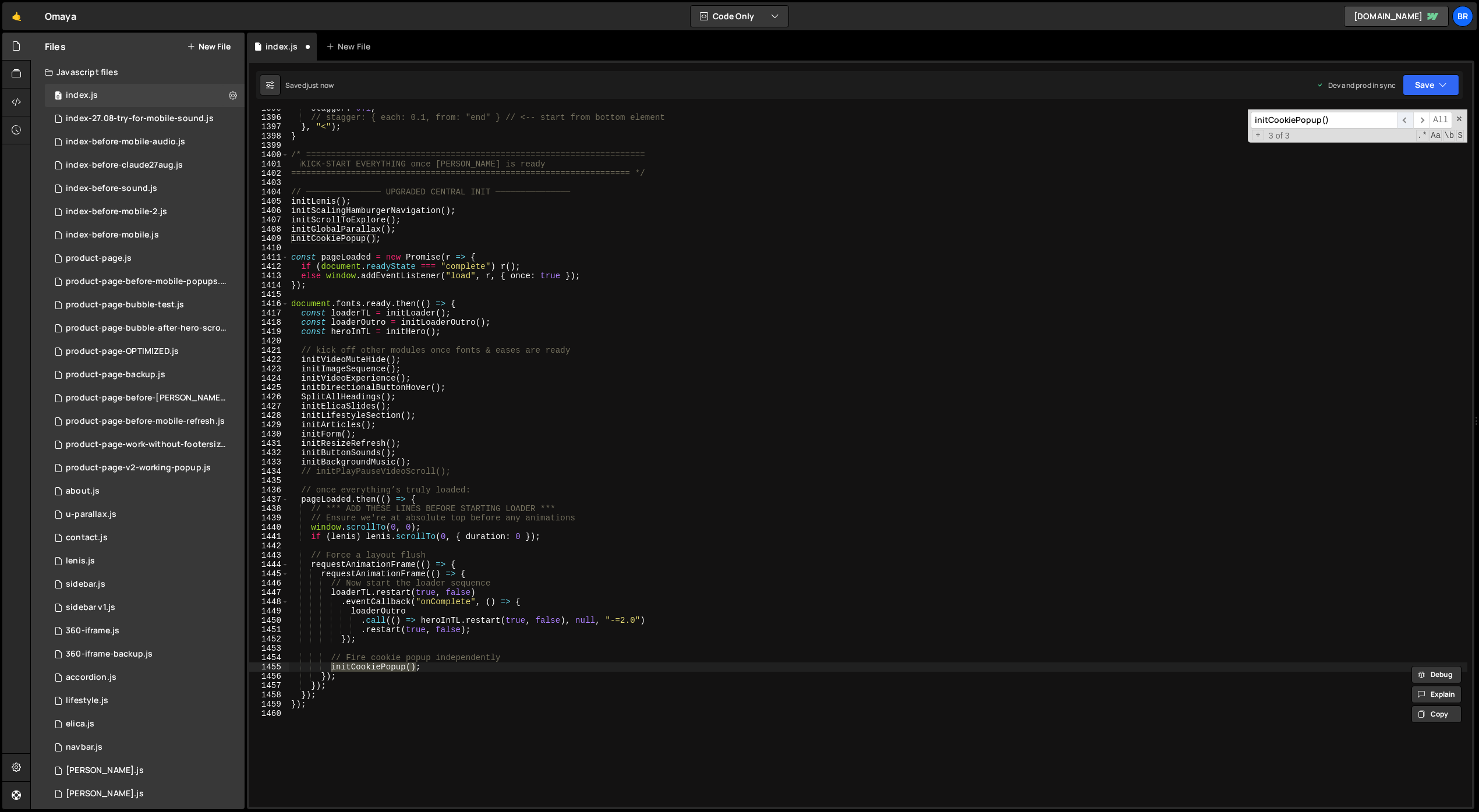
click at [1315, 118] on span "​" at bounding box center [1405, 120] width 16 height 17
click at [481, 244] on div "stagger : 0.1 , // stagger: { each: 0.1, from: "end" } // <-- start from bottom…" at bounding box center [878, 462] width 1179 height 716
click at [482, 240] on div "stagger : 0.1 , // stagger: { each: 0.1, from: "end" } // <-- start from bottom…" at bounding box center [878, 462] width 1179 height 716
type textarea "initCookiePopup();"
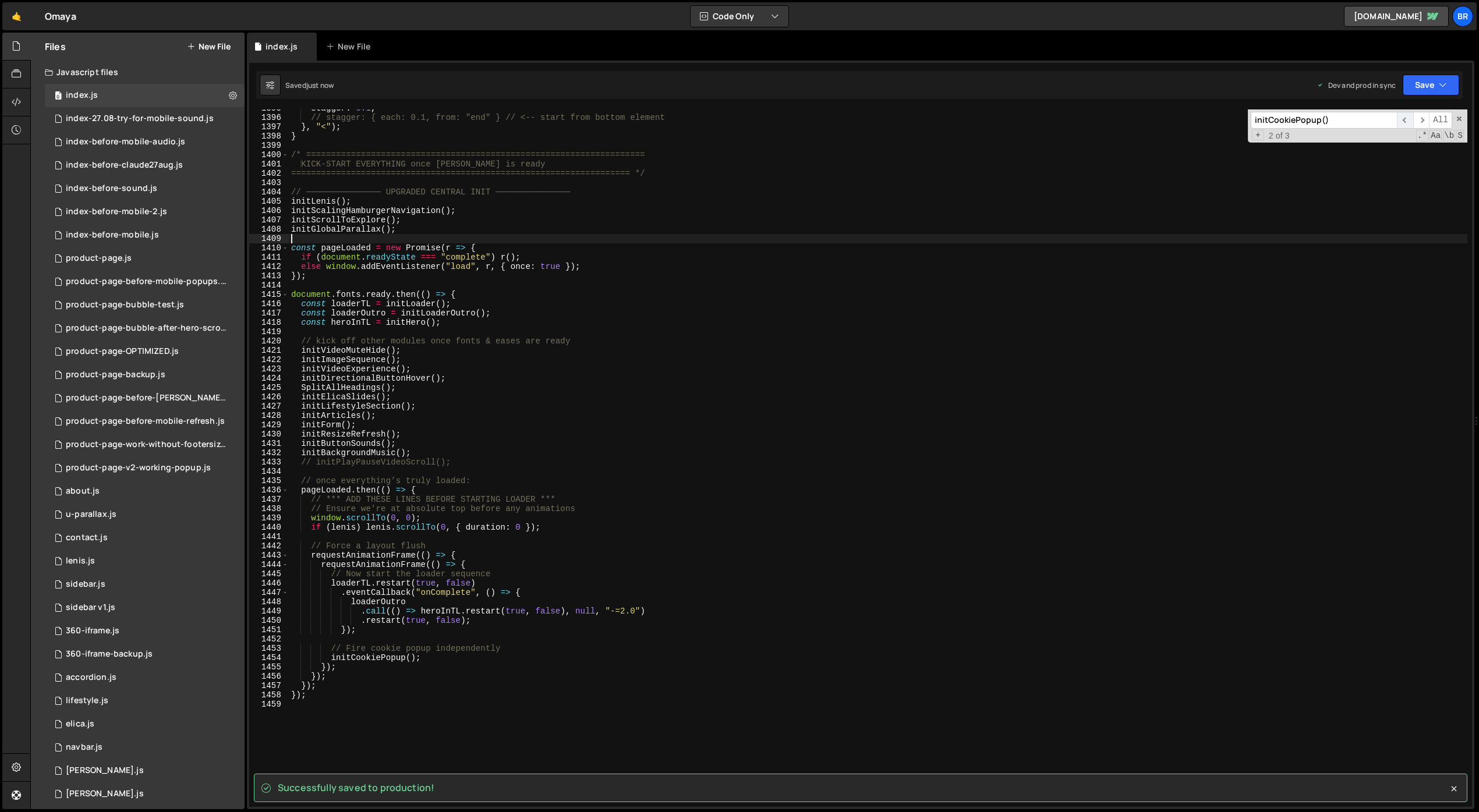
click at [1315, 120] on span "​" at bounding box center [1405, 120] width 16 height 17
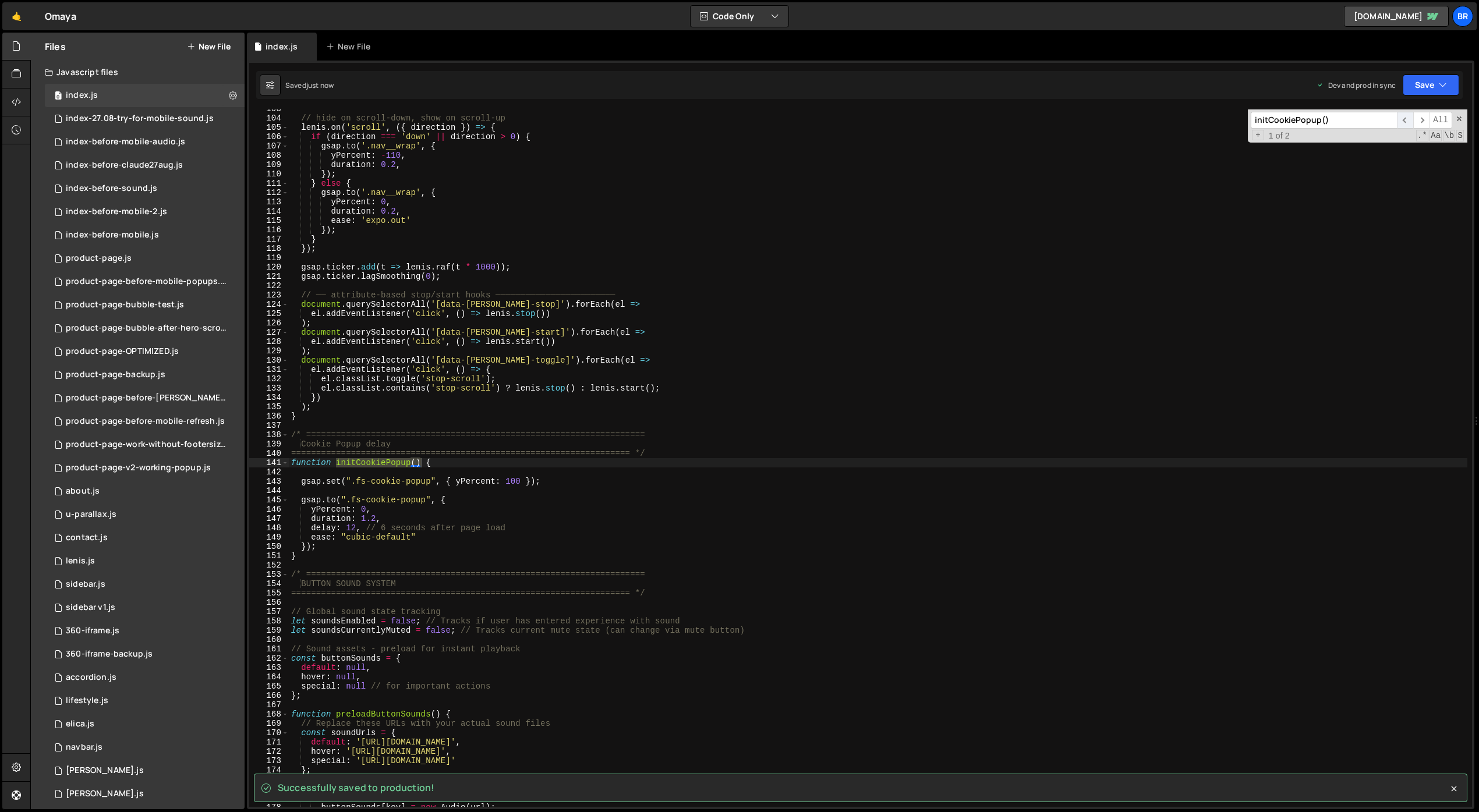
scroll to position [955, 0]
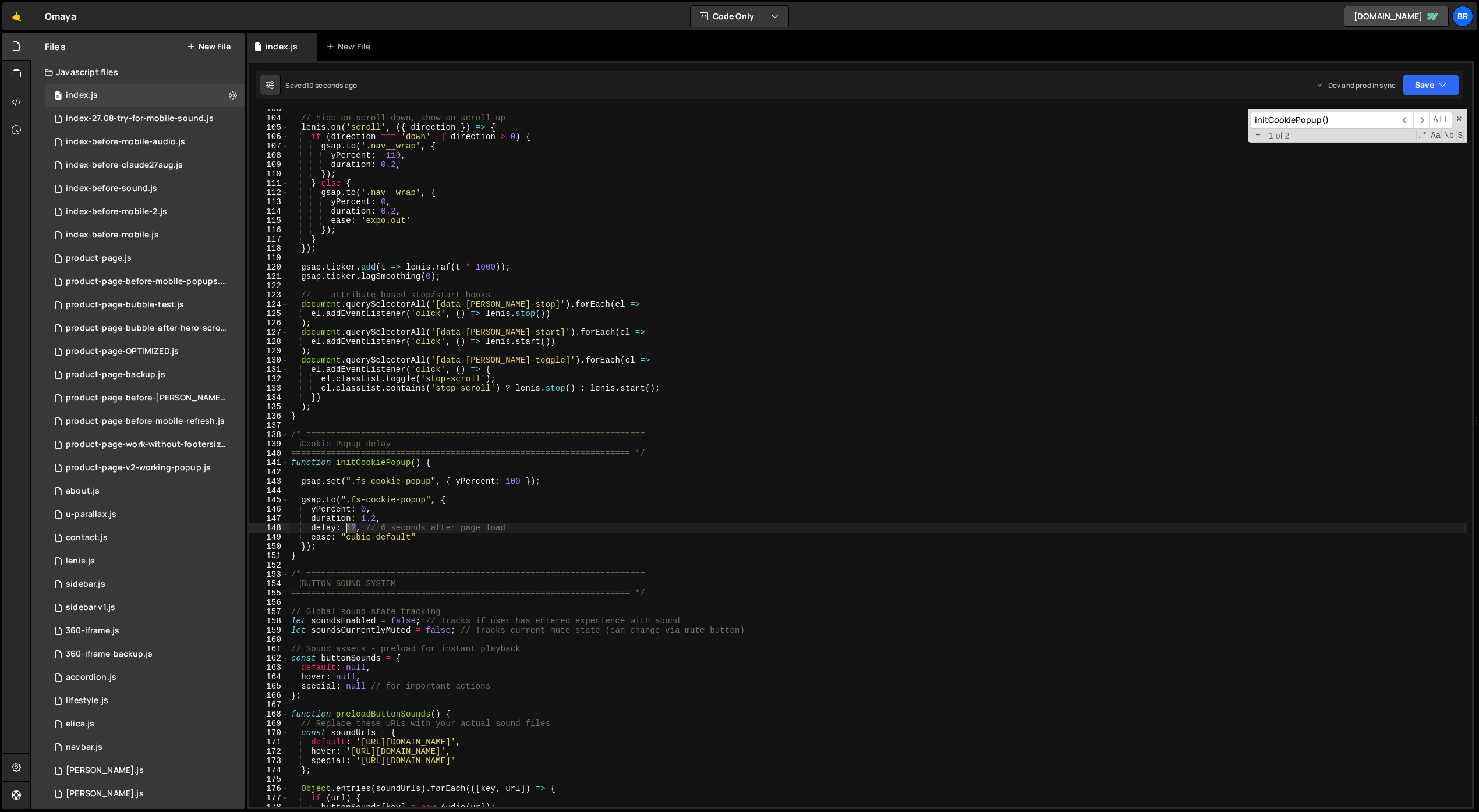
drag, startPoint x: 355, startPoint y: 527, endPoint x: 346, endPoint y: 526, distance: 9.1
click at [346, 526] on div "// hide on scroll‐down, show on scroll‐up [PERSON_NAME] . on ( 'scroll' , ({ di…" at bounding box center [878, 462] width 1179 height 716
click at [680, 527] on div "// hide on scroll‐down, show on scroll‐up [PERSON_NAME] . on ( 'scroll' , ({ di…" at bounding box center [878, 462] width 1179 height 716
click at [376, 527] on div "// hide on scroll‐down, show on scroll‐up [PERSON_NAME] . on ( 'scroll' , ({ di…" at bounding box center [878, 462] width 1179 height 716
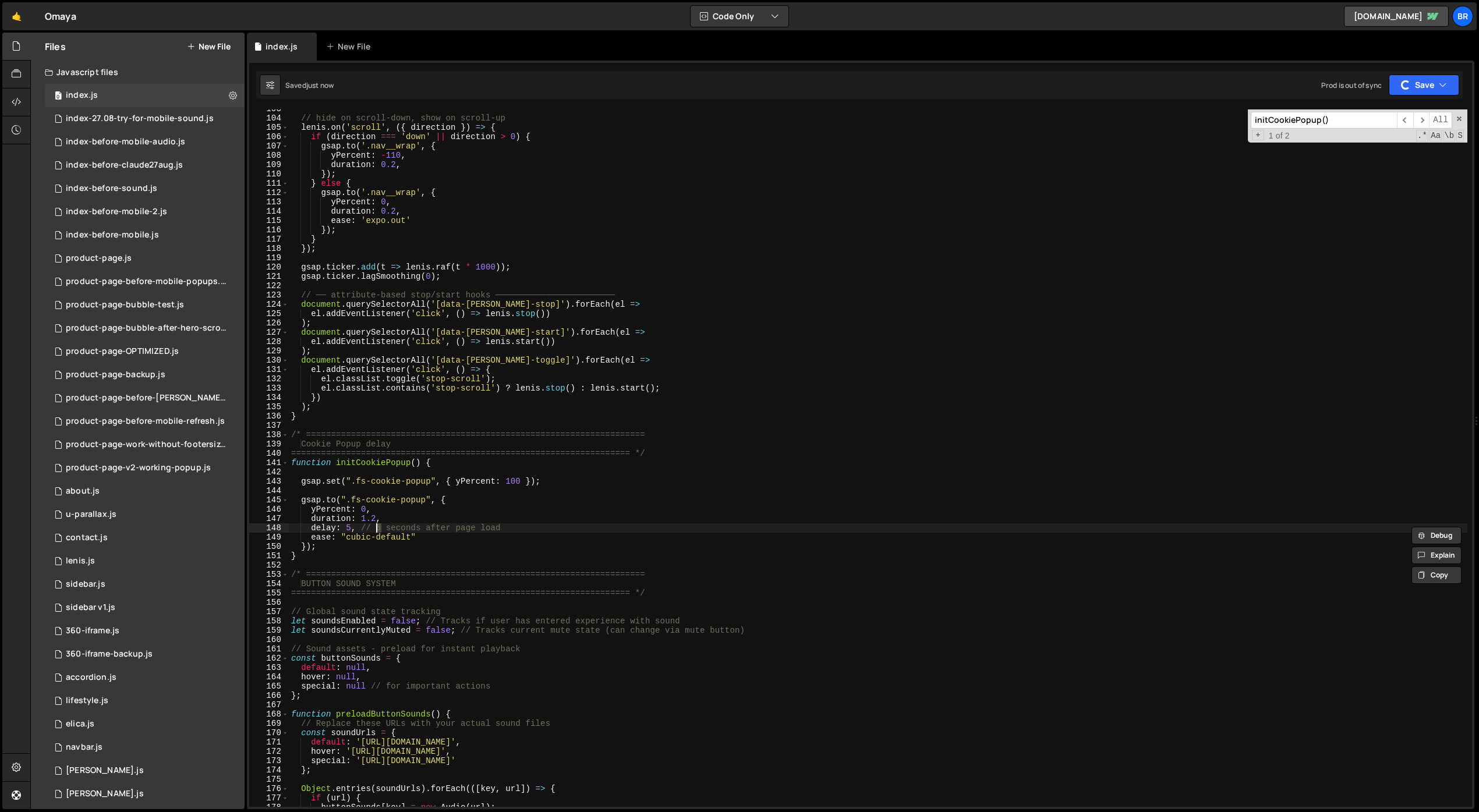
scroll to position [0, 6]
click at [522, 521] on div "// hide on scroll‐down, show on scroll‐up [PERSON_NAME] . on ( 'scroll' , ({ di…" at bounding box center [878, 462] width 1179 height 716
click at [520, 527] on div "// hide on scroll‐down, show on scroll‐up [PERSON_NAME] . on ( 'scroll' , ({ di…" at bounding box center [878, 462] width 1179 height 716
drag, startPoint x: 491, startPoint y: 529, endPoint x: 364, endPoint y: 526, distance: 127.0
click at [364, 526] on div "// hide on scroll‐down, show on scroll‐up [PERSON_NAME] . on ( 'scroll' , ({ di…" at bounding box center [878, 462] width 1179 height 716
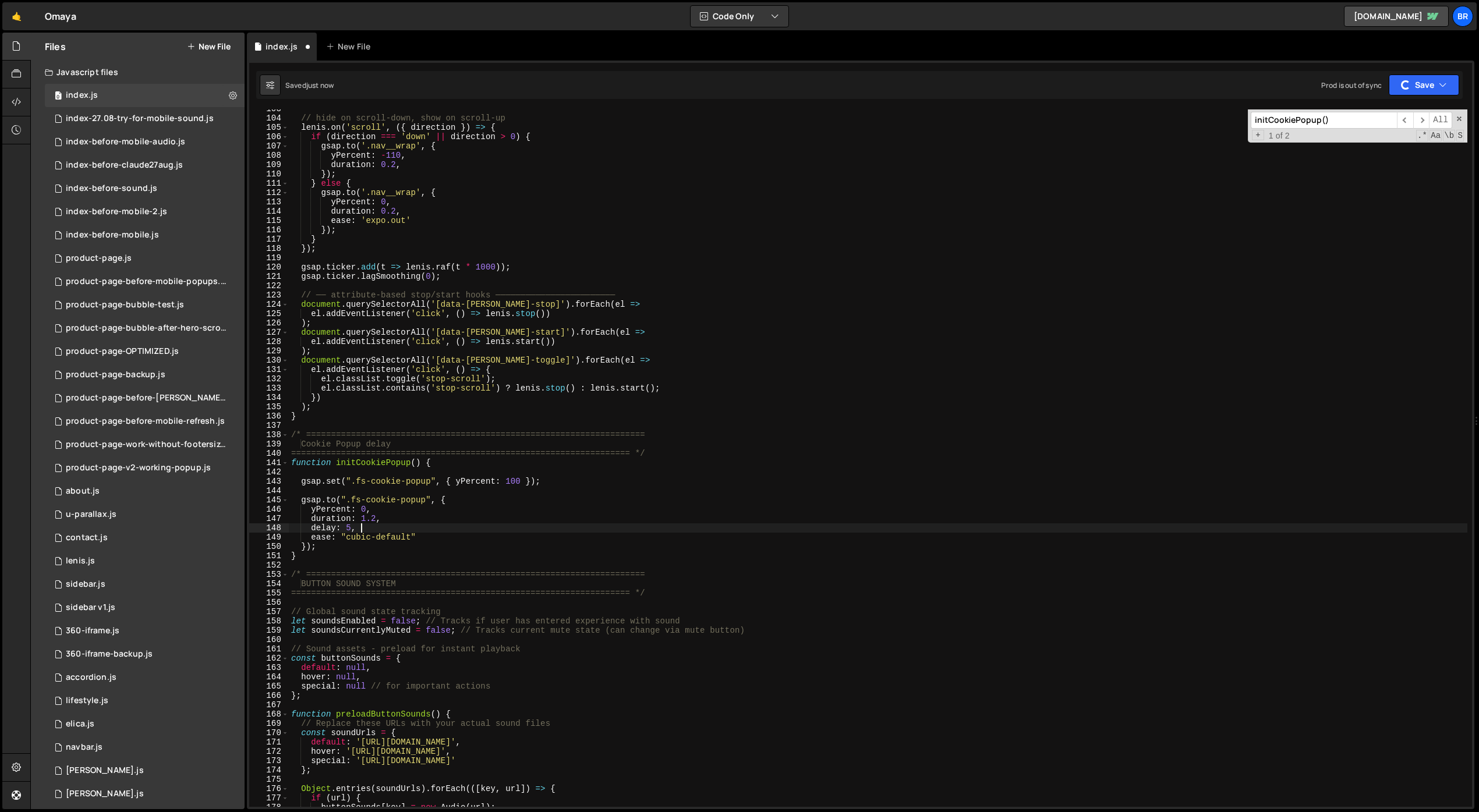
scroll to position [0, 4]
type textarea "delay: 5,"
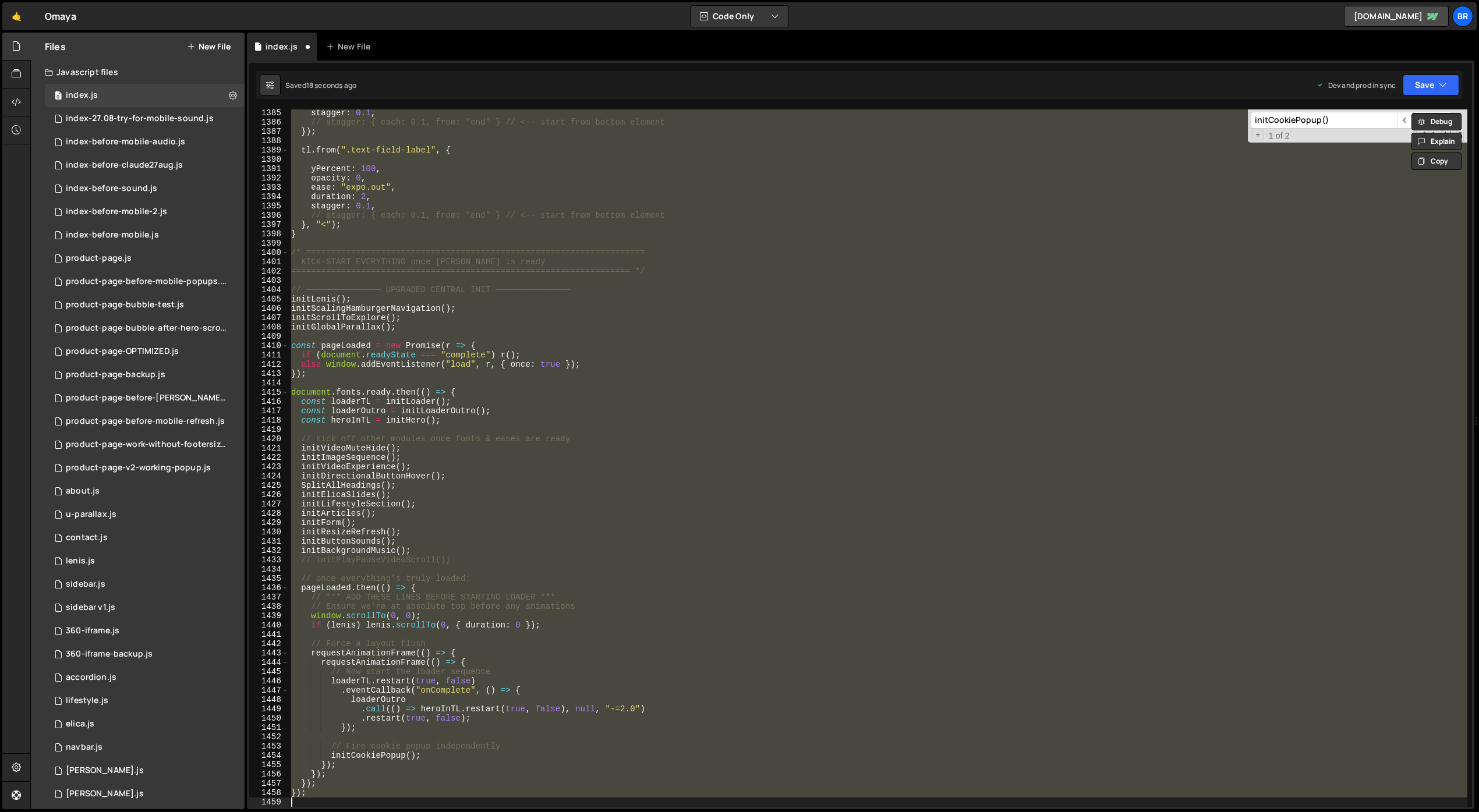
scroll to position [1020, 0]
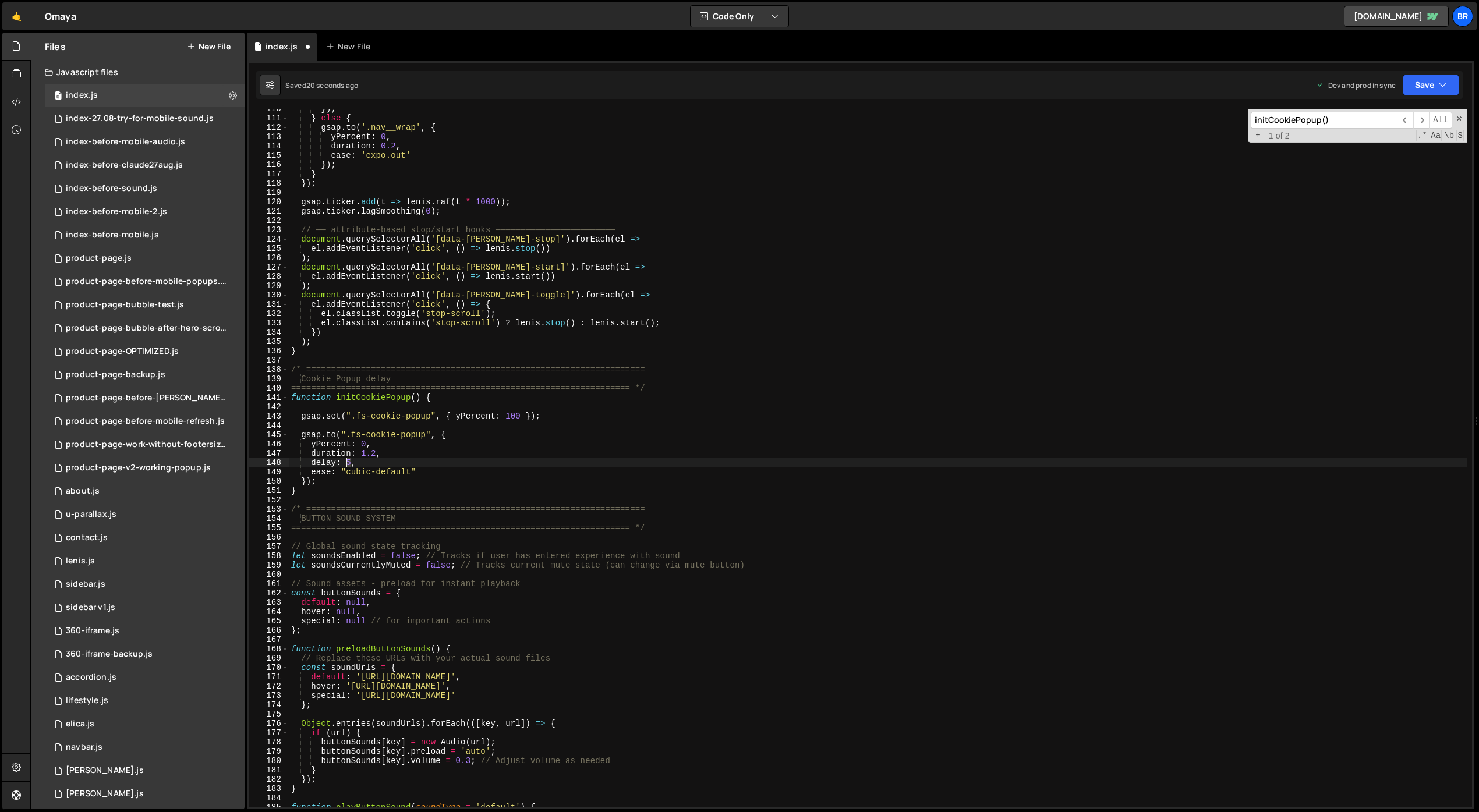
click at [346, 462] on div "}) ; } else { gsap . to ( '.nav__wrap' , { yPercent : 0 , duration : 0.2 , ease…" at bounding box center [878, 462] width 1179 height 716
click at [347, 462] on div "}) ; } else { gsap . to ( '.nav__wrap' , { yPercent : 0 , duration : 0.2 , ease…" at bounding box center [878, 462] width 1179 height 716
click at [353, 463] on div "}) ; } else { gsap . to ( '.nav__wrap' , { yPercent : 0 , duration : 0.2 , ease…" at bounding box center [878, 462] width 1179 height 716
click at [420, 517] on div "}) ; } else { gsap . to ( '.nav__wrap' , { yPercent : 0 , duration : 0.2 , ease…" at bounding box center [878, 462] width 1179 height 716
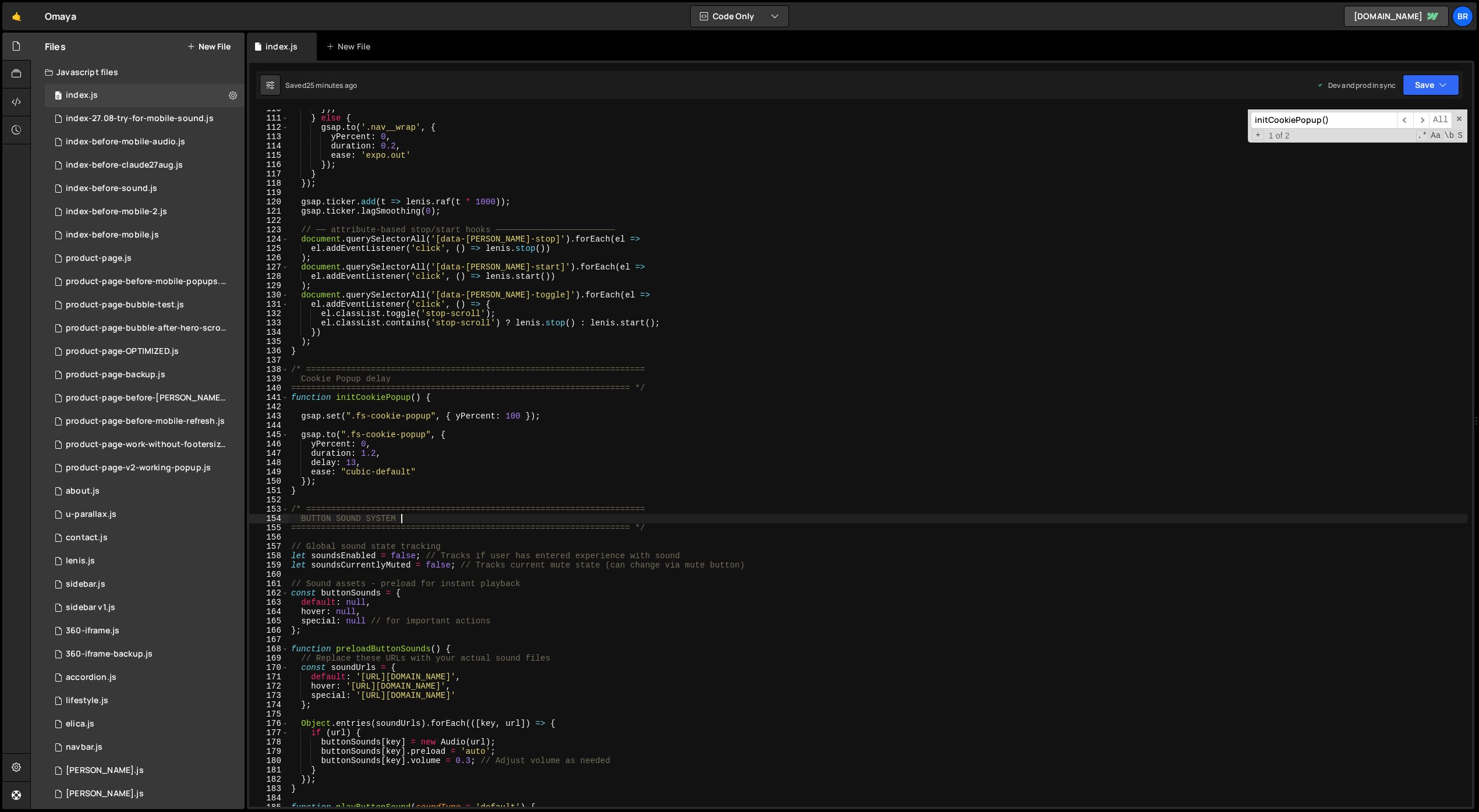
drag, startPoint x: 325, startPoint y: 439, endPoint x: 319, endPoint y: 423, distance: 17.1
click at [320, 425] on div "}) ; } else { gsap . to ( '.nav__wrap' , { yPercent : 0 , duration : 0.2 , ease…" at bounding box center [878, 462] width 1179 height 716
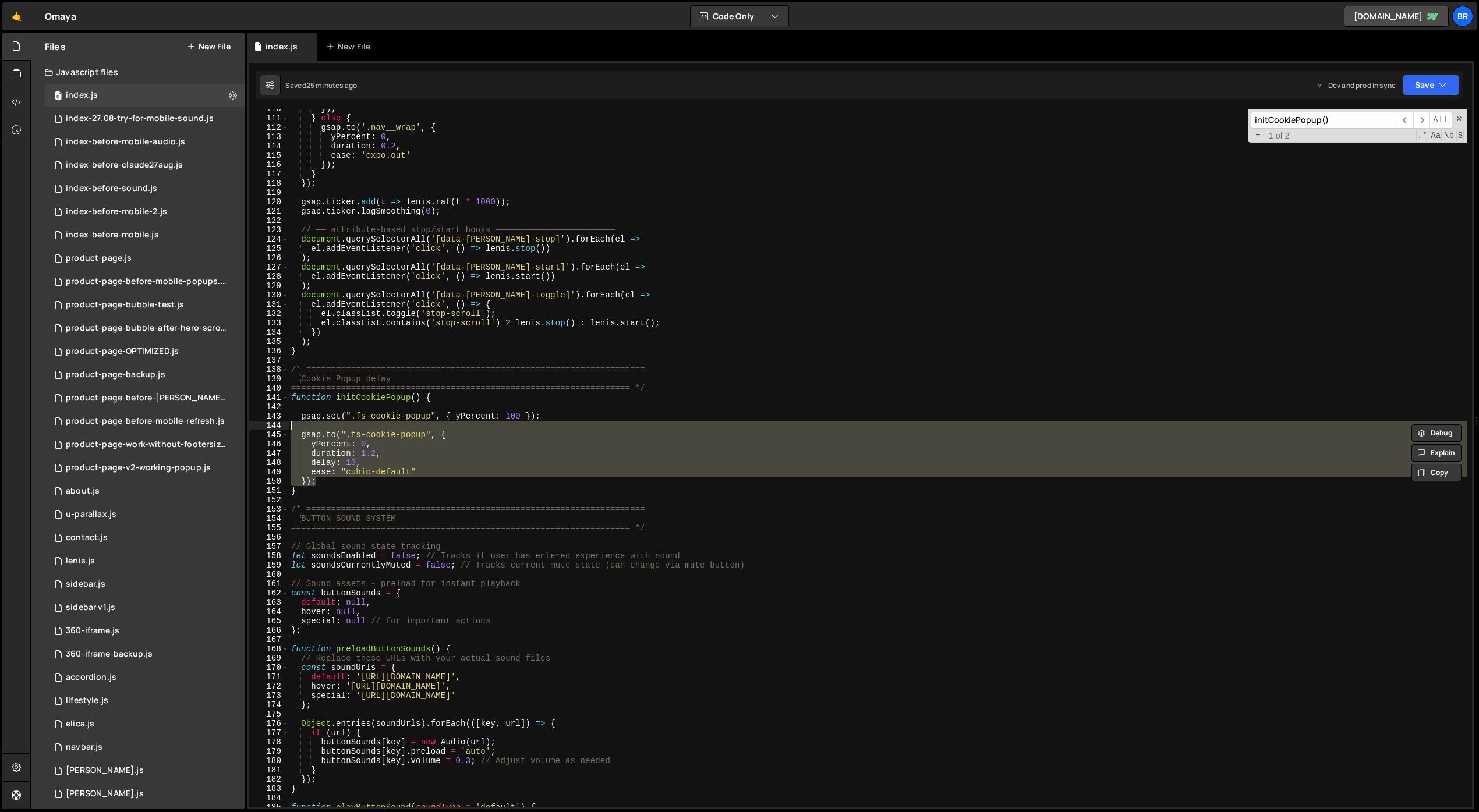
click at [893, 466] on div "}) ; } else { gsap . to ( '.nav__wrap' , { yPercent : 0 , duration : 0.2 , ease…" at bounding box center [878, 458] width 1179 height 698
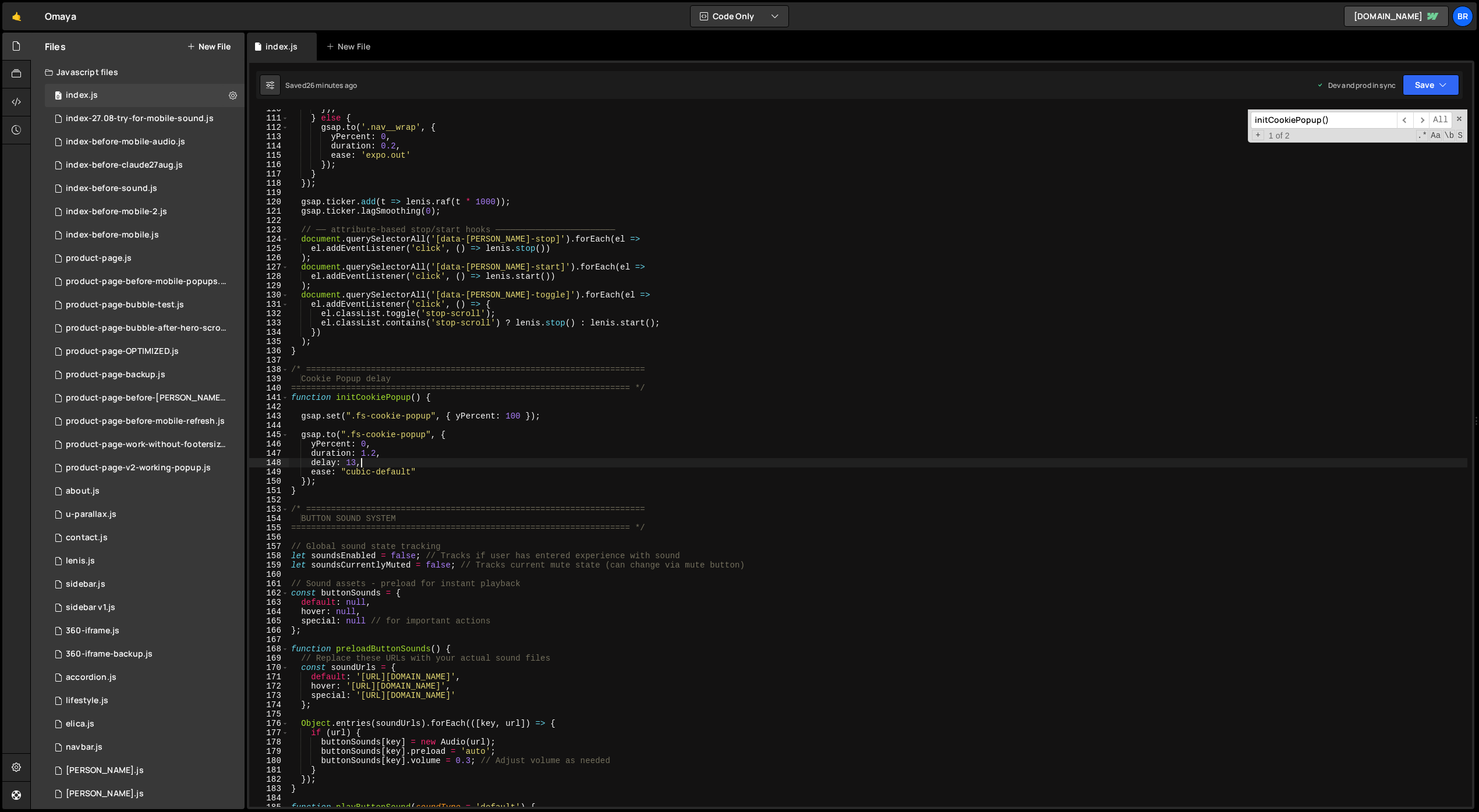
click at [520, 455] on div "}) ; } else { gsap . to ( '.nav__wrap' , { yPercent : 0 , duration : 0.2 , ease…" at bounding box center [878, 462] width 1179 height 716
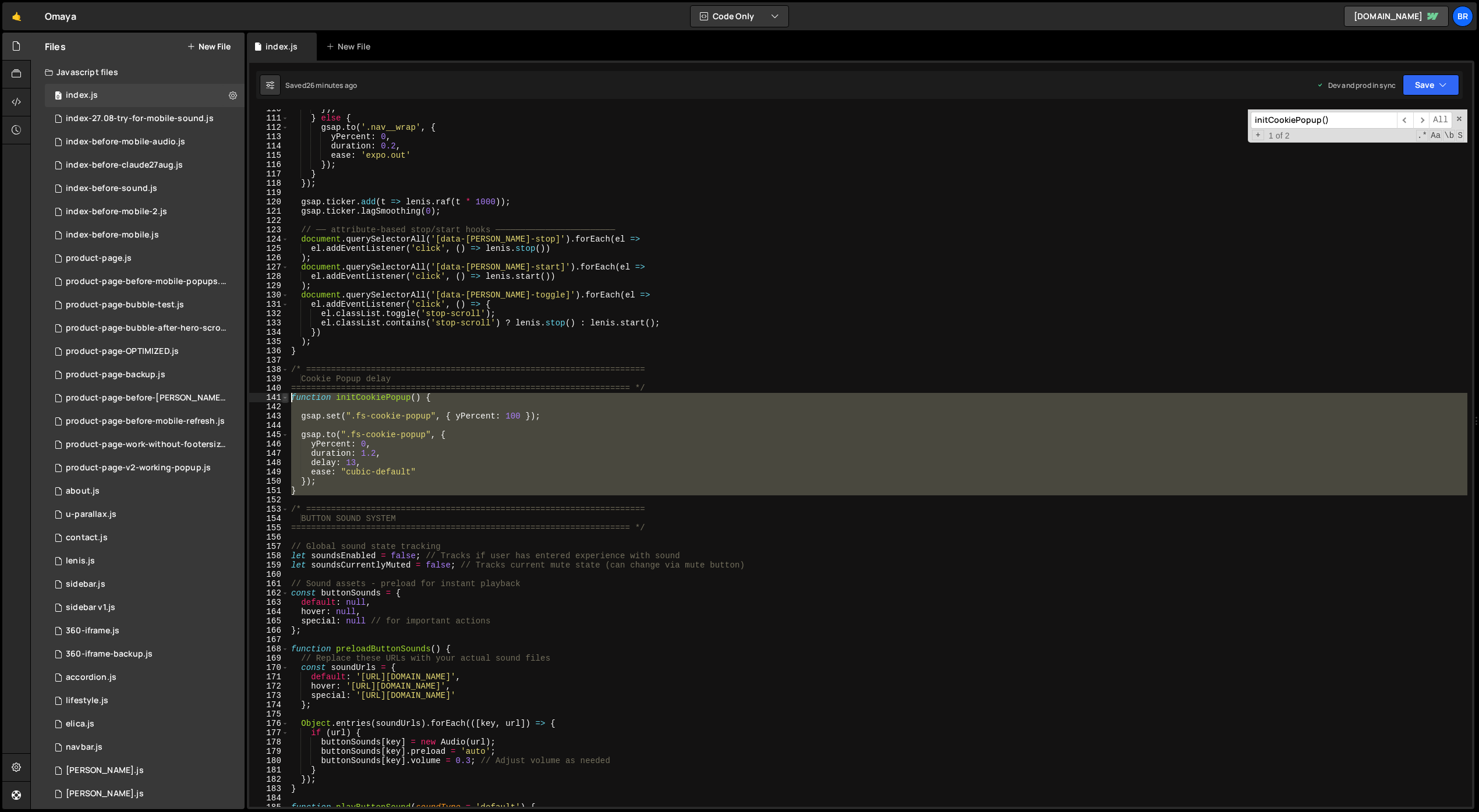
drag, startPoint x: 305, startPoint y: 496, endPoint x: 287, endPoint y: 395, distance: 102.6
click at [287, 395] on div "duration: 1.2, 110 111 112 113 114 115 116 117 118 119 120 121 122 123 124 125 …" at bounding box center [860, 458] width 1223 height 698
click at [443, 468] on div "}) ; } else { gsap . to ( '.nav__wrap' , { yPercent : 0 , duration : 0.2 , ease…" at bounding box center [878, 458] width 1179 height 698
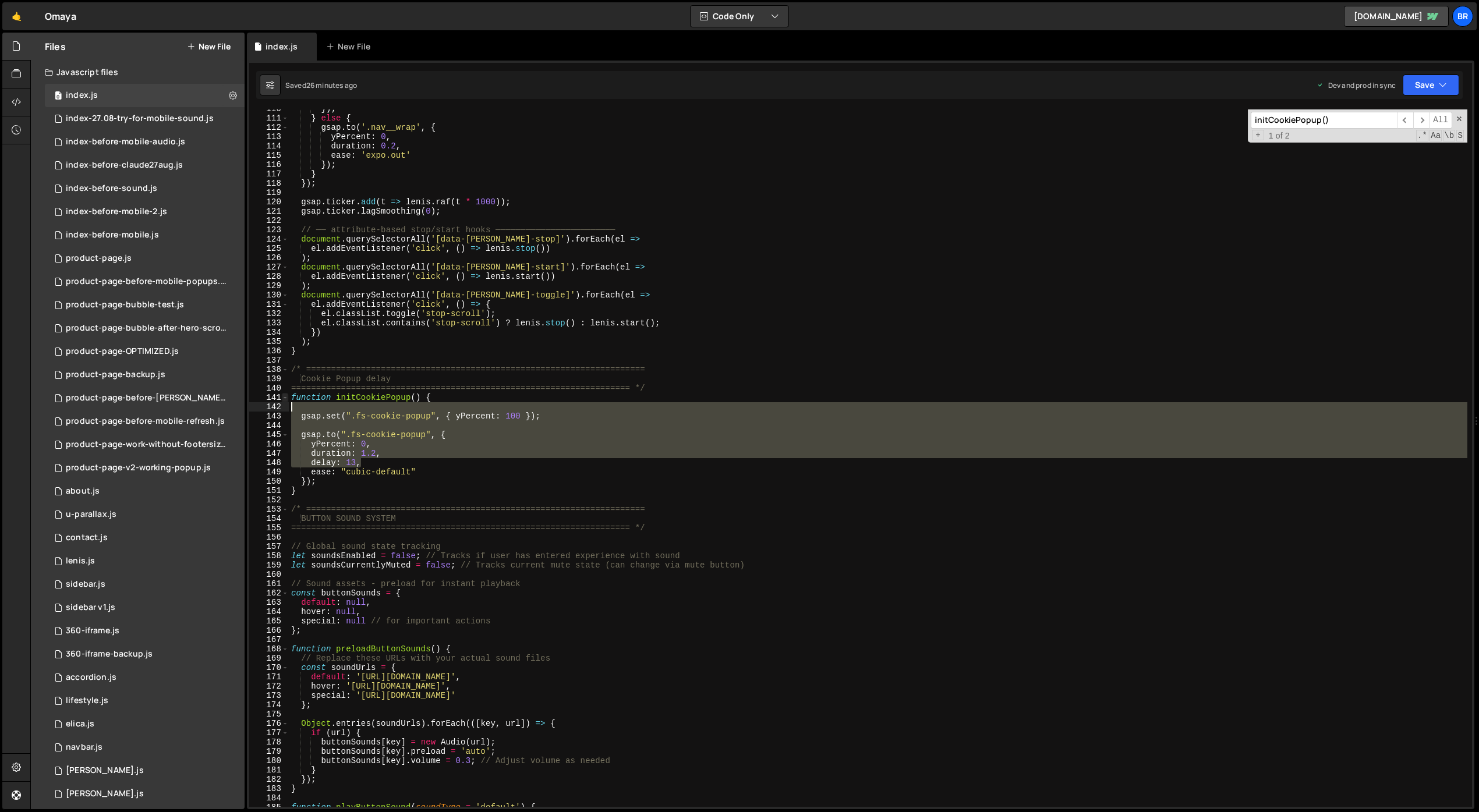
drag, startPoint x: 316, startPoint y: 464, endPoint x: 285, endPoint y: 396, distance: 74.7
click at [285, 396] on div "ease: "cubic-default" 110 111 112 113 114 115 116 117 118 119 120 121 122 123 1…" at bounding box center [860, 458] width 1223 height 698
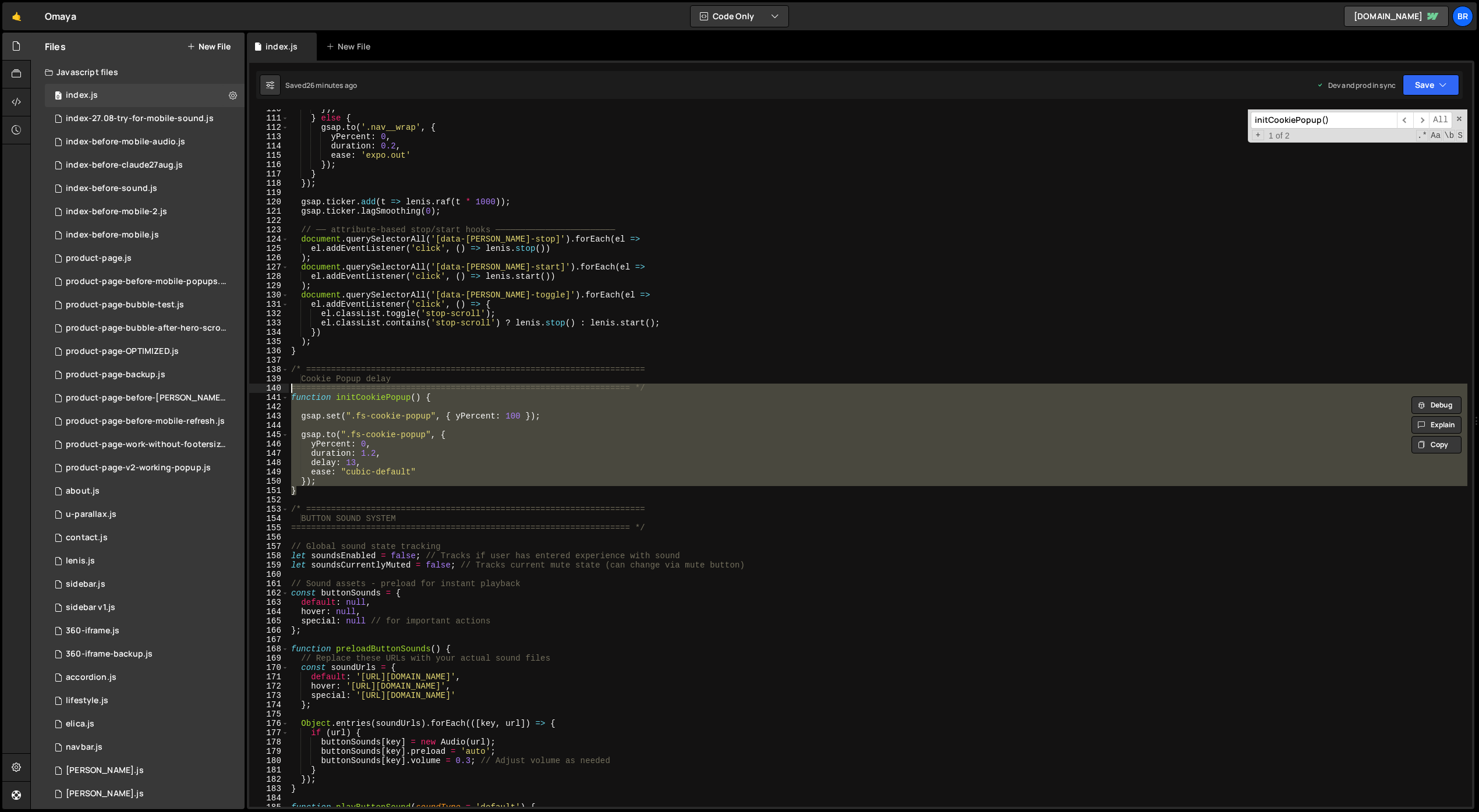
drag, startPoint x: 315, startPoint y: 491, endPoint x: 284, endPoint y: 392, distance: 103.7
click at [284, 392] on div "function initCookiePopup() { 110 111 112 113 114 115 116 117 118 119 120 121 12…" at bounding box center [860, 458] width 1223 height 698
click at [338, 491] on div "}) ; } else { gsap . to ( '.nav__wrap' , { yPercent : 0 , duration : 0.2 , ease…" at bounding box center [878, 458] width 1179 height 698
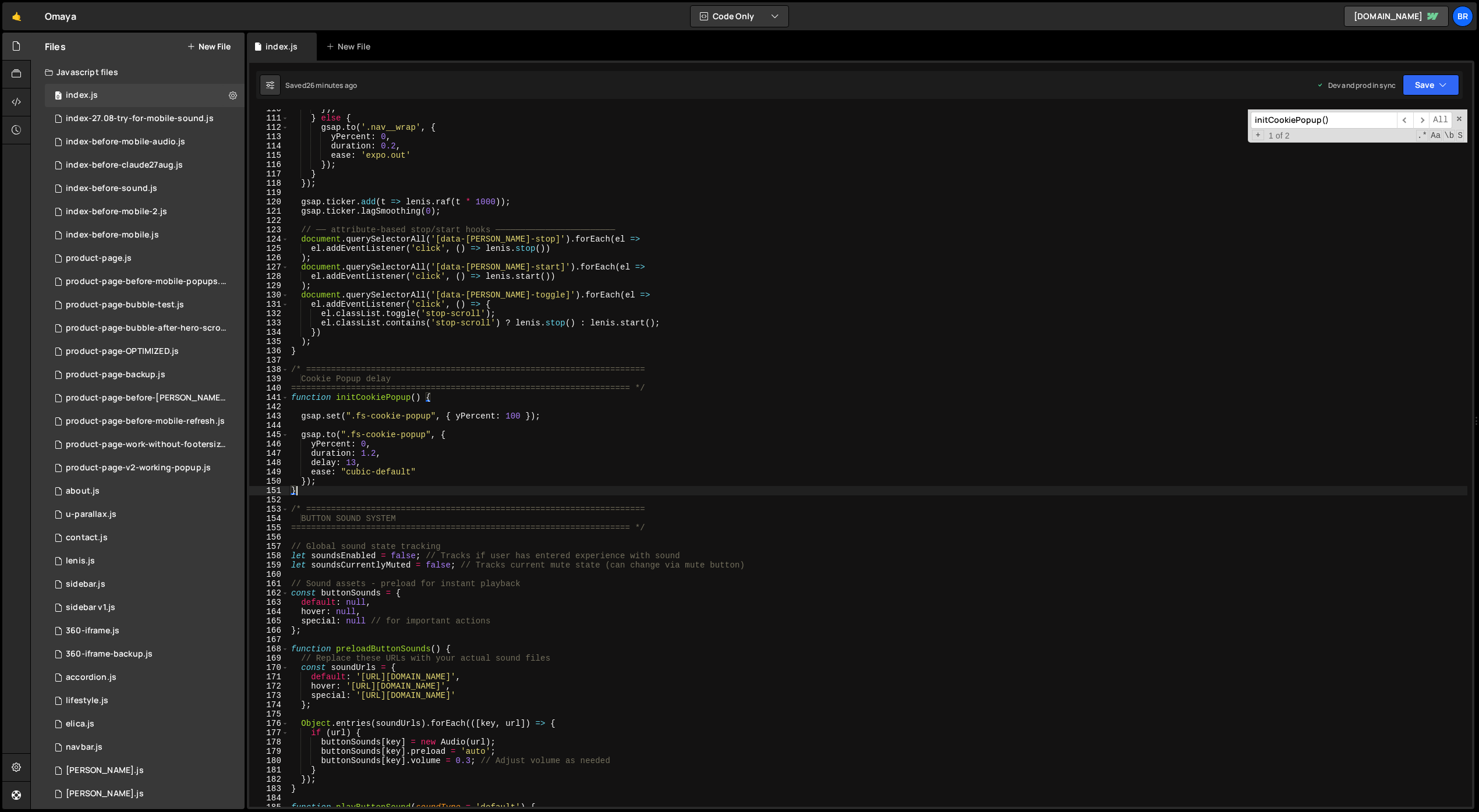
scroll to position [0, 0]
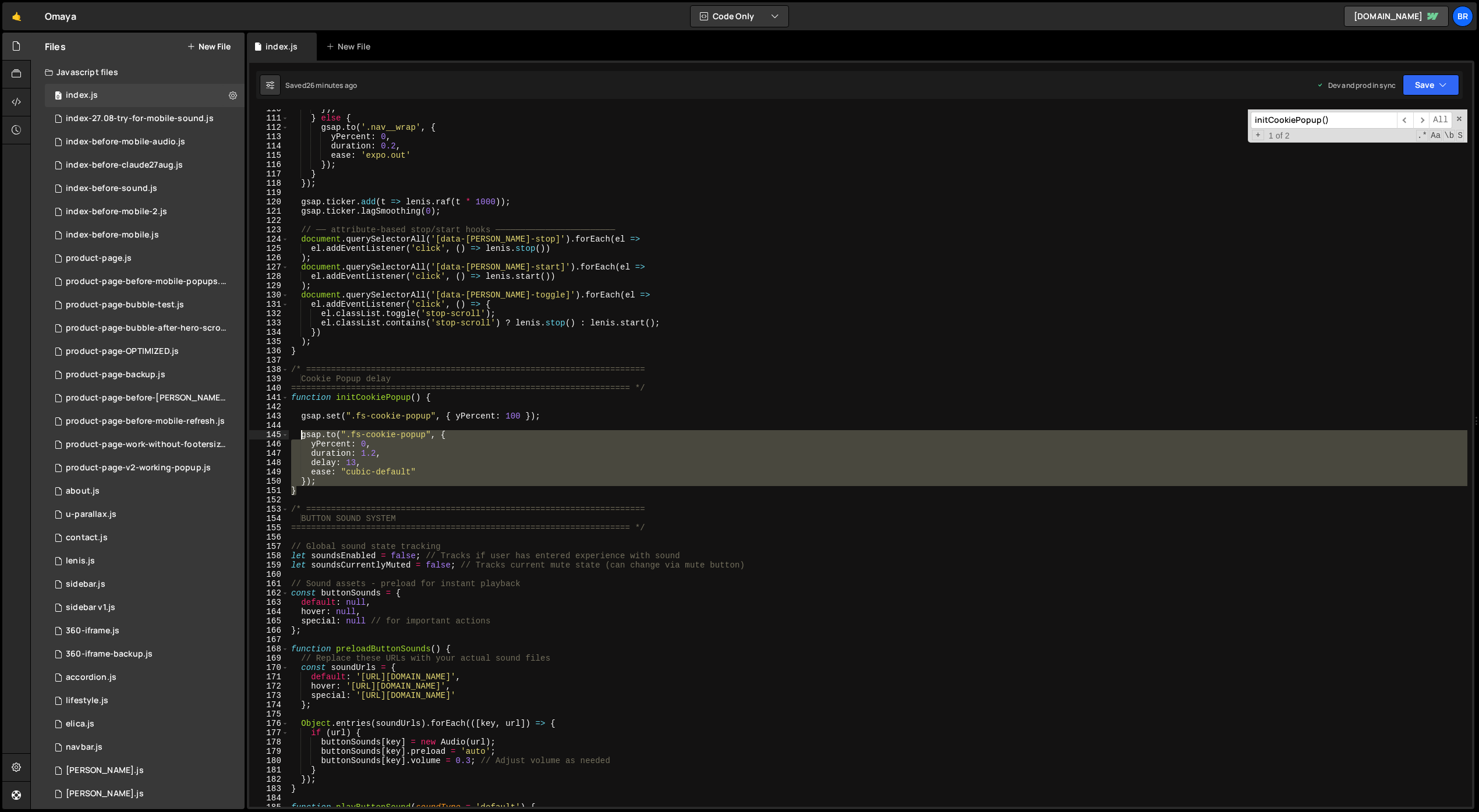
drag, startPoint x: 303, startPoint y: 492, endPoint x: 319, endPoint y: 462, distance: 34.0
click at [319, 462] on div "}) ; } else { gsap . to ( '.nav__wrap' , { yPercent : 0 , duration : 0.2 , ease…" at bounding box center [878, 462] width 1179 height 716
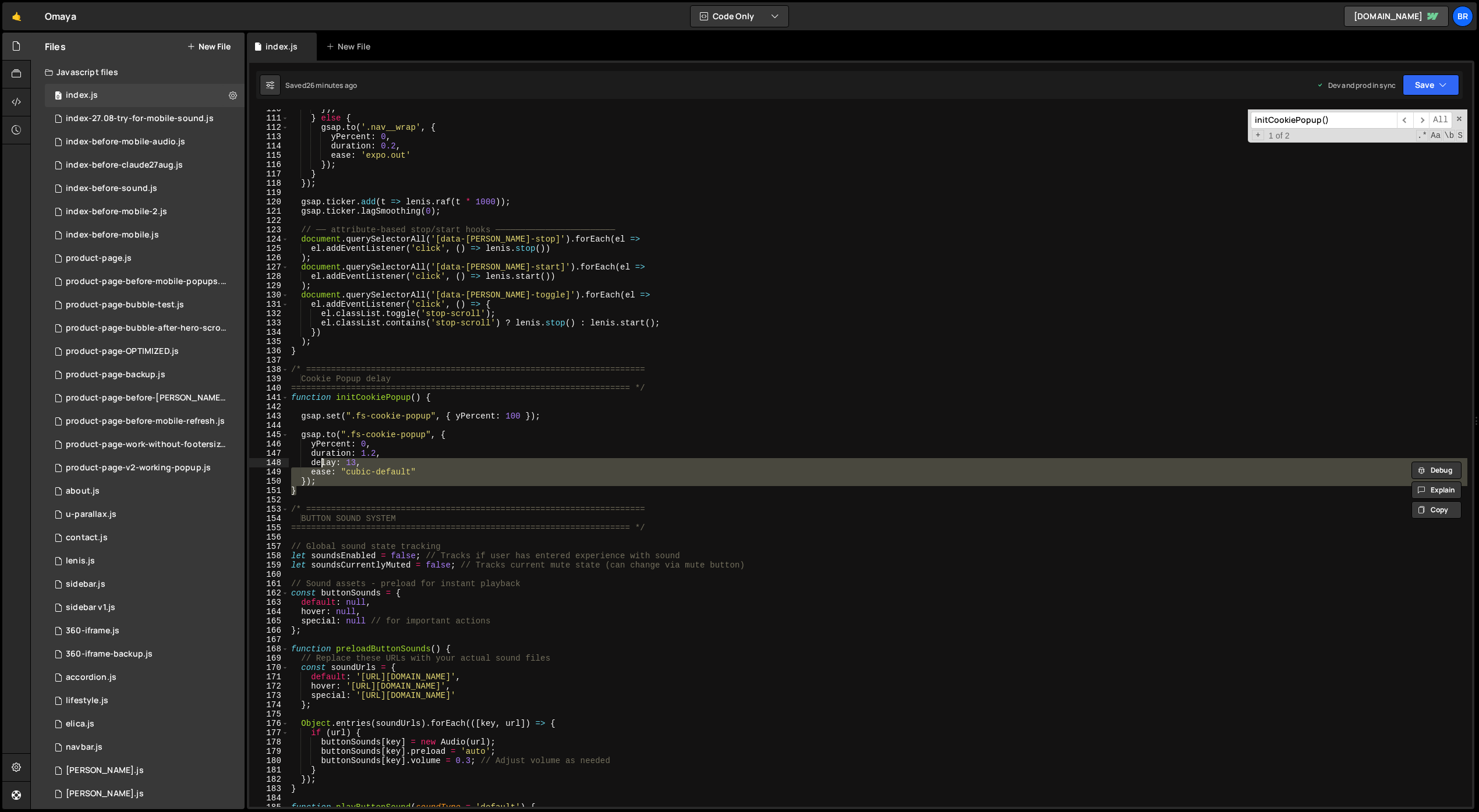
click at [386, 481] on div "}) ; } else { gsap . to ( '.nav__wrap' , { yPercent : 0 , duration : 0.2 , ease…" at bounding box center [878, 458] width 1179 height 698
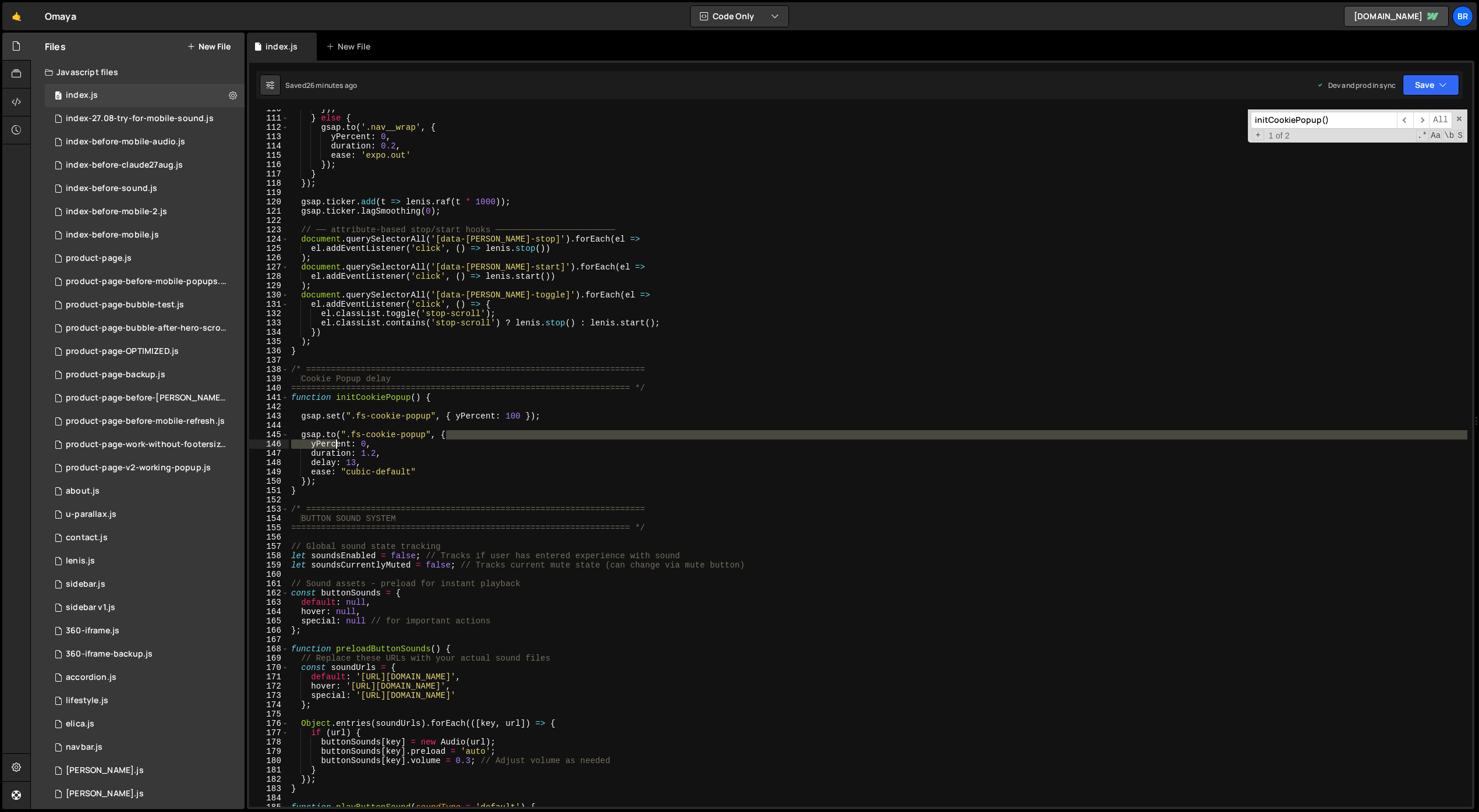
drag, startPoint x: 355, startPoint y: 433, endPoint x: 337, endPoint y: 448, distance: 23.4
click at [337, 448] on div "}) ; } else { gsap . to ( '.nav__wrap' , { yPercent : 0 , duration : 0.2 , ease…" at bounding box center [878, 462] width 1179 height 716
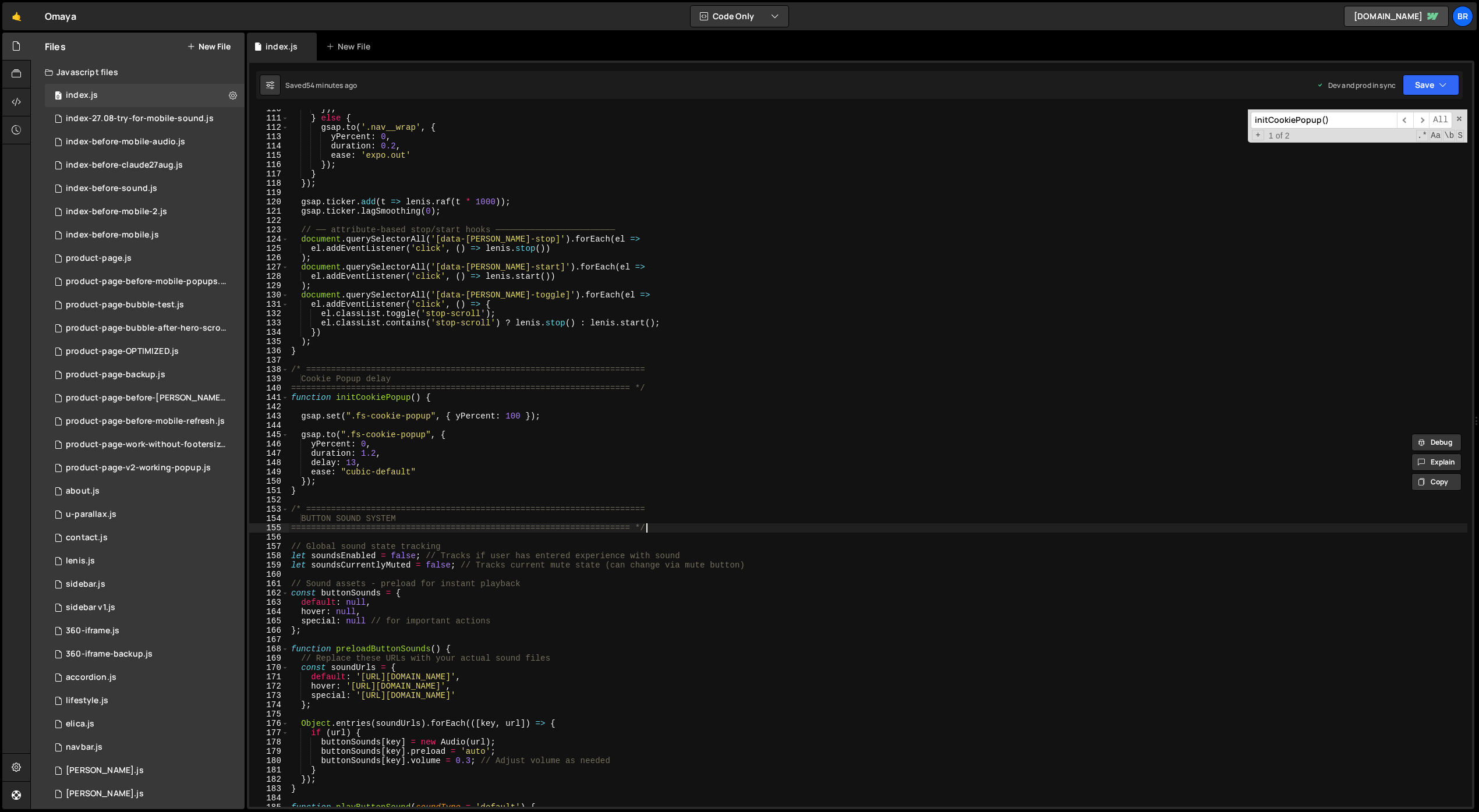
click at [710, 524] on div "}) ; } else { gsap . to ( '.nav__wrap' , { yPercent : 0 , duration : 0.2 , ease…" at bounding box center [878, 462] width 1179 height 716
type textarea "==================================================================== */"
click at [1315, 117] on span at bounding box center [1459, 118] width 8 height 8
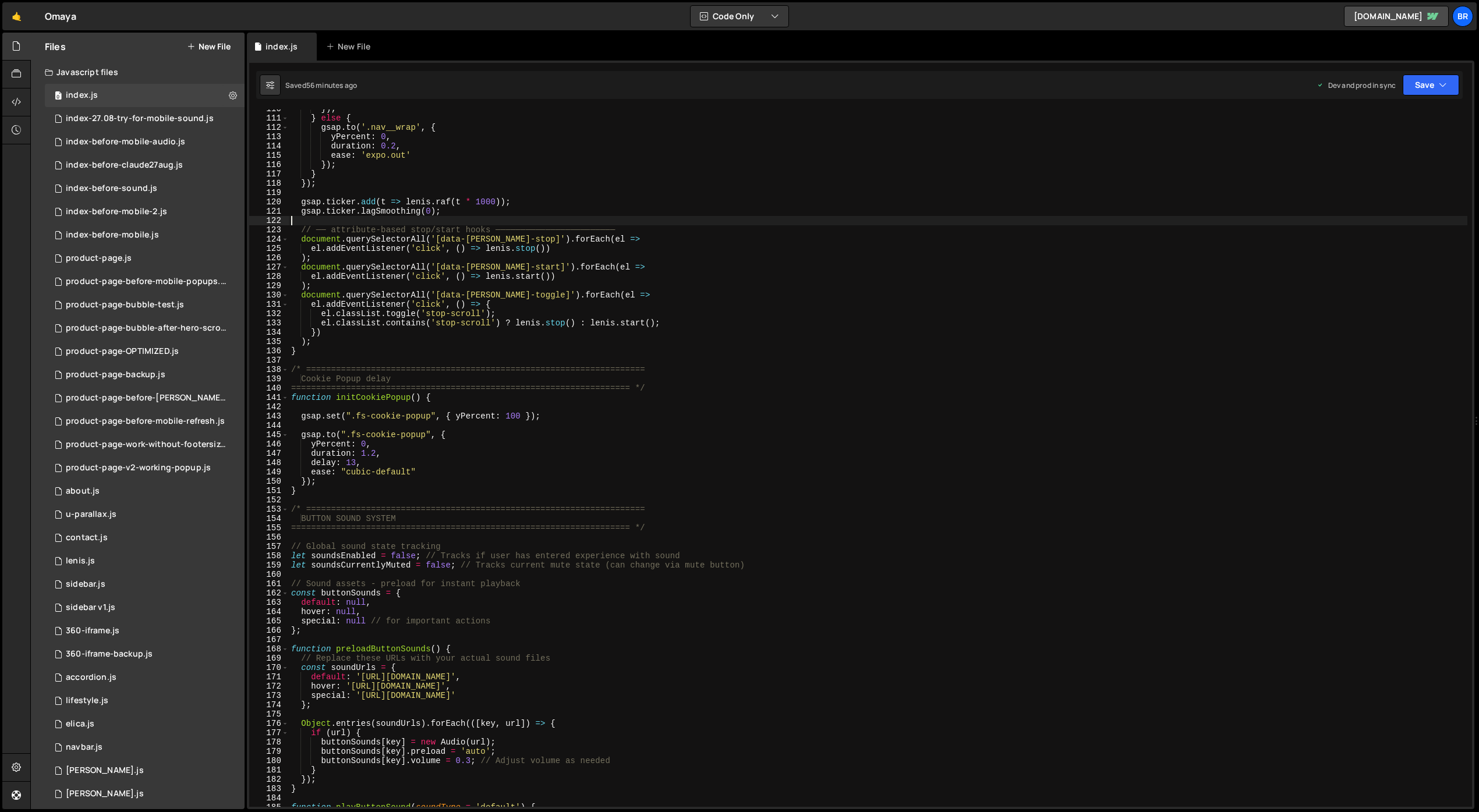
click at [1014, 223] on div "}) ; } else { gsap . to ( '.nav__wrap' , { yPercent : 0 , duration : 0.2 , ease…" at bounding box center [878, 462] width 1179 height 716
